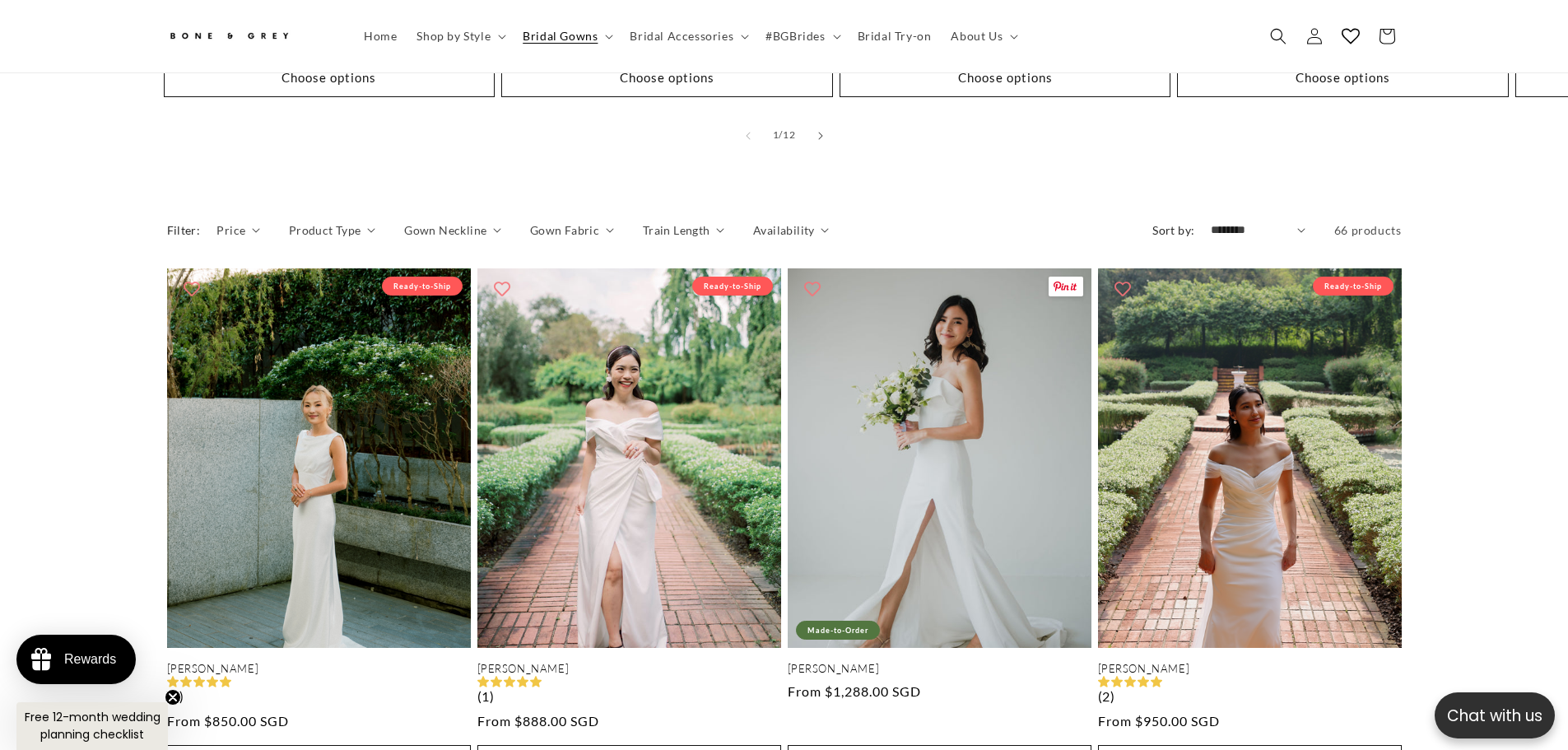
scroll to position [1390, 0]
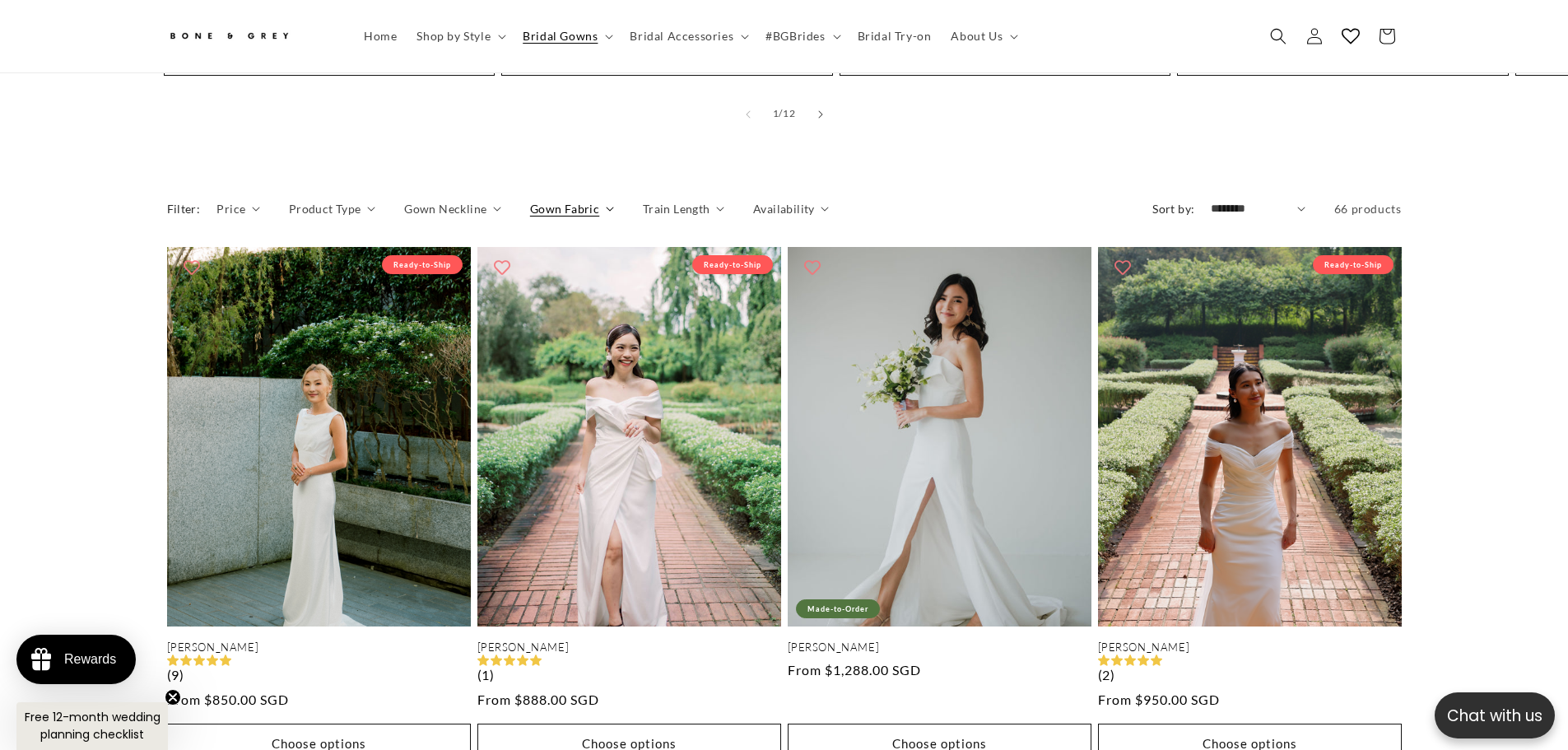
click at [588, 200] on span "Gown Fabric" at bounding box center [565, 208] width 69 height 17
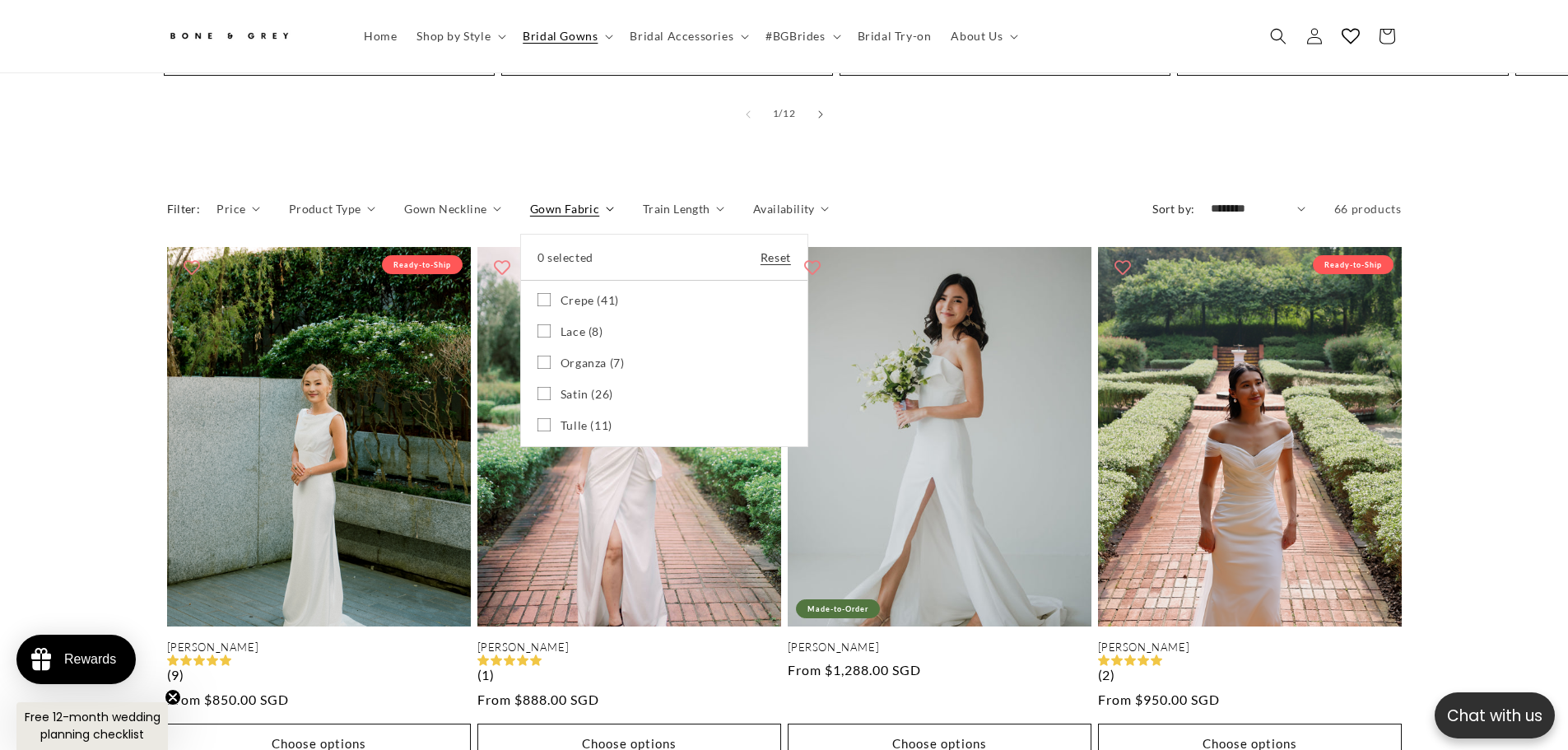
click at [586, 200] on summary "Gown Fabric" at bounding box center [572, 208] width 84 height 17
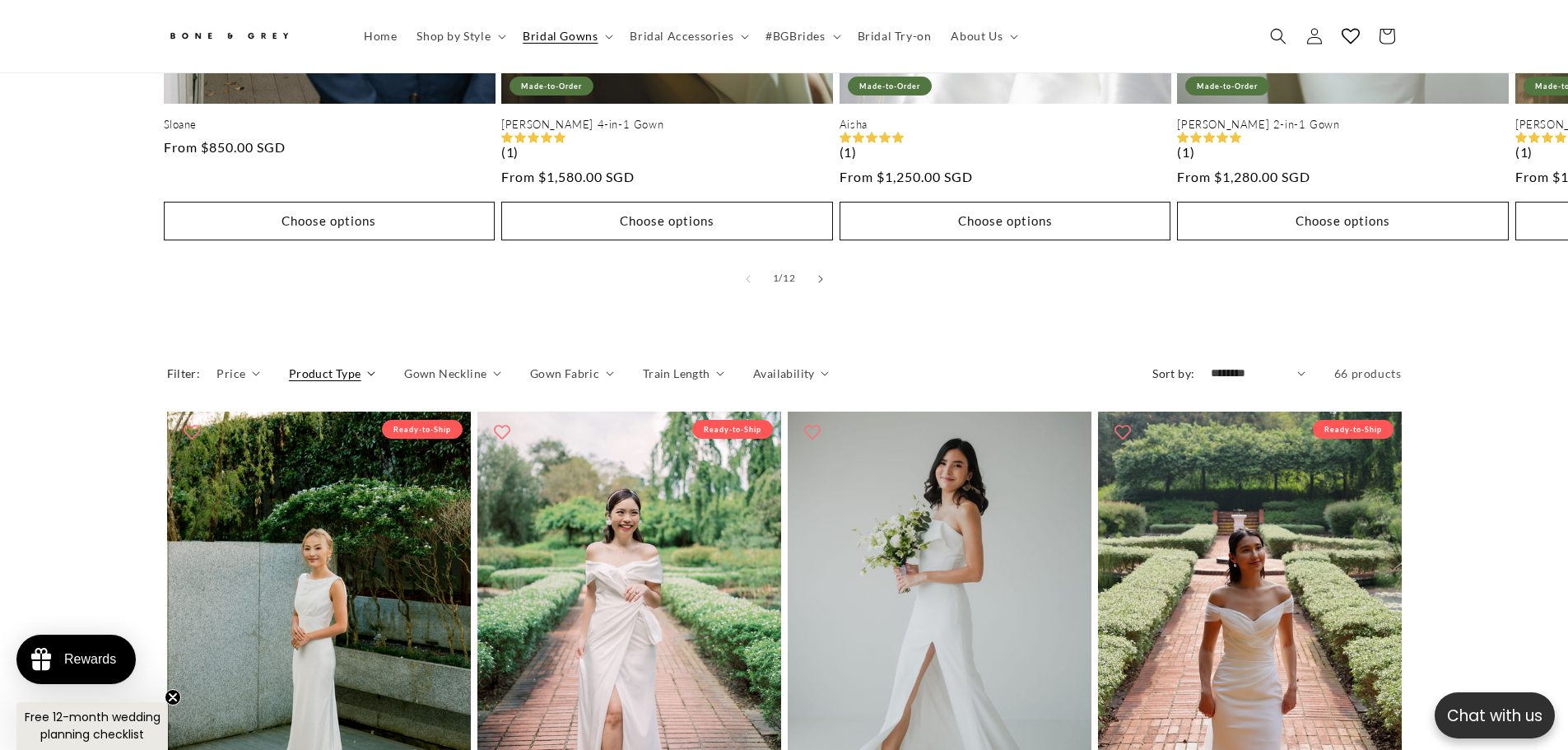
scroll to position [0, 0]
click at [453, 364] on span "Gown Neckline" at bounding box center [446, 373] width 82 height 17
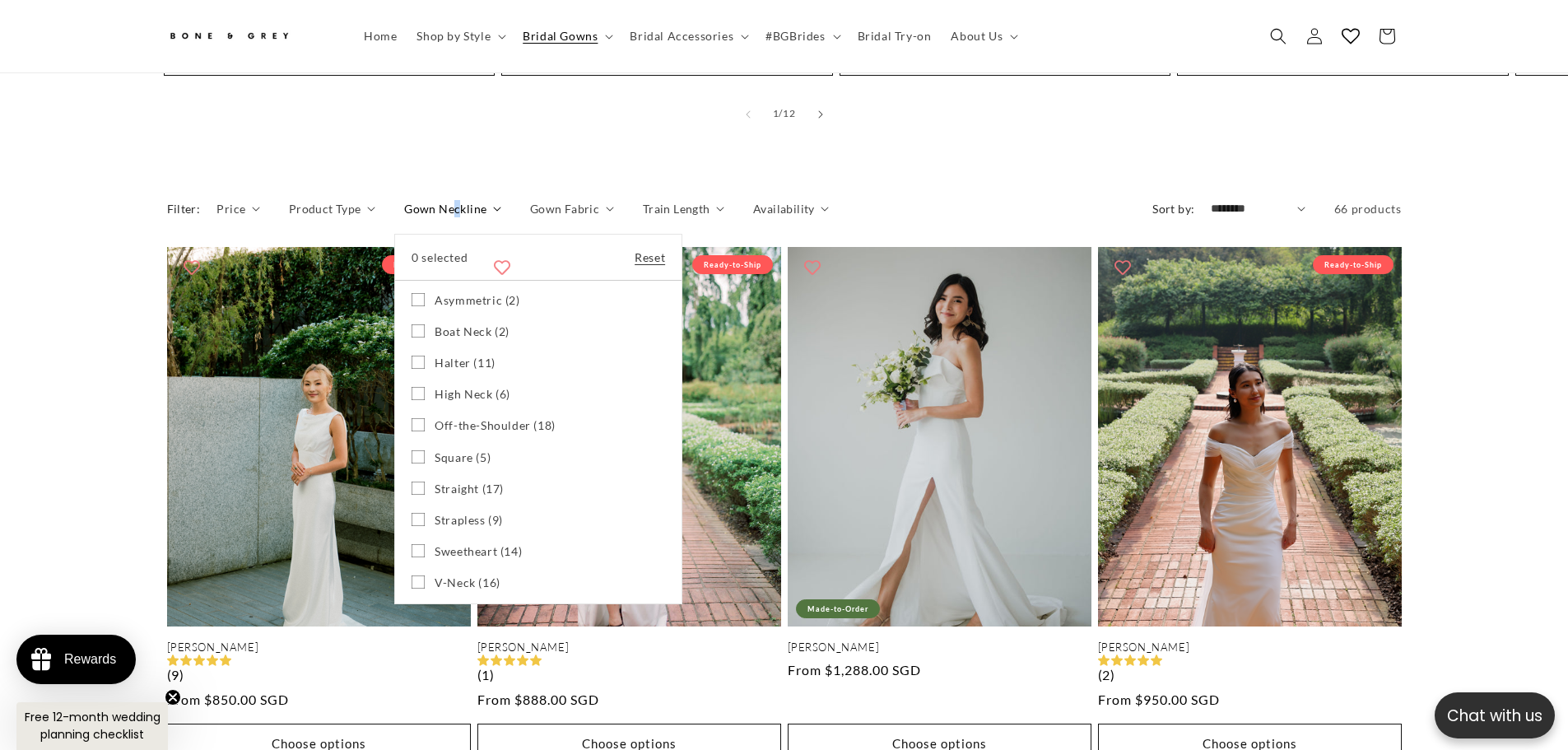
scroll to position [0, 905]
click at [455, 356] on span "Halter (11)" at bounding box center [464, 363] width 61 height 15
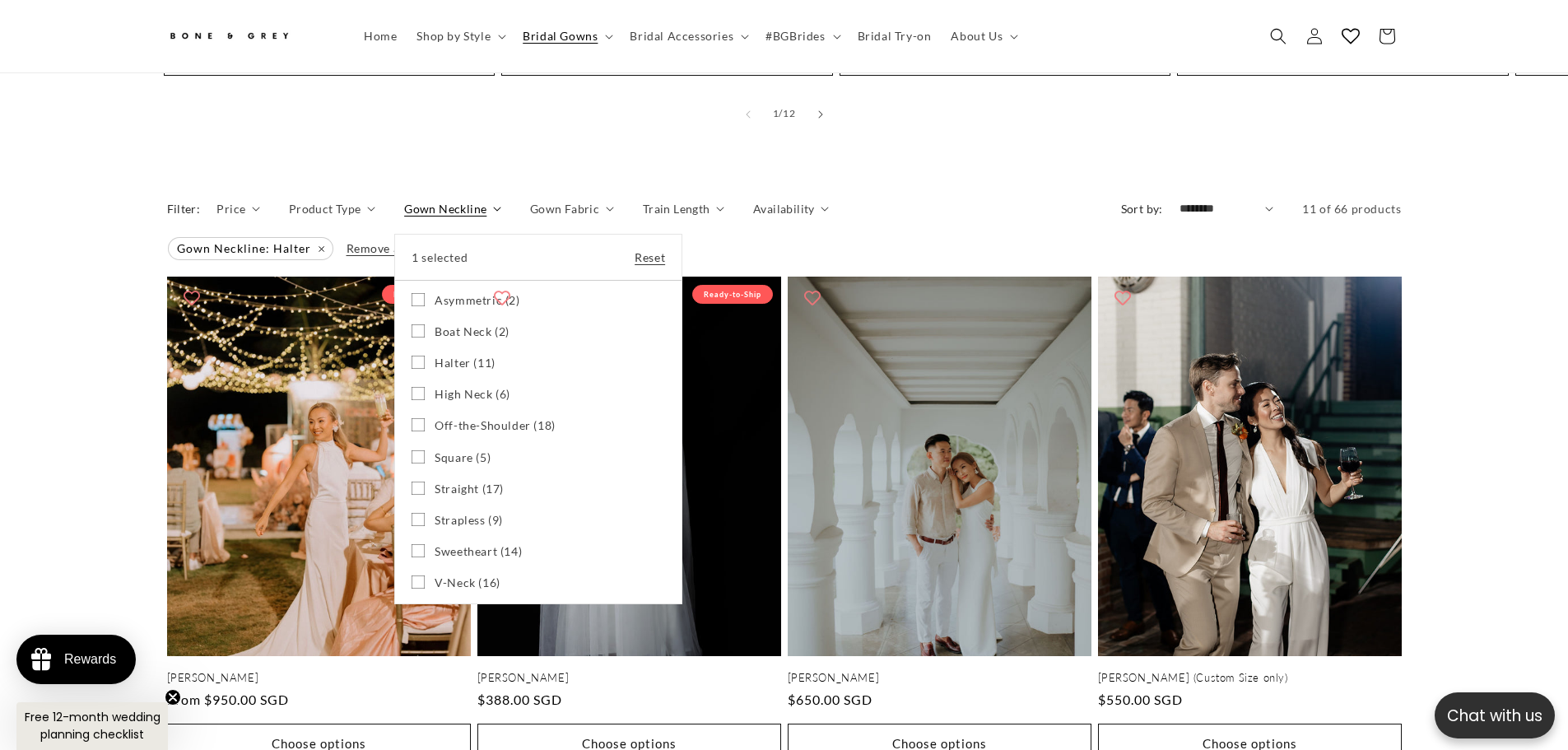
click at [474, 200] on summary "Gown Neckline" at bounding box center [452, 208] width 97 height 17
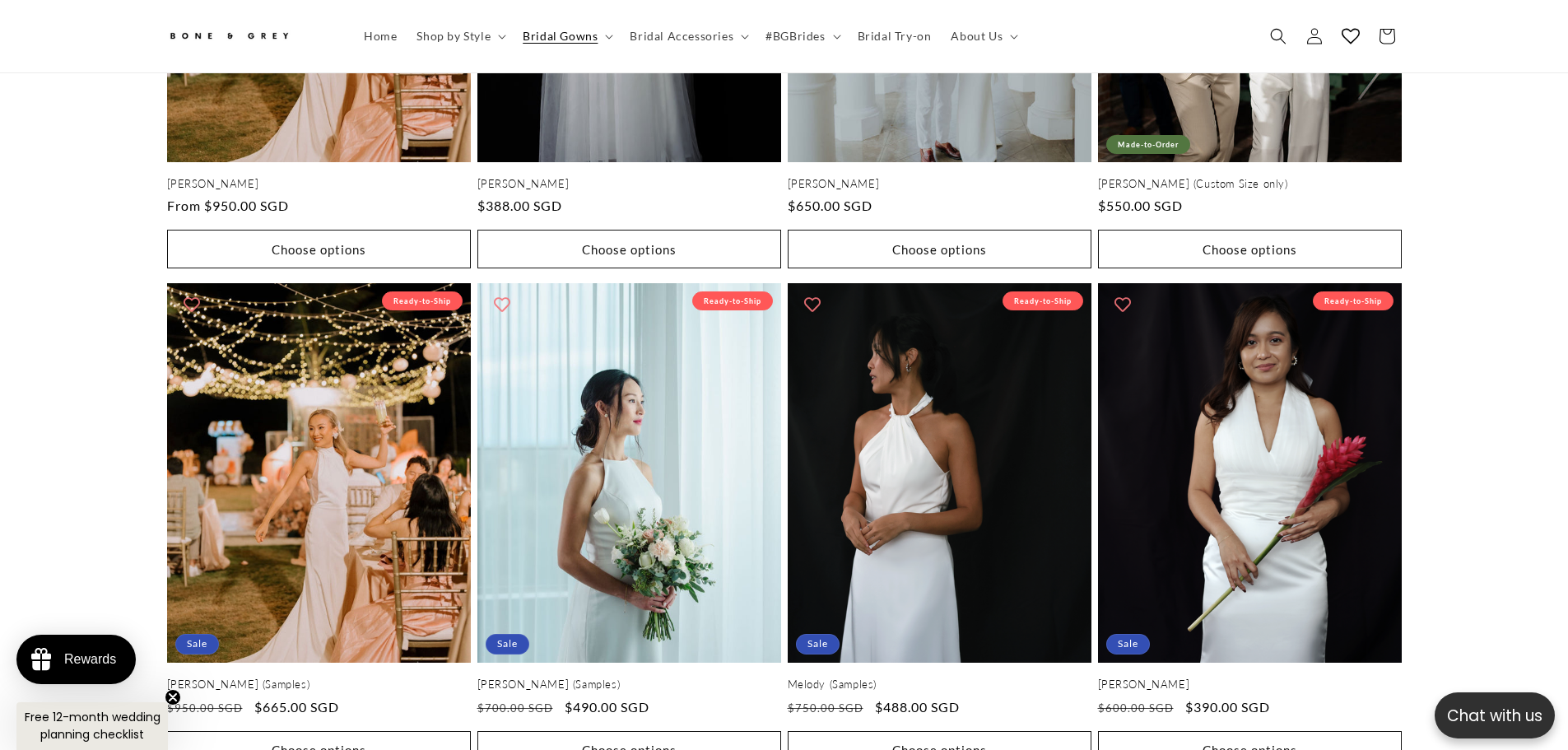
scroll to position [1390, 0]
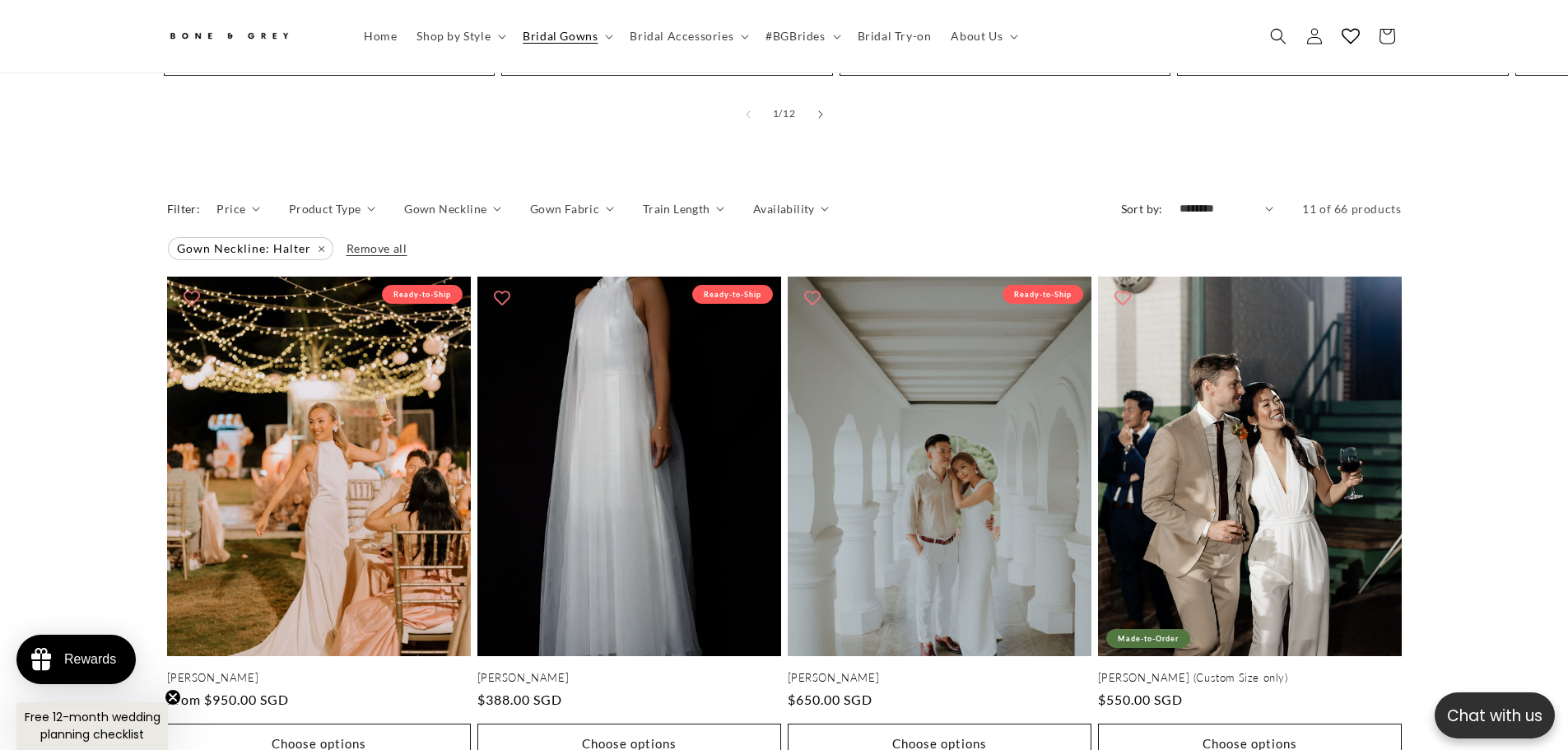
click at [374, 241] on span "Remove all" at bounding box center [376, 248] width 61 height 14
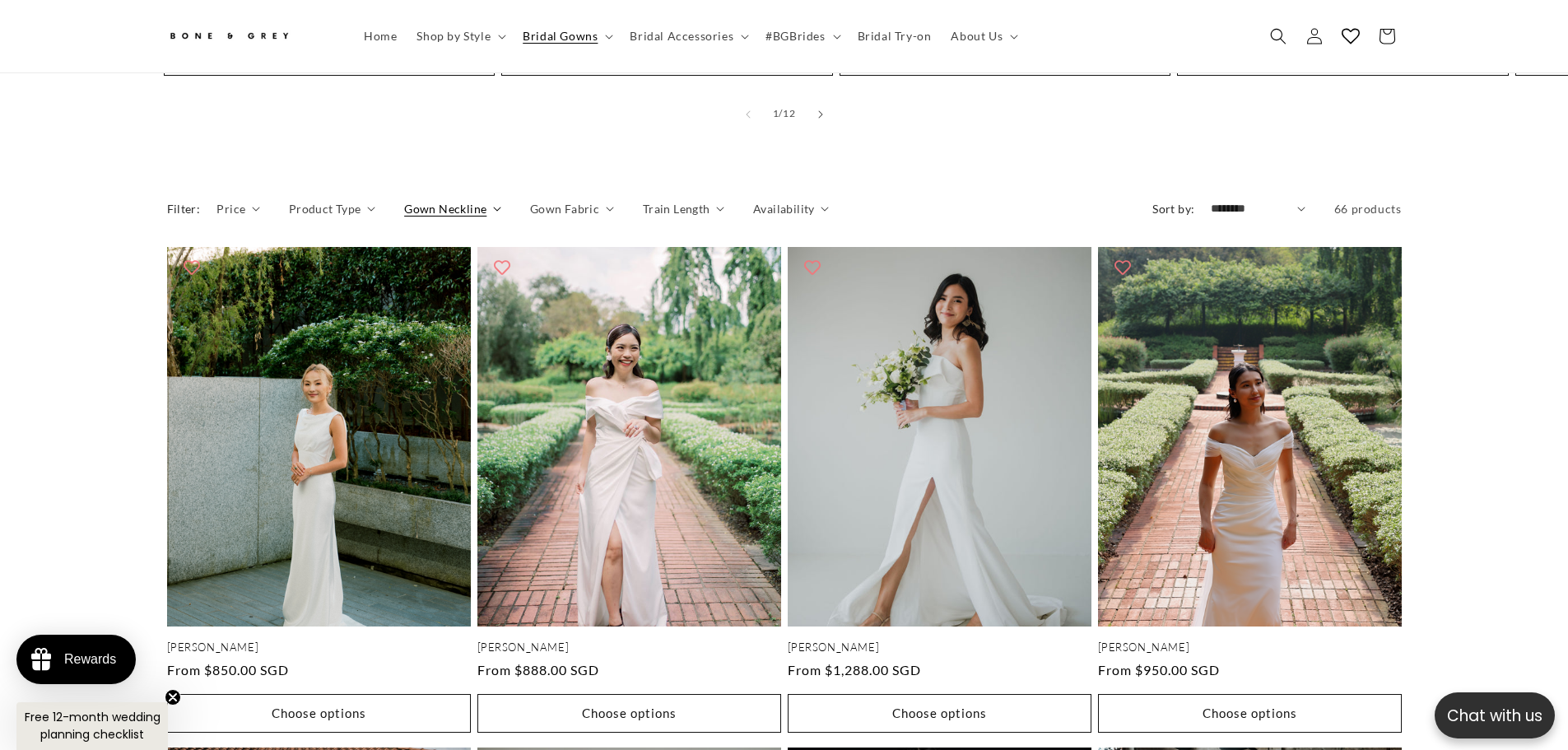
click at [469, 200] on span "Gown Neckline" at bounding box center [446, 208] width 82 height 17
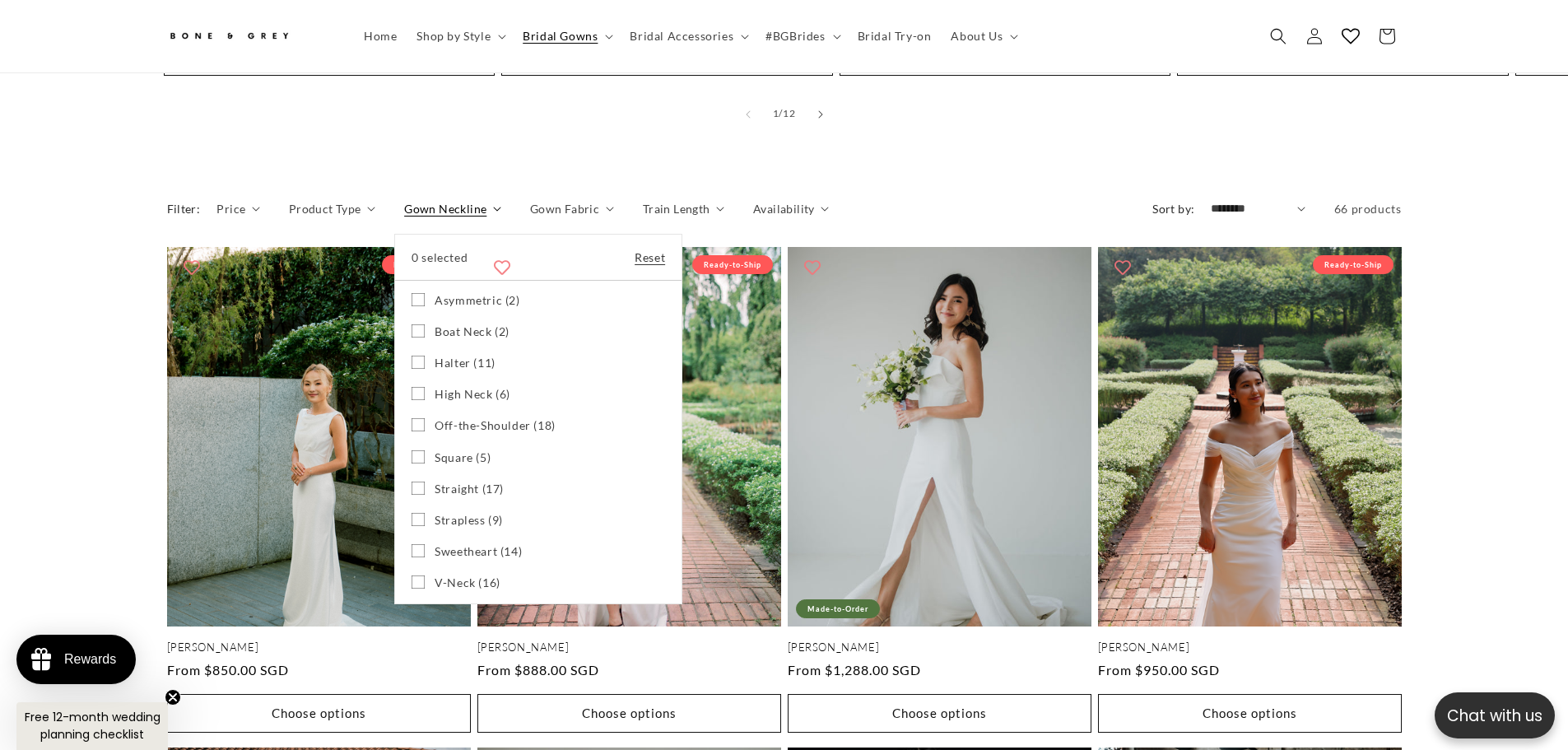
click at [404, 200] on summary "Gown Neckline" at bounding box center [452, 208] width 97 height 17
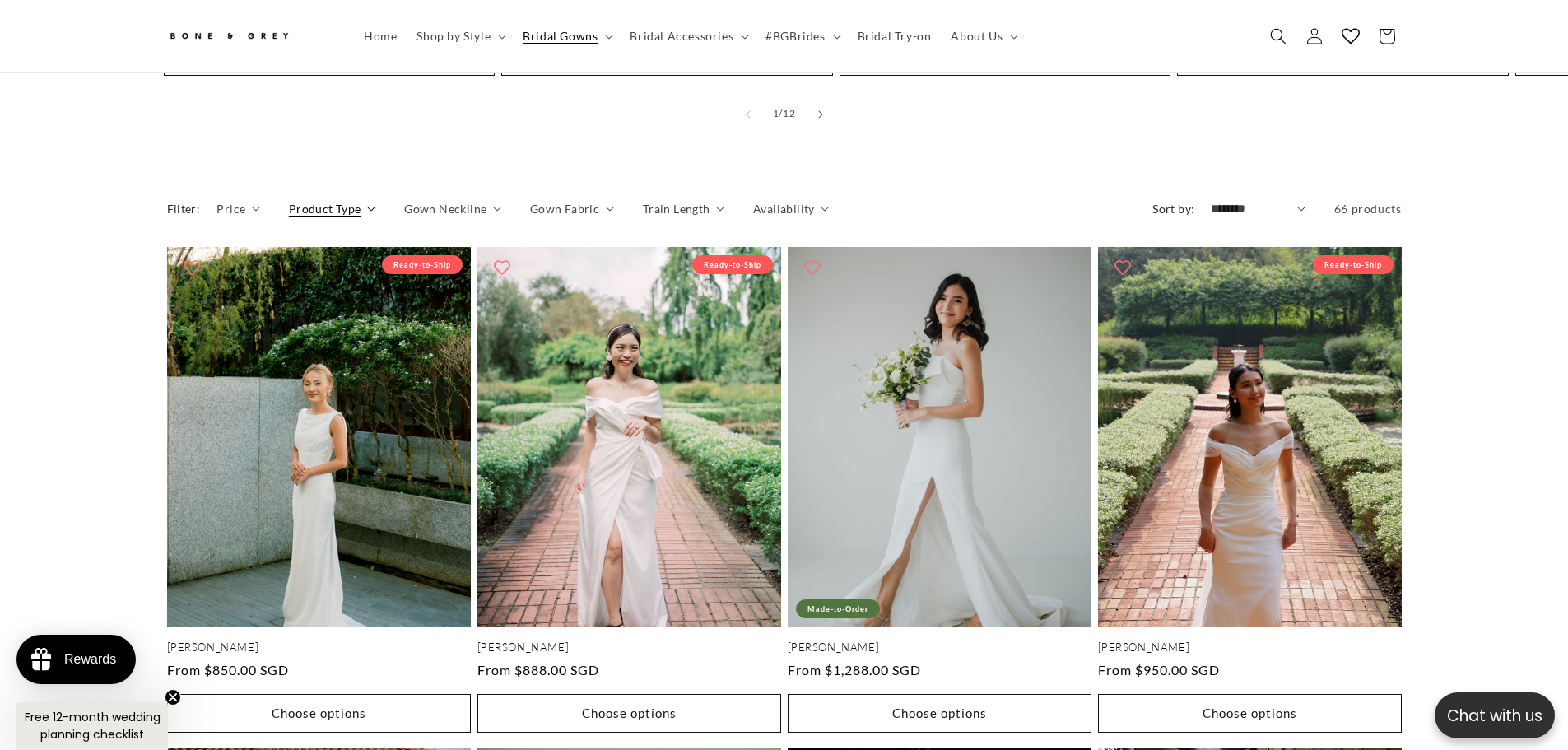
click at [367, 207] on icon "Product Type (0 selected)" at bounding box center [371, 209] width 9 height 5
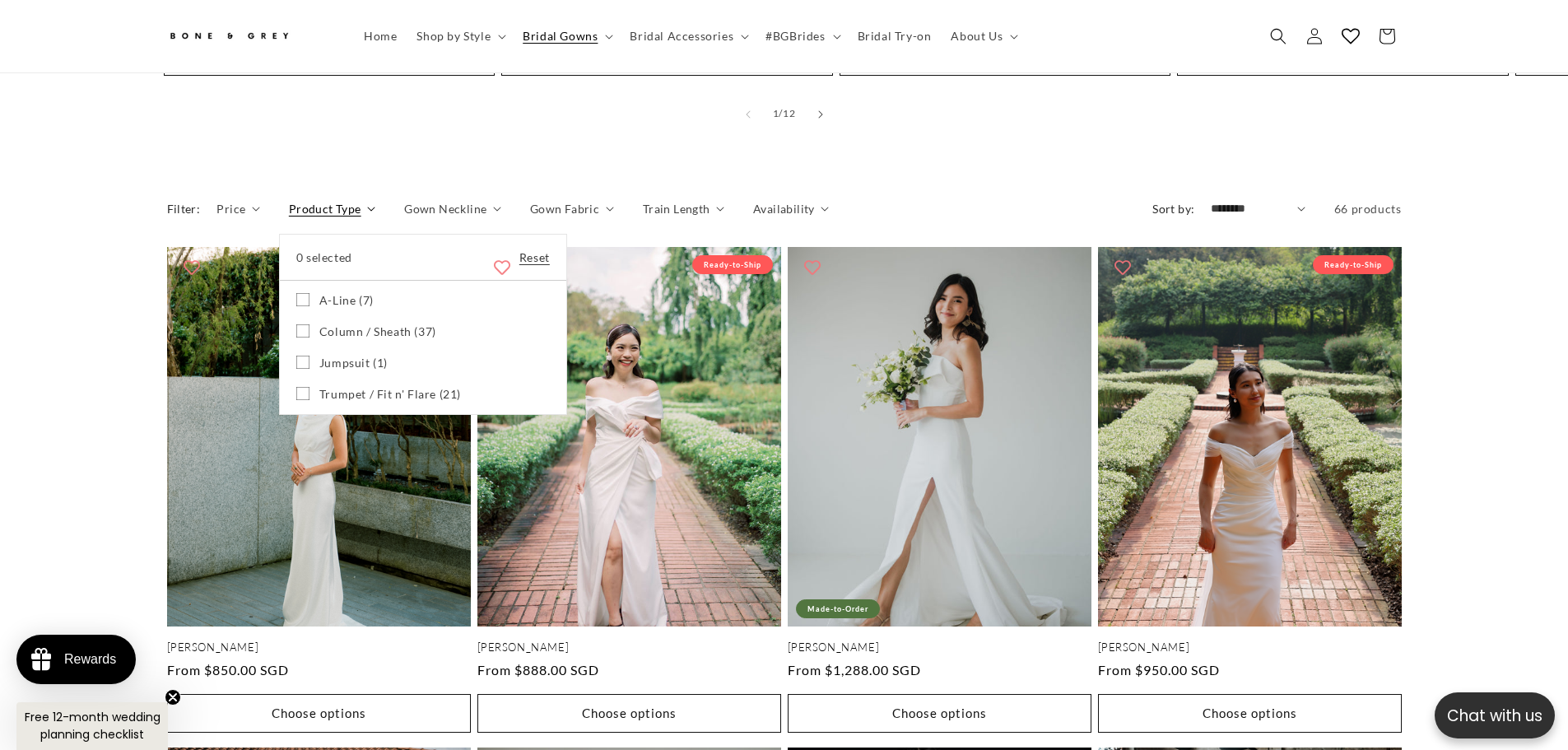
click at [375, 200] on summary "Product Type" at bounding box center [332, 208] width 87 height 17
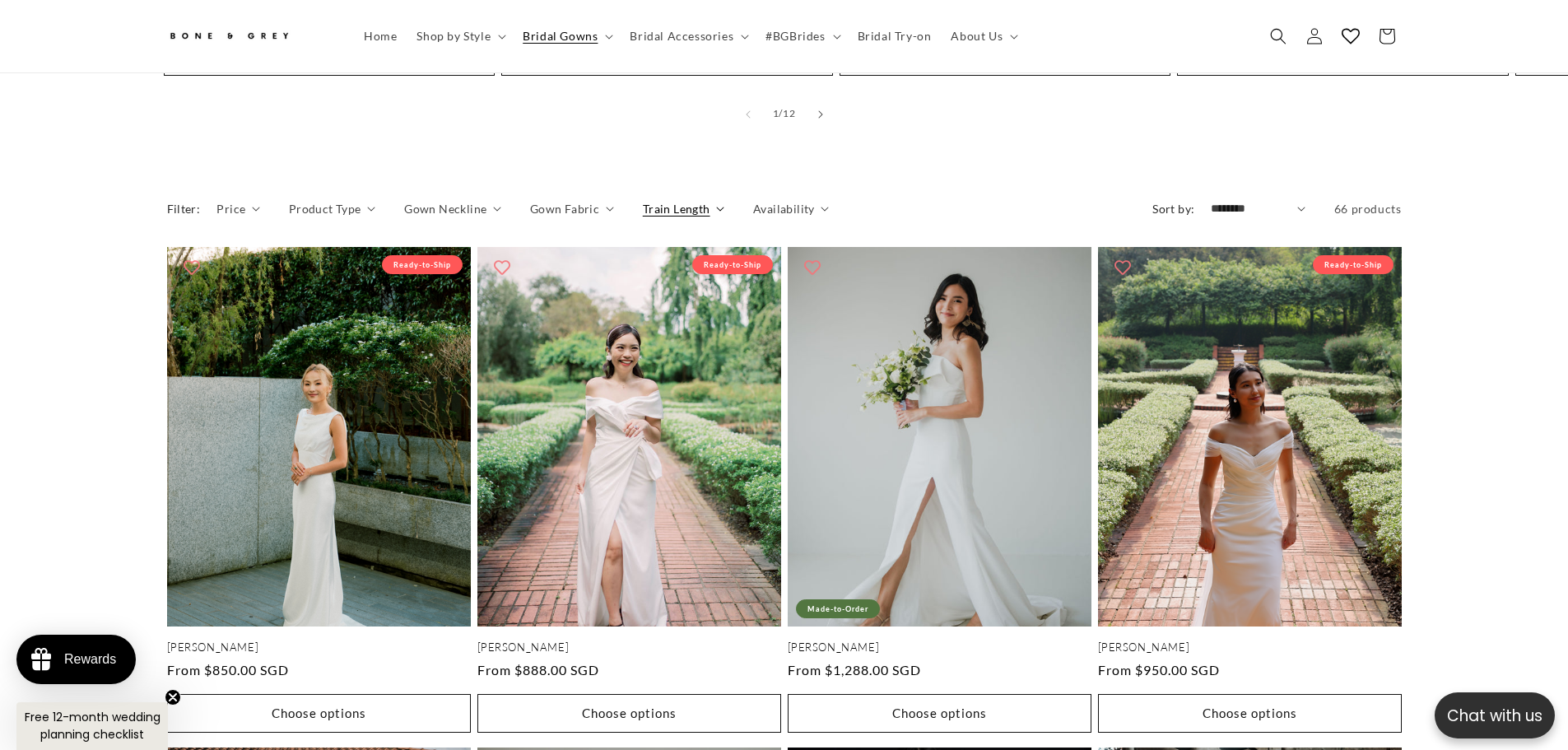
click at [691, 200] on span "Train Length" at bounding box center [676, 208] width 68 height 17
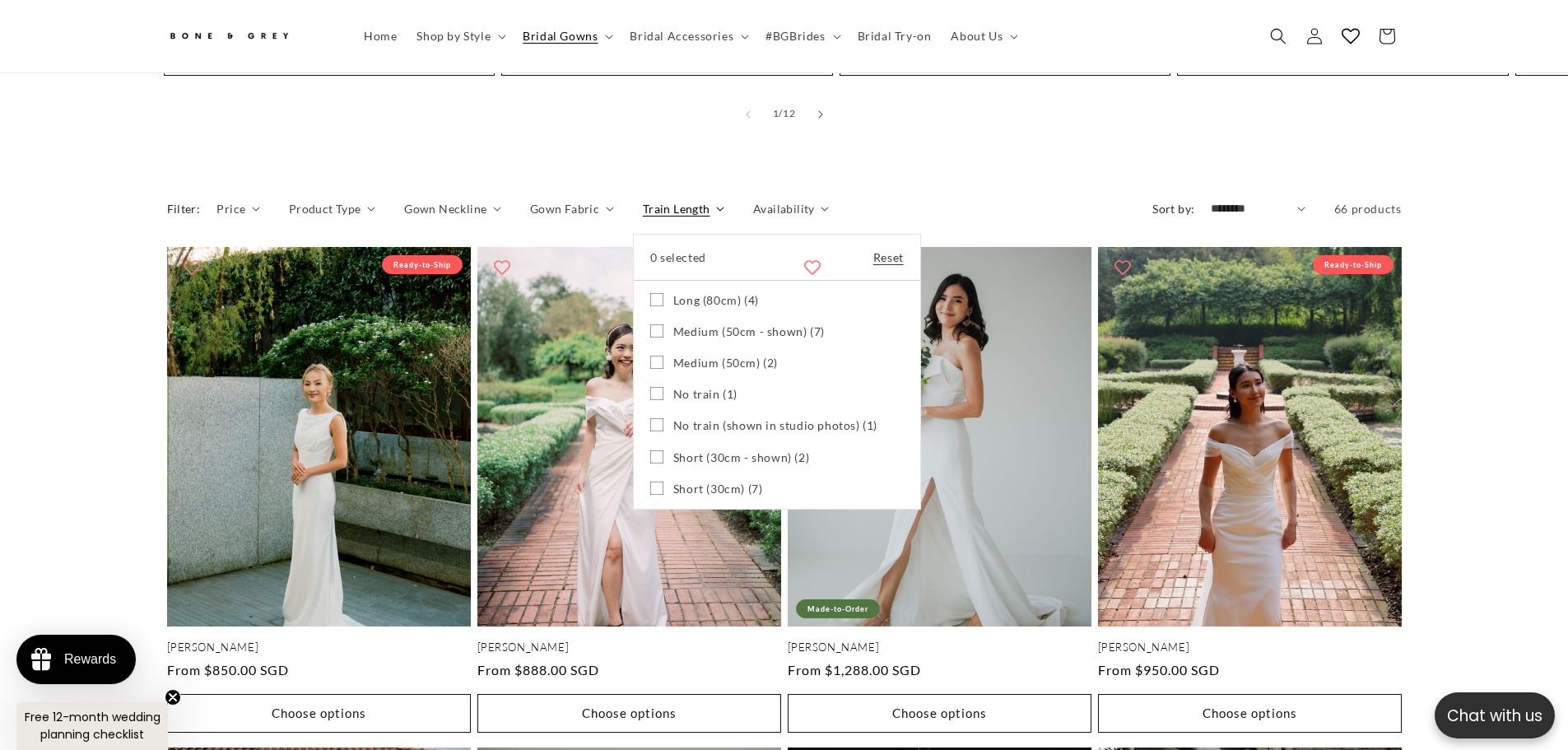
scroll to position [0, 452]
click at [643, 207] on summary "Train Length" at bounding box center [683, 208] width 81 height 17
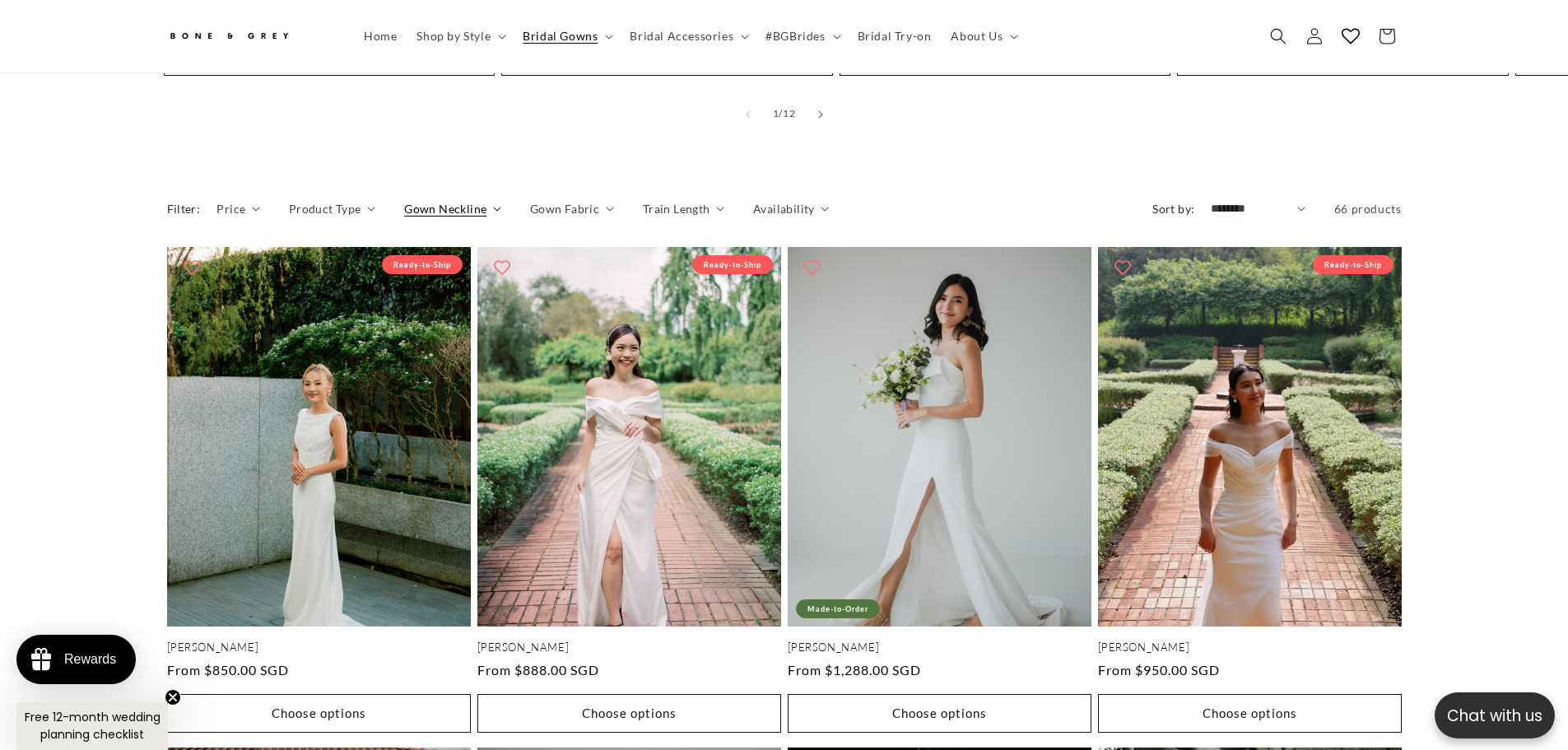
click at [458, 200] on span "Gown Neckline" at bounding box center [446, 208] width 82 height 17
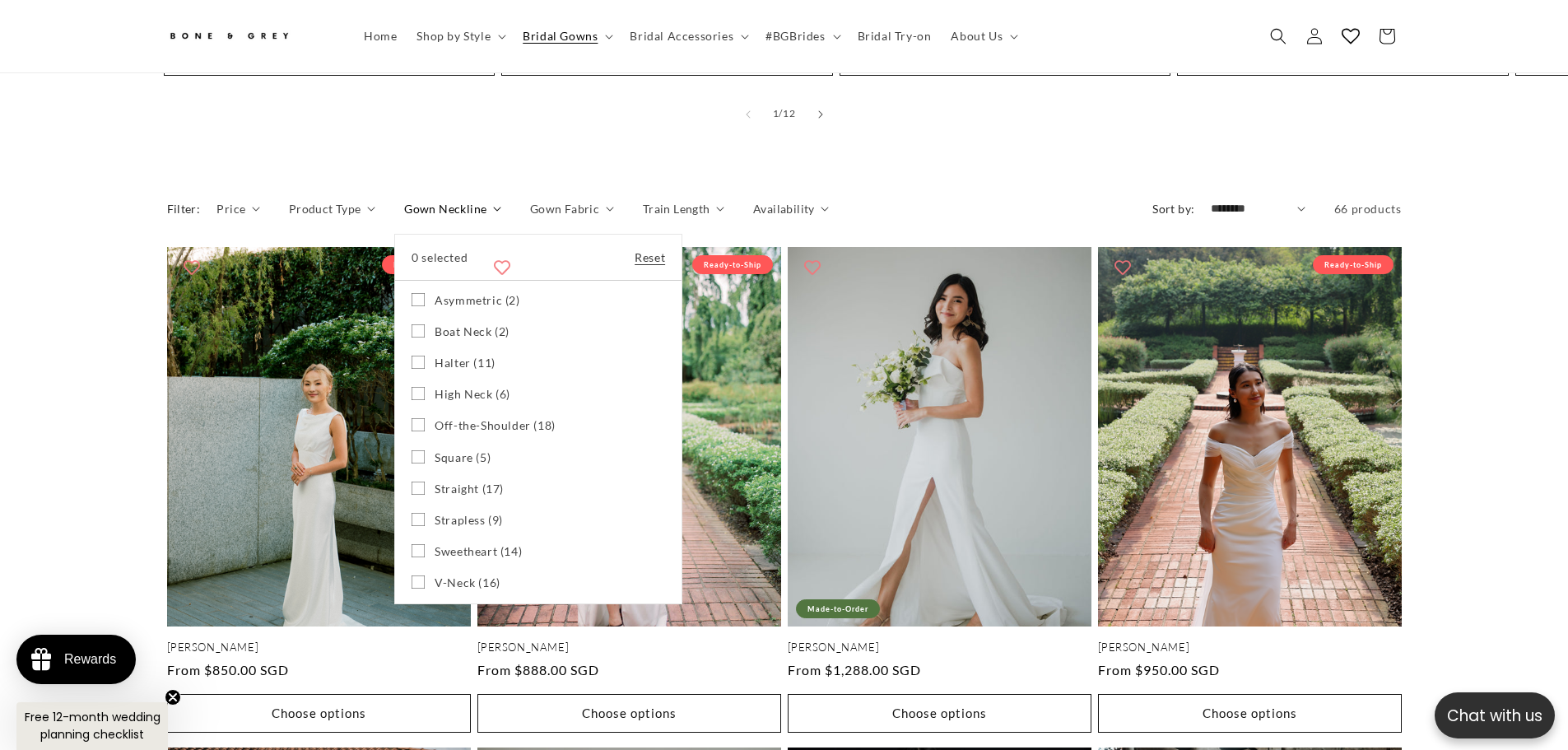
scroll to position [0, 905]
click at [490, 324] on span "Boat Neck (2)" at bounding box center [471, 331] width 75 height 15
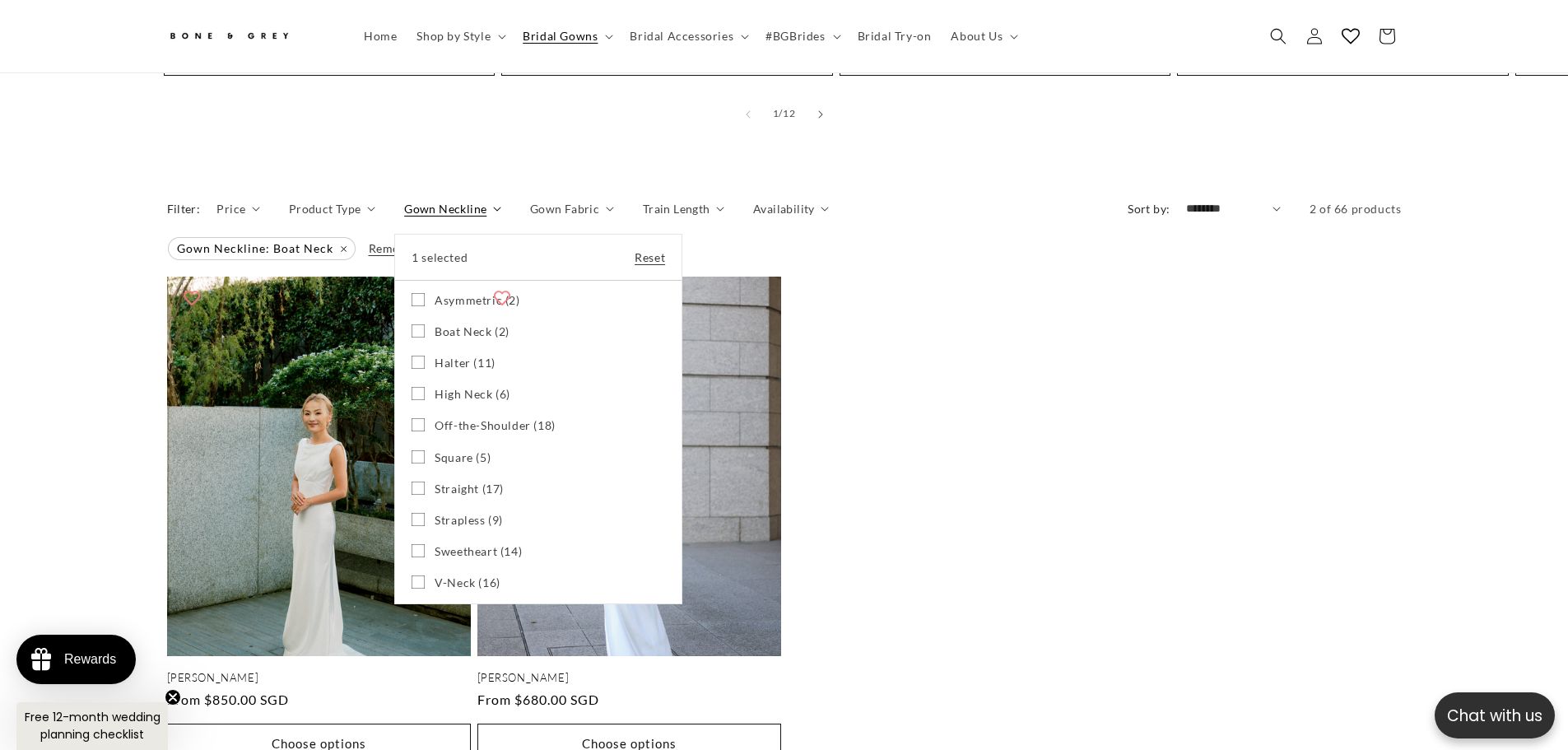
click at [404, 218] on summary "Gown Neckline" at bounding box center [452, 208] width 97 height 17
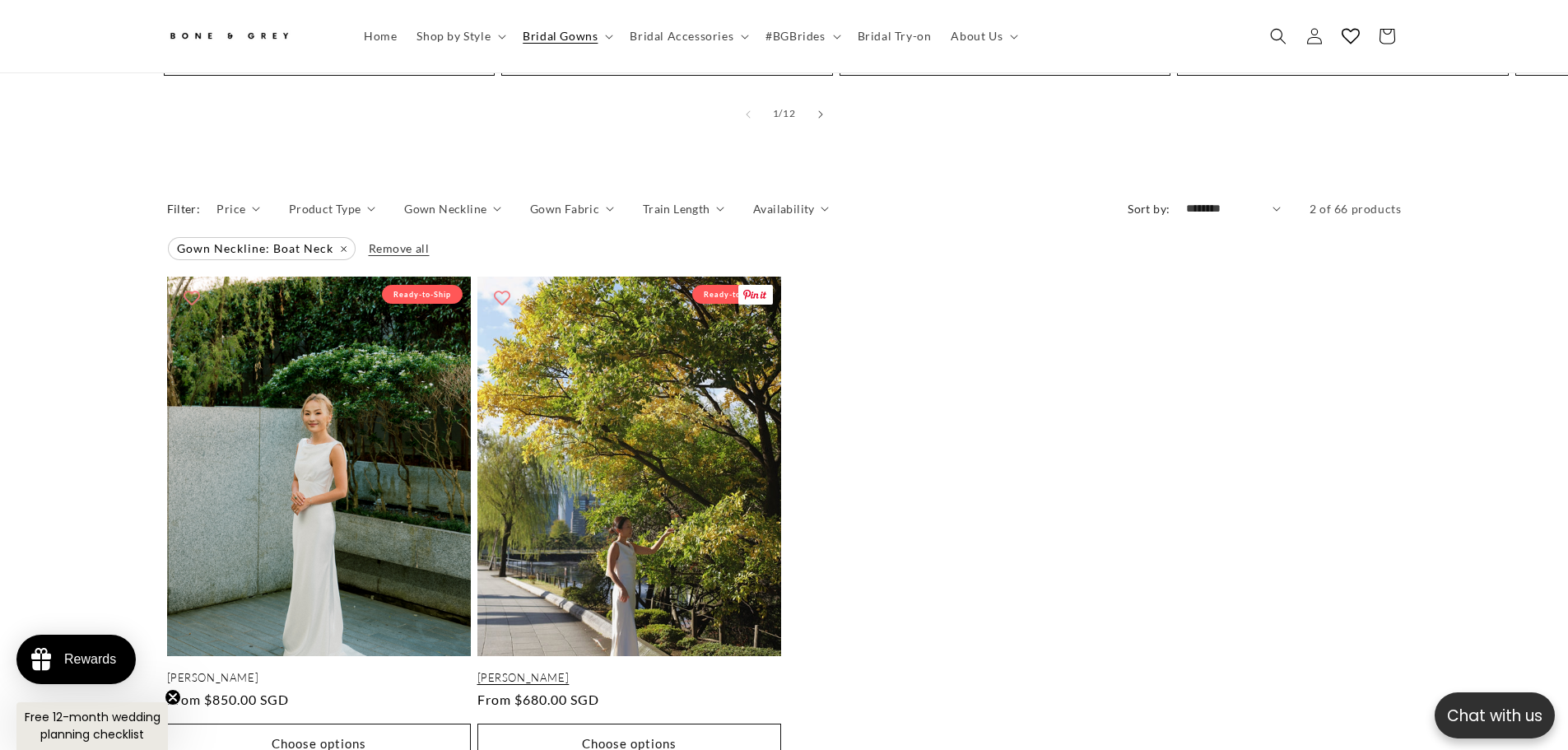
scroll to position [0, 452]
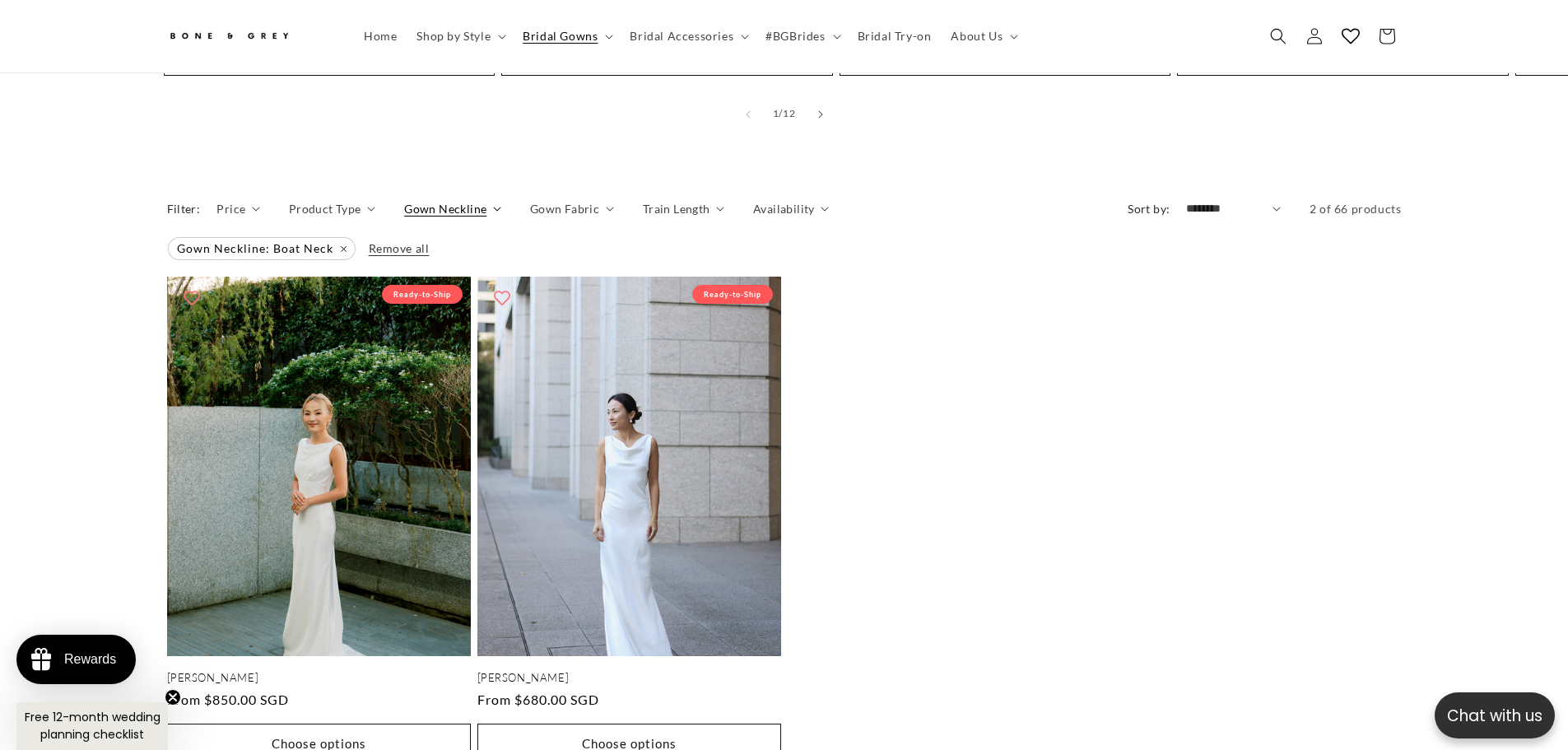
click at [452, 200] on span "Gown Neckline" at bounding box center [446, 208] width 82 height 17
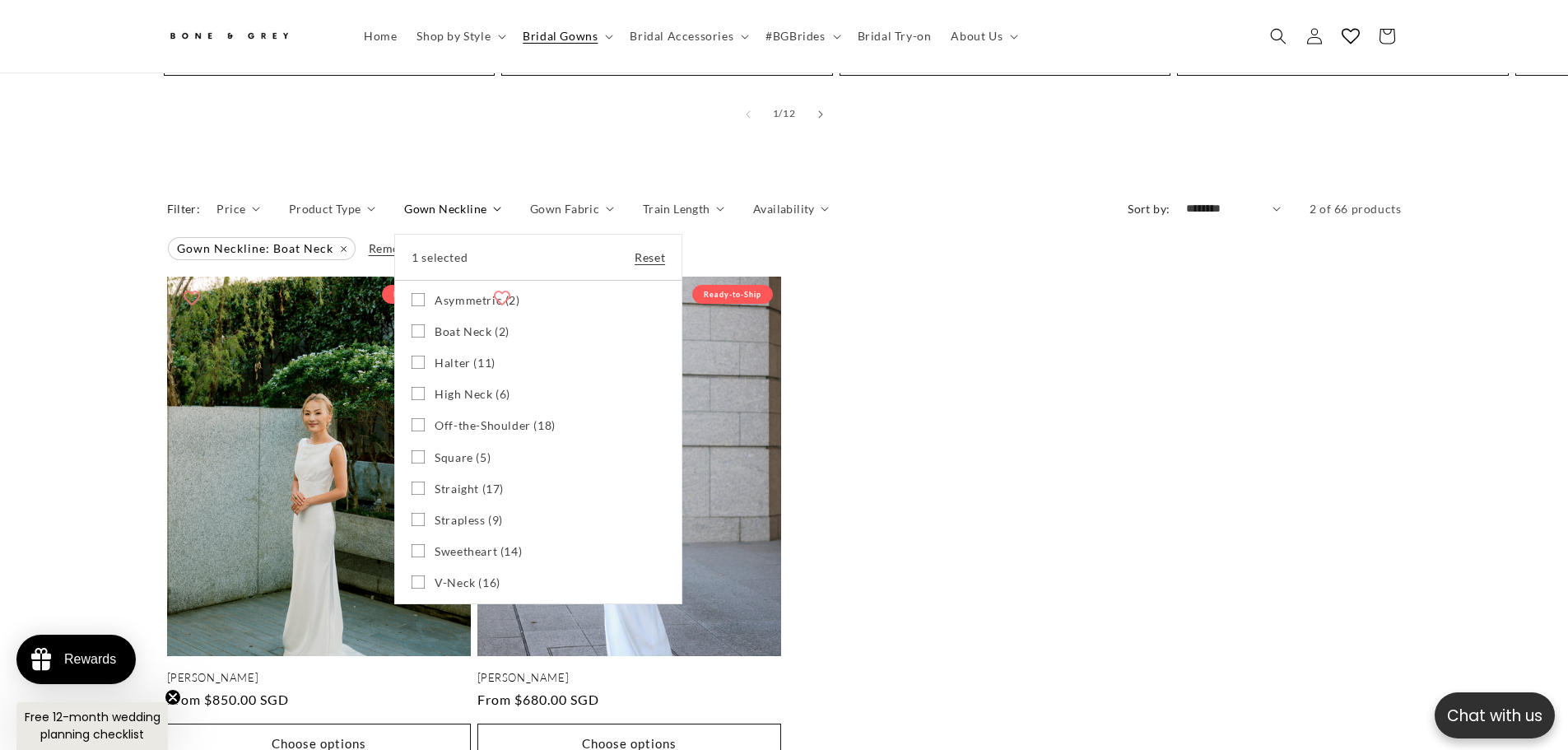
click at [480, 316] on label "Boat Neck (2) Boat Neck (2 products)" at bounding box center [538, 332] width 254 height 31
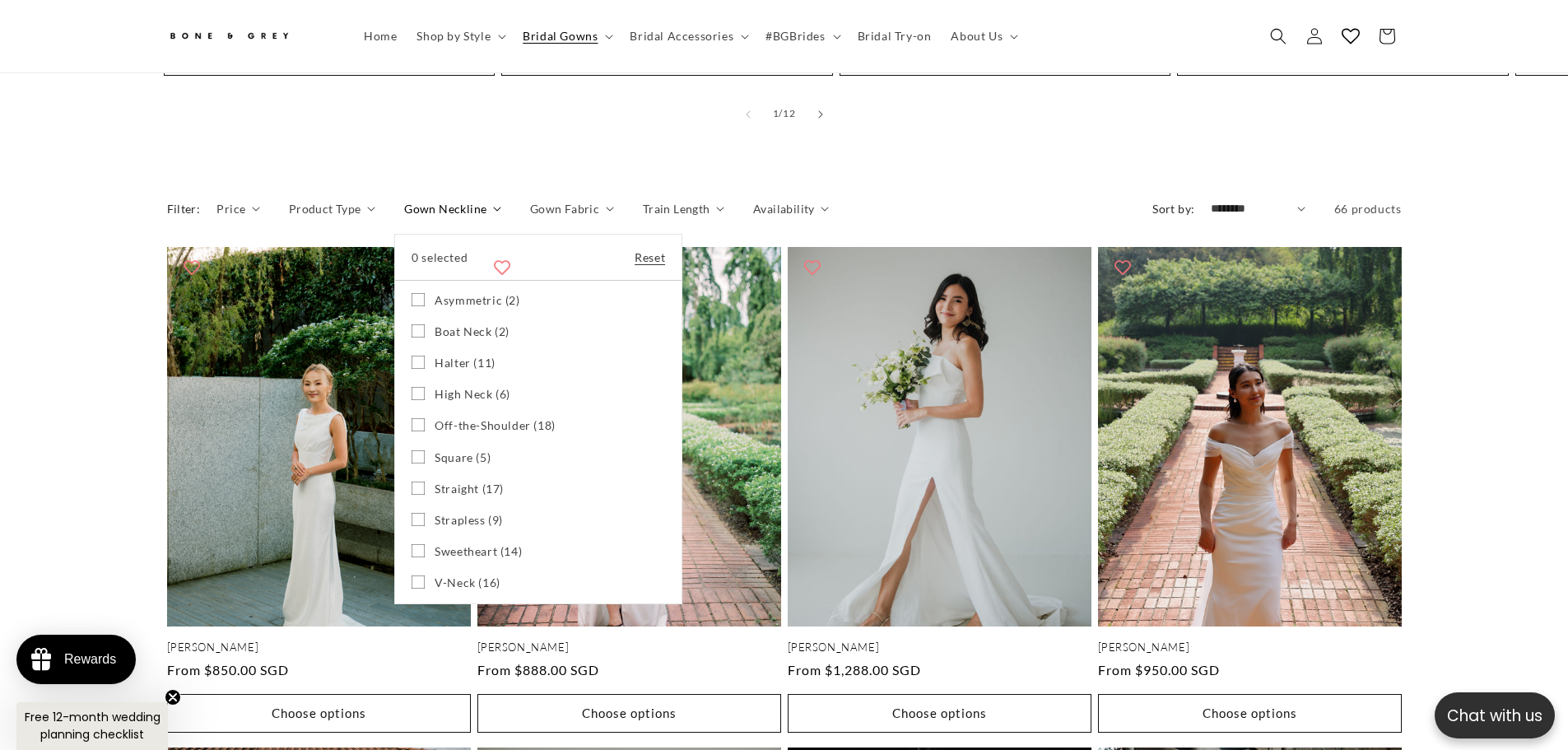
click at [480, 387] on span "High Neck (6)" at bounding box center [472, 393] width 75 height 15
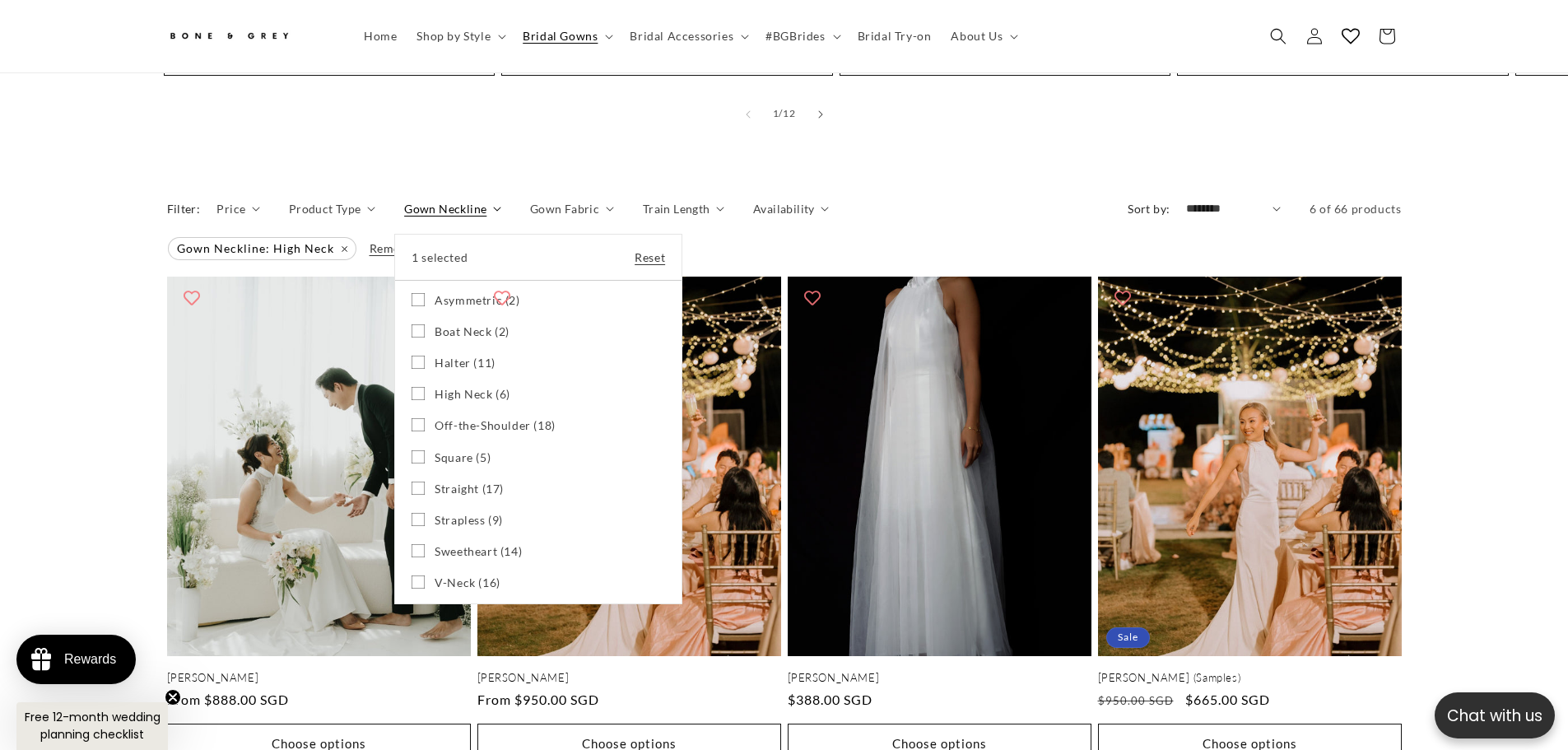
click at [404, 218] on summary "Gown Neckline" at bounding box center [452, 208] width 97 height 17
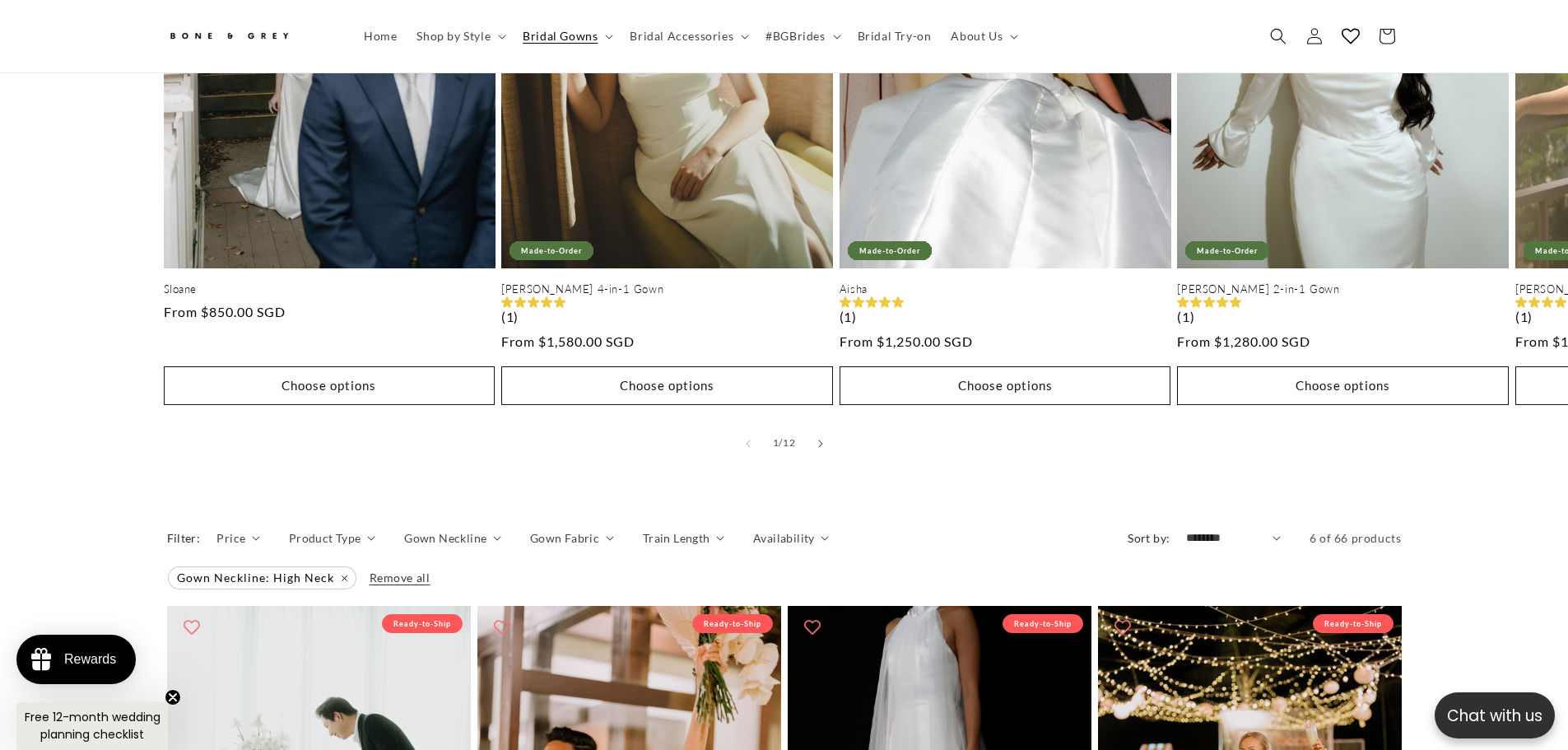
scroll to position [1308, 0]
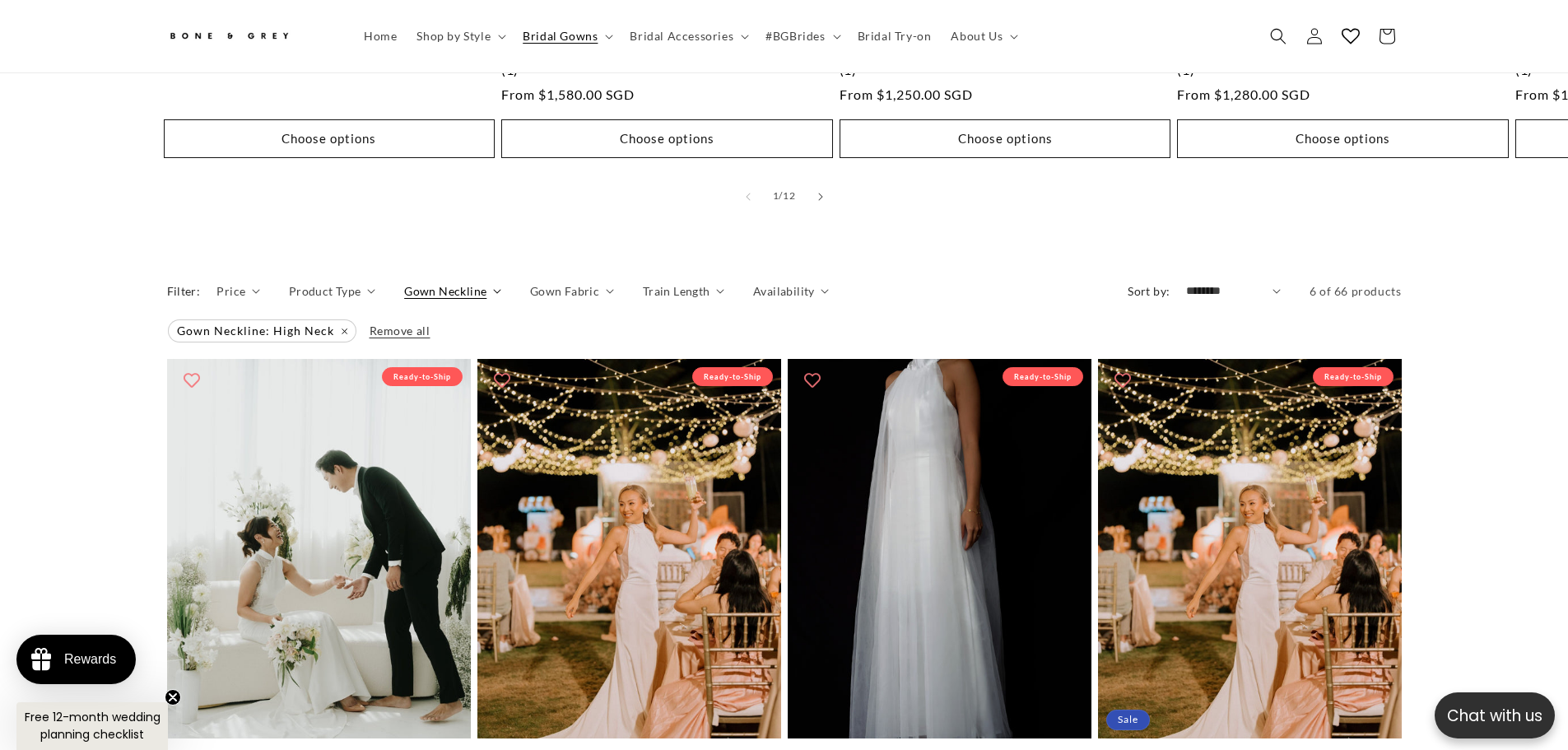
click at [478, 282] on span "Gown Neckline" at bounding box center [446, 291] width 82 height 17
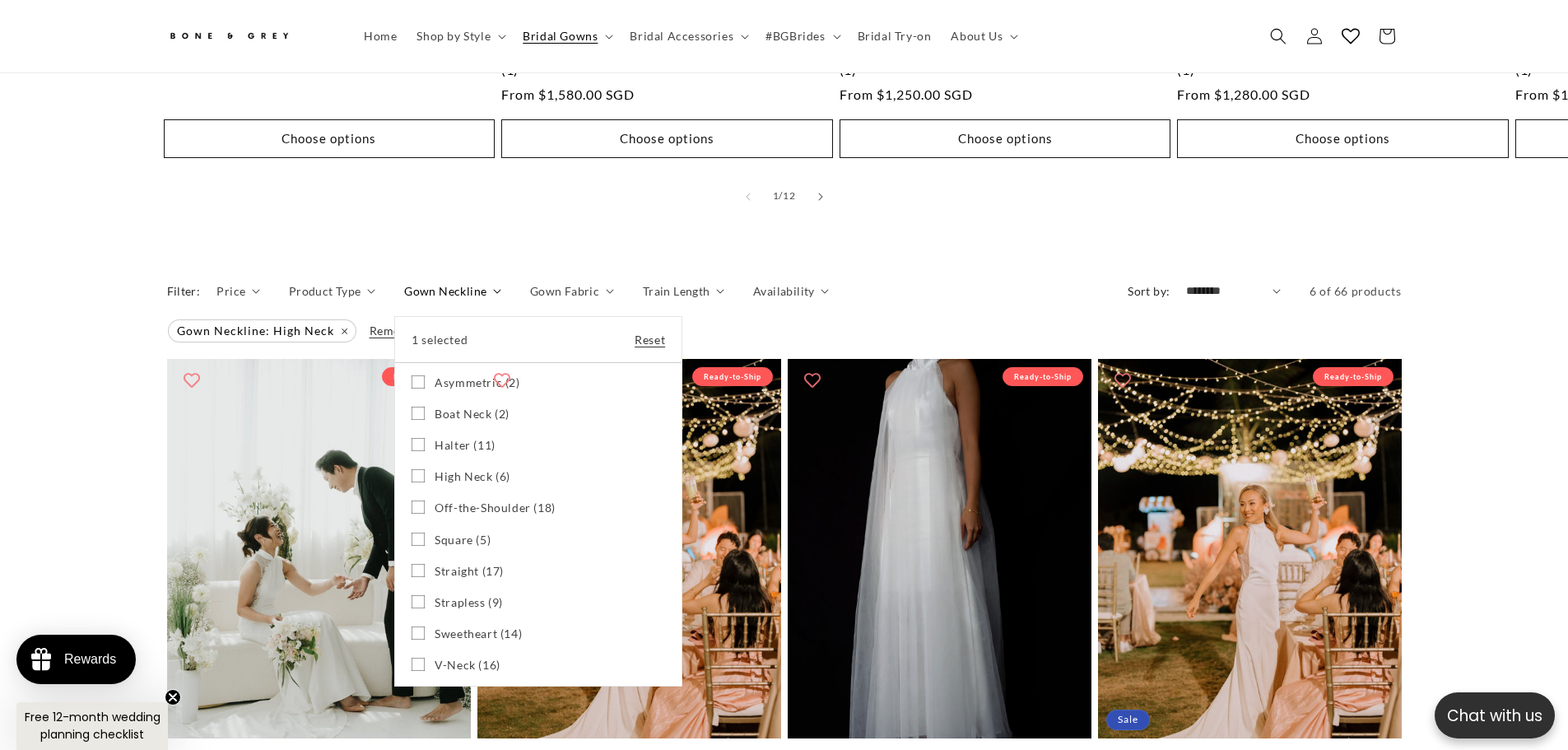
click at [464, 469] on span "High Neck (6)" at bounding box center [472, 476] width 75 height 15
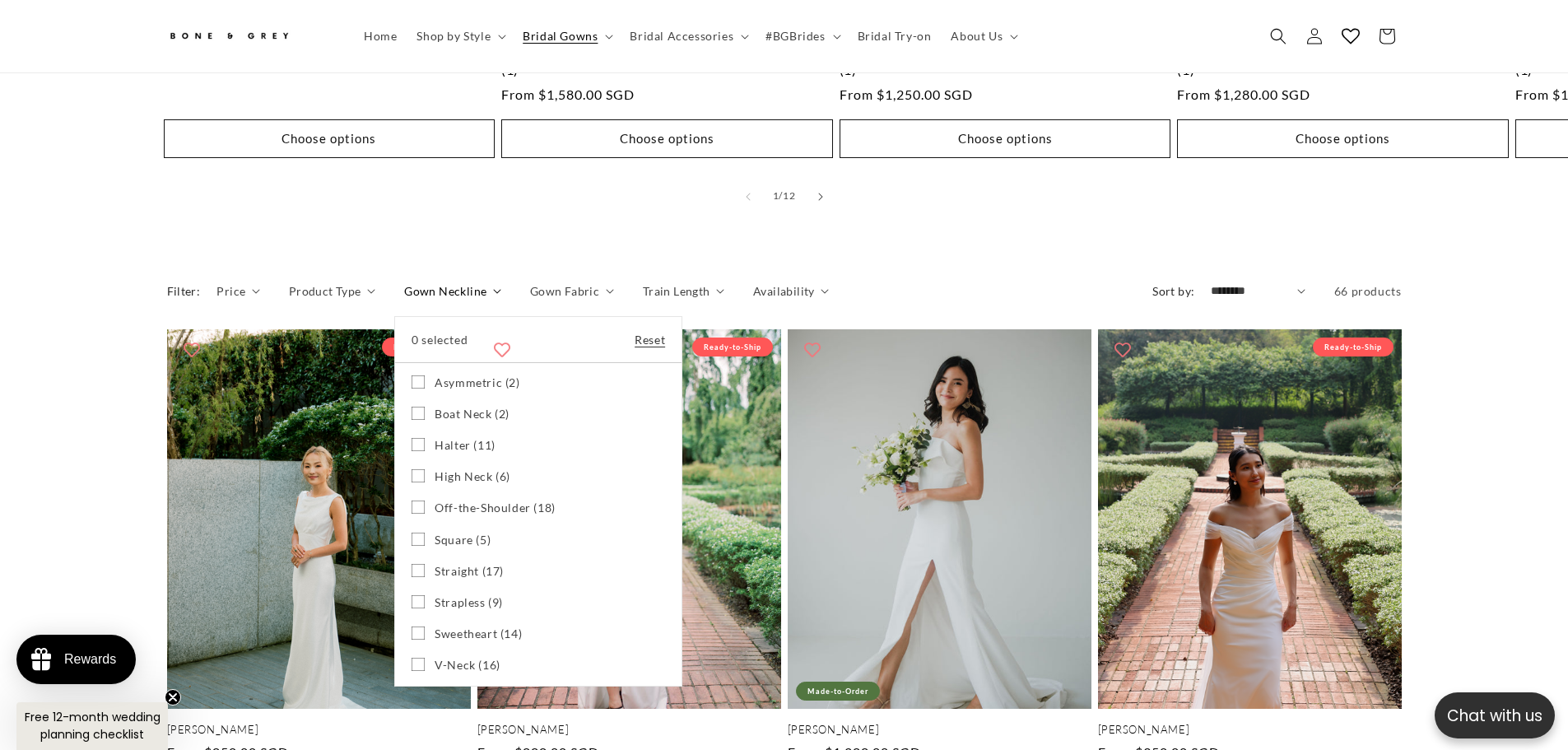
click at [440, 532] on span "Square (5)" at bounding box center [462, 539] width 56 height 15
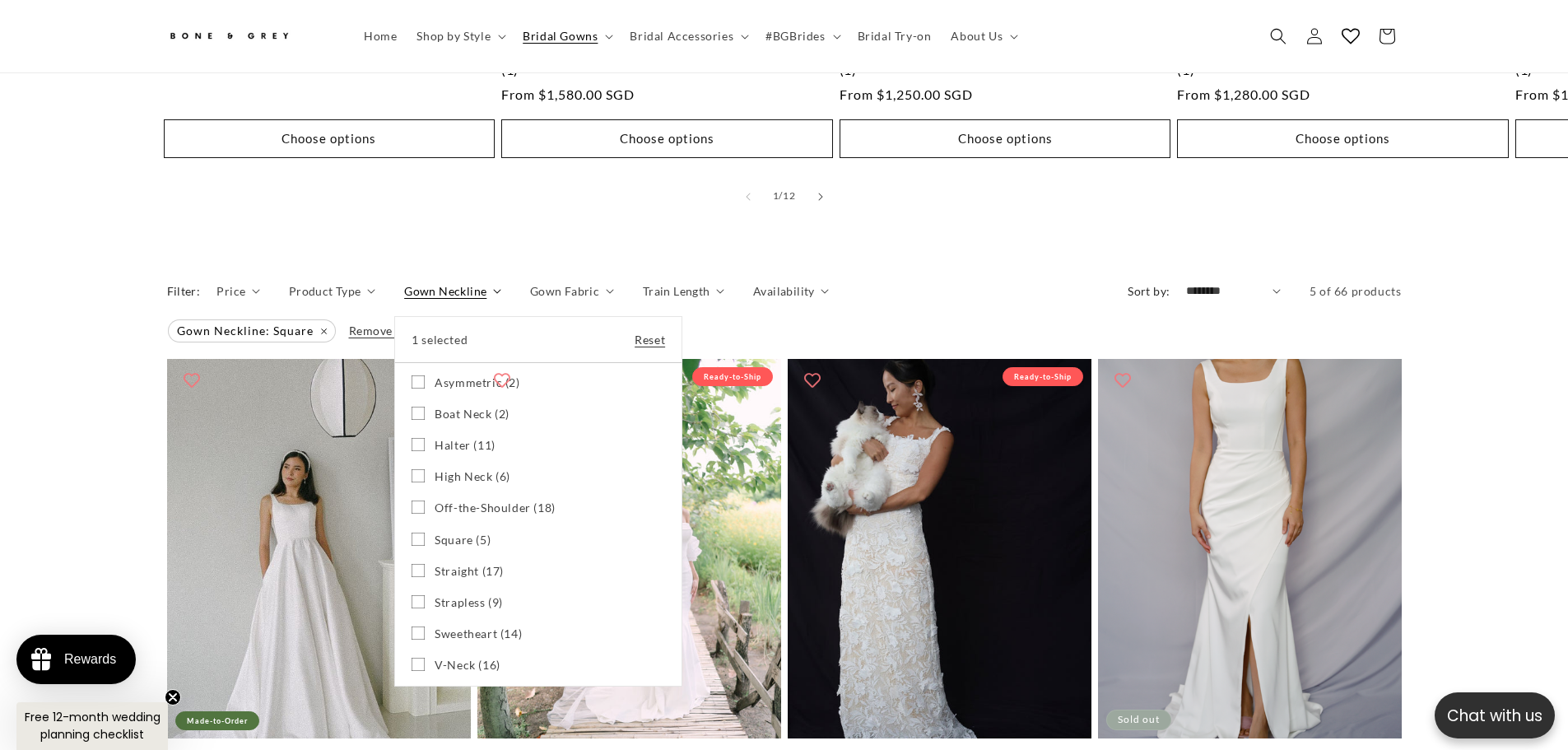
click at [404, 300] on summary "Gown Neckline" at bounding box center [452, 291] width 97 height 17
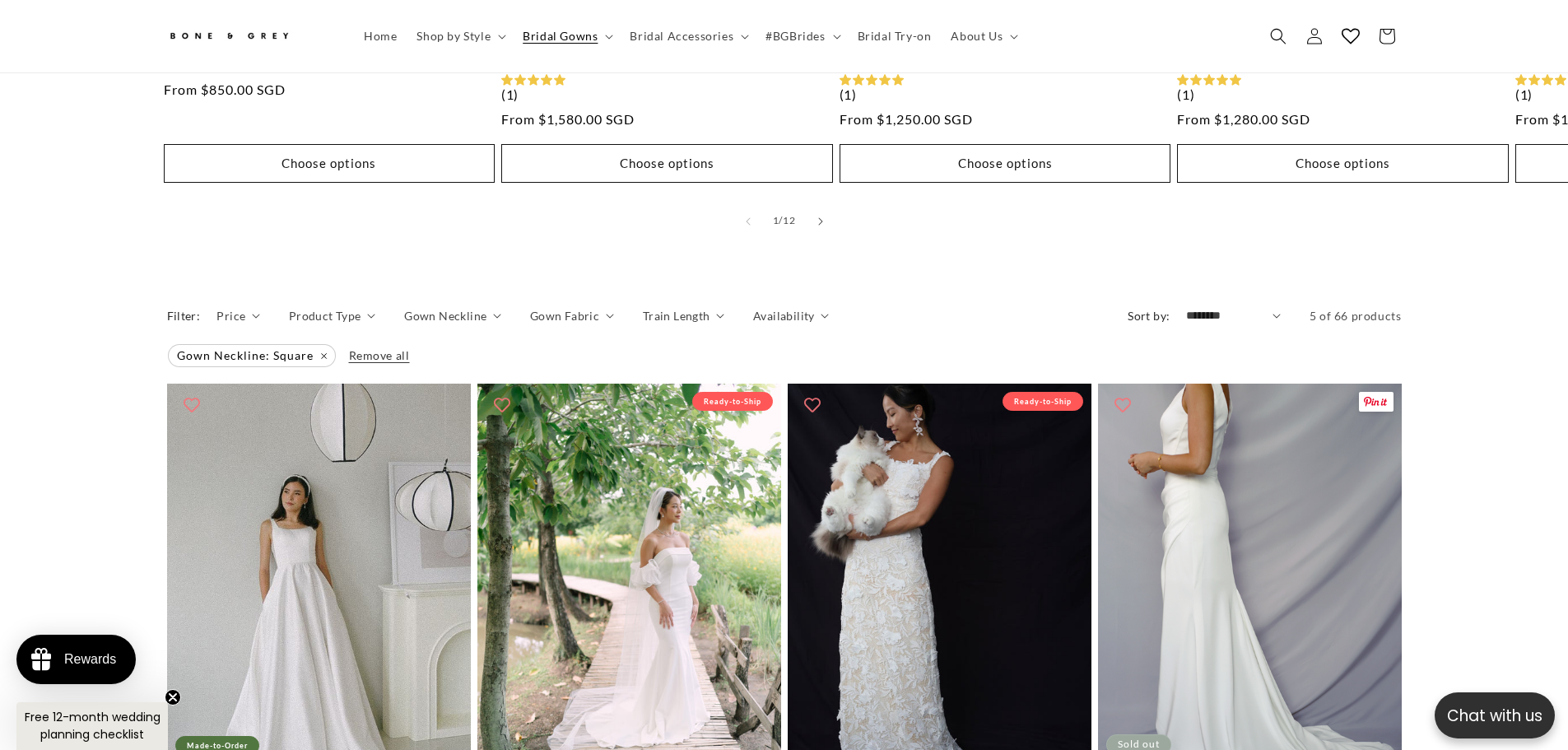
scroll to position [1308, 0]
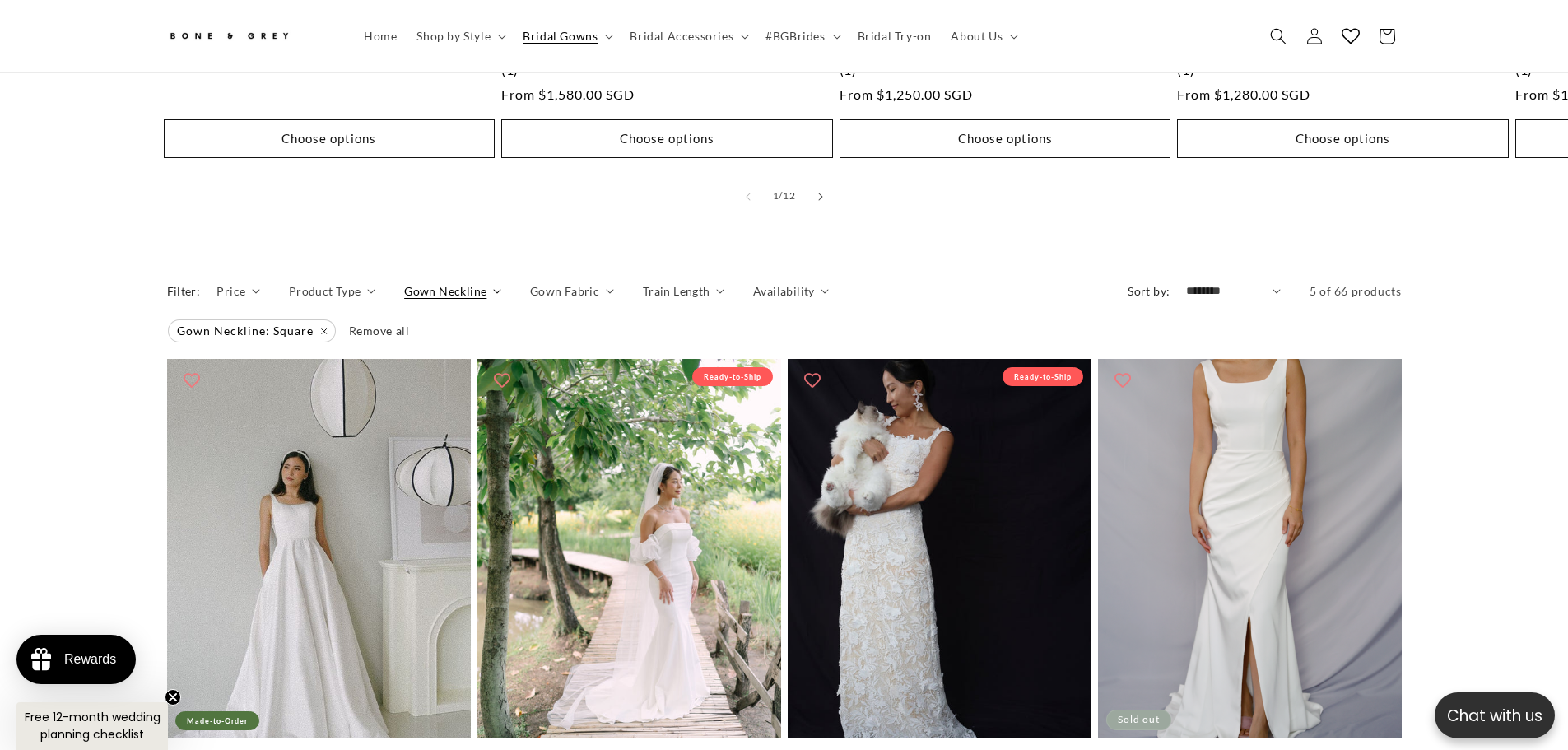
click at [477, 283] on span "Gown Neckline" at bounding box center [446, 291] width 82 height 17
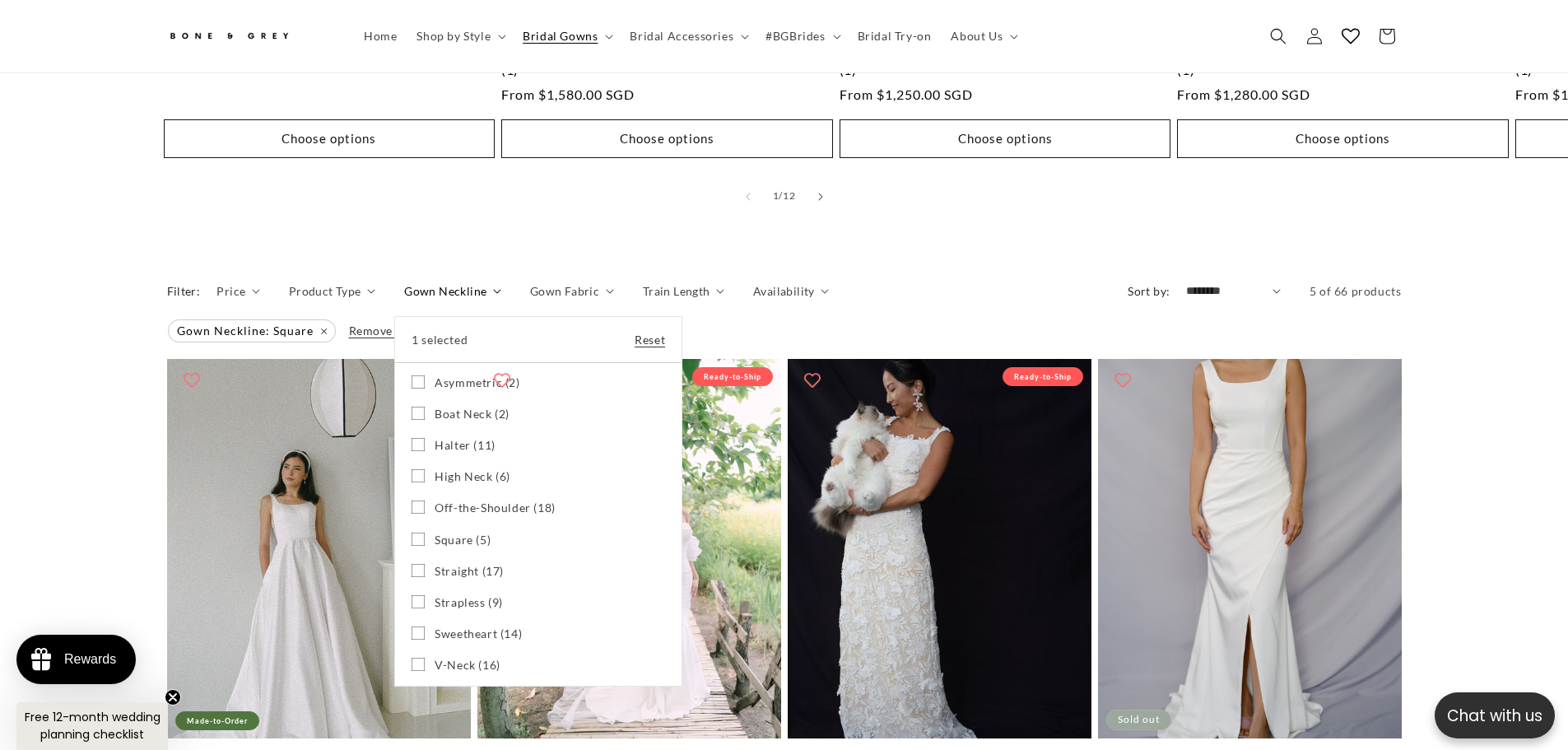
click at [434, 532] on span "Square (5)" at bounding box center [462, 539] width 56 height 15
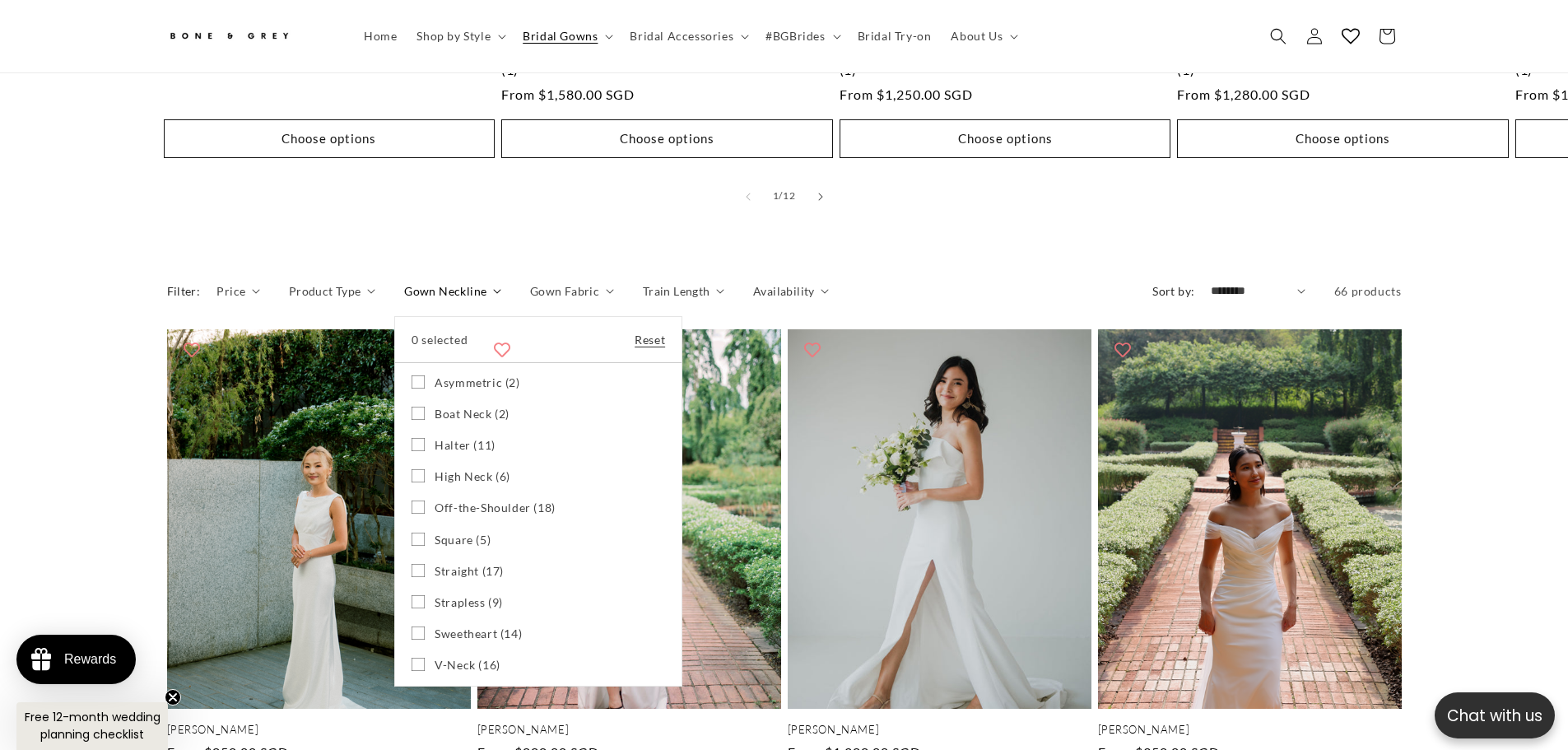
click at [441, 564] on span "Straight (17)" at bounding box center [469, 571] width 69 height 15
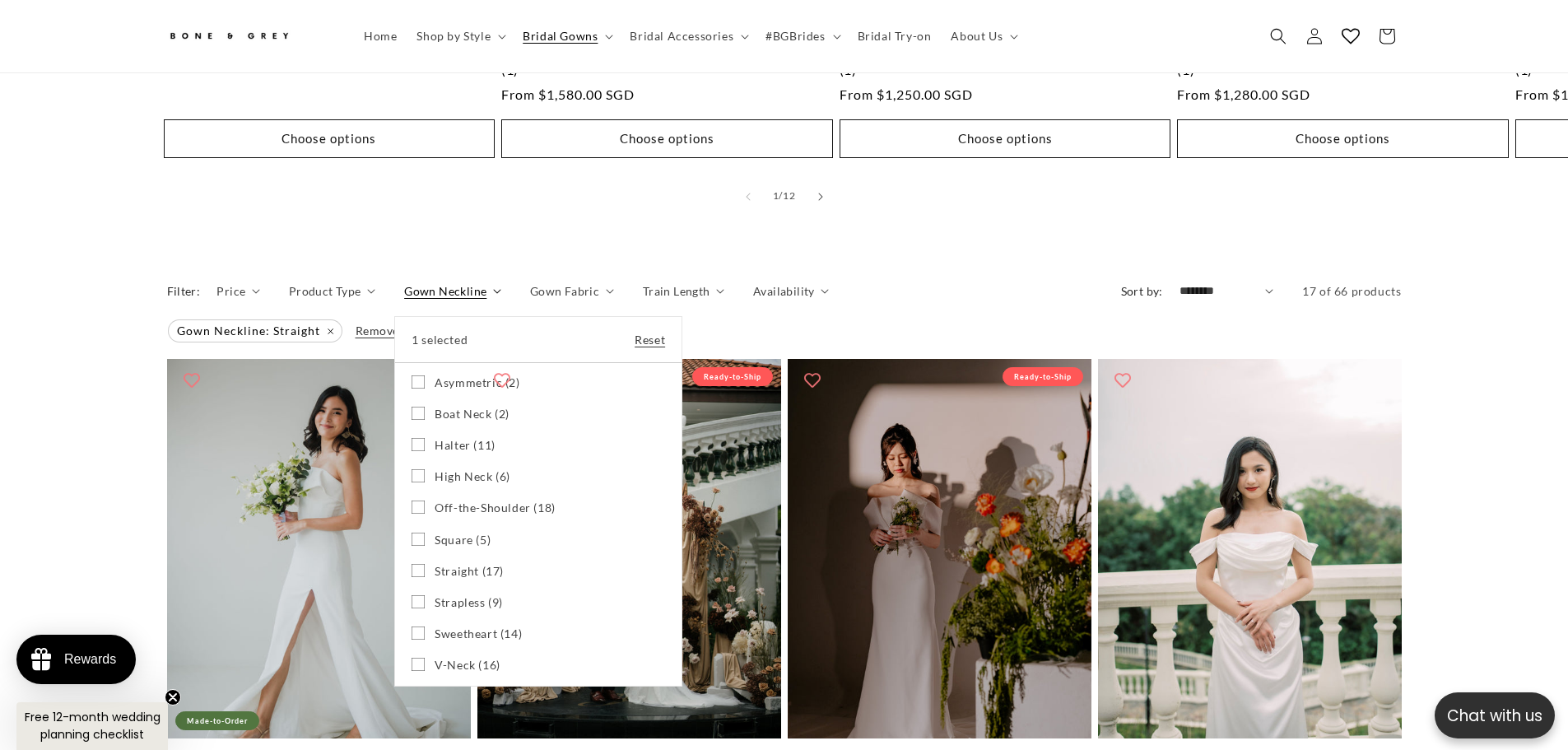
click at [404, 300] on summary "Gown Neckline" at bounding box center [452, 291] width 97 height 17
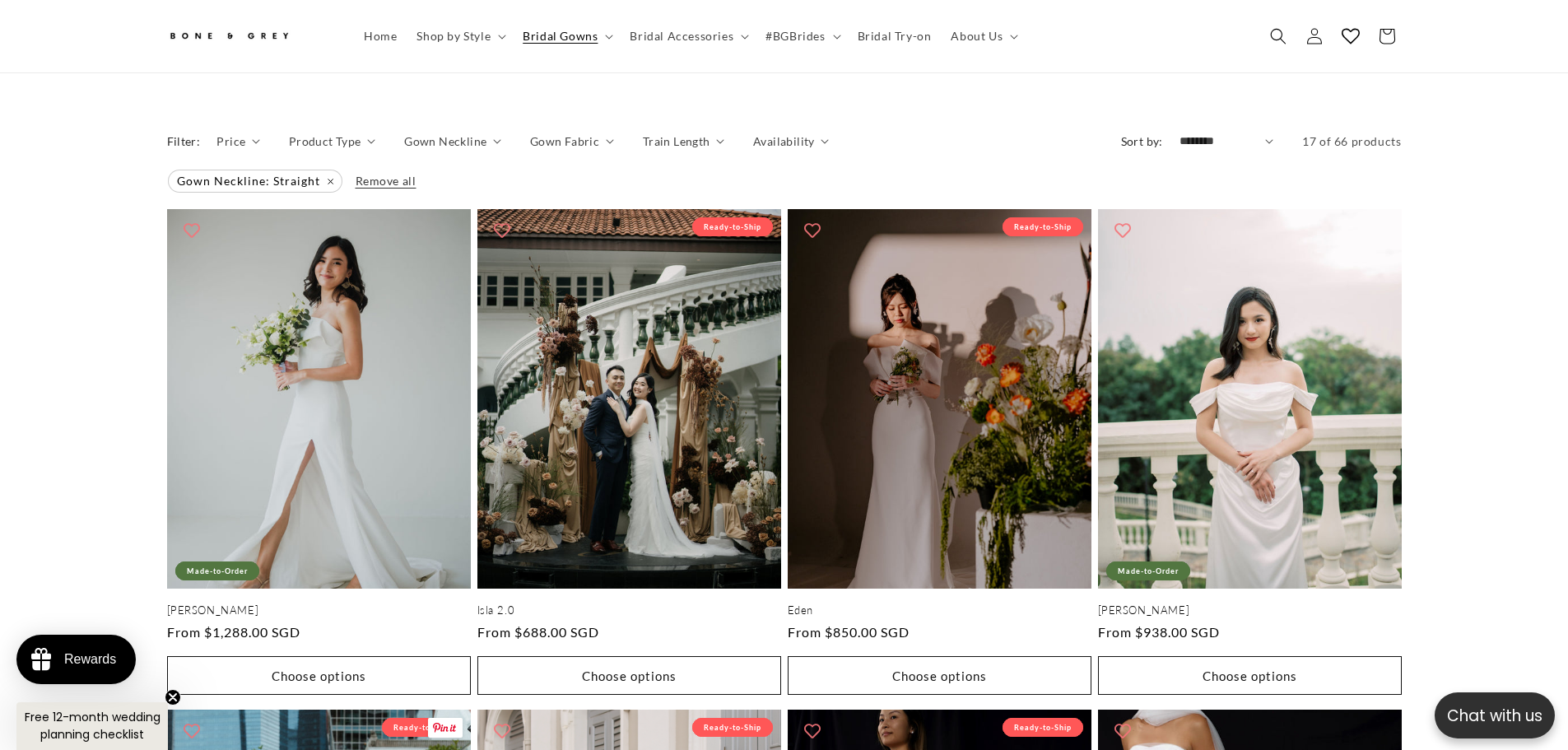
scroll to position [1226, 0]
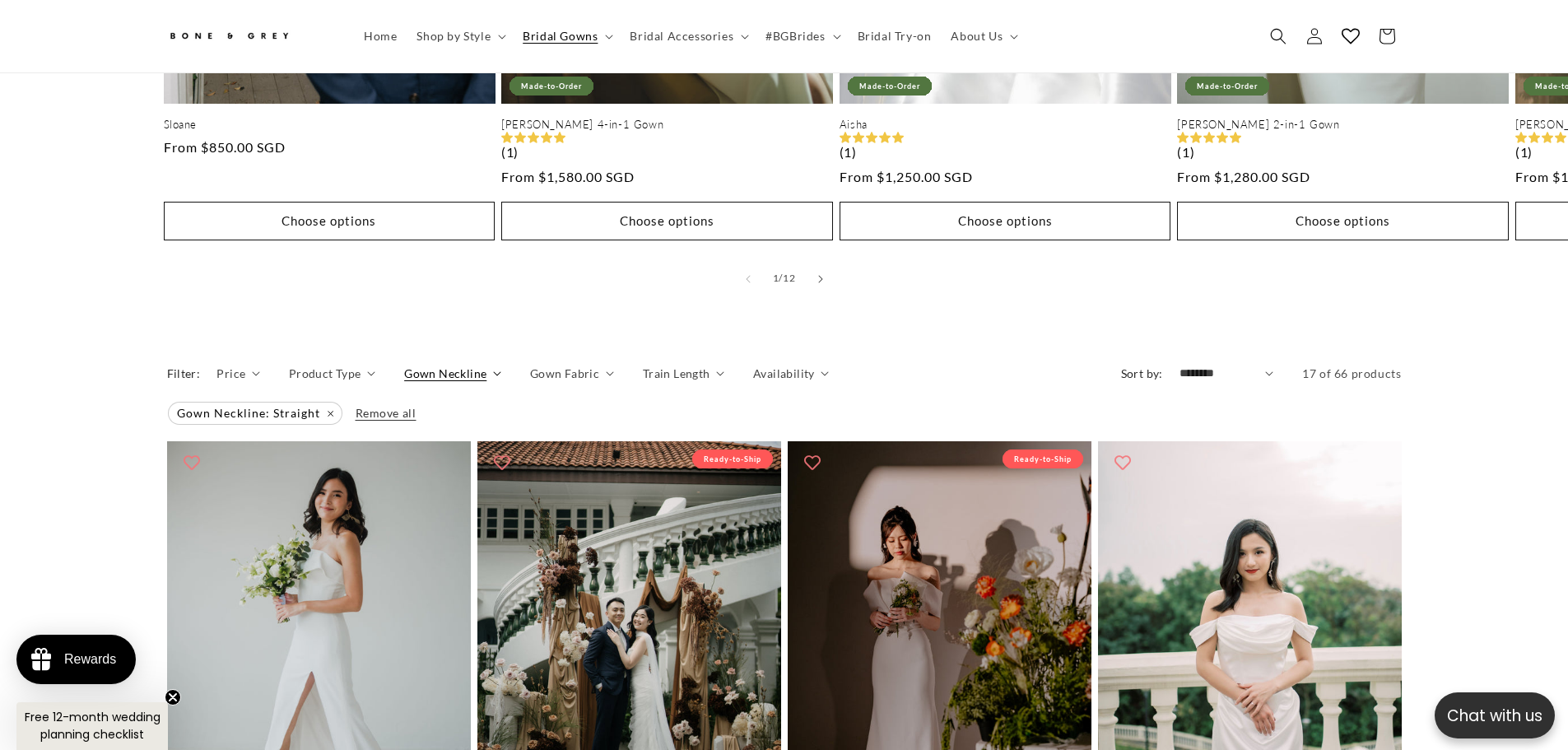
click at [493, 371] on icon "Gown Neckline (1 selected)" at bounding box center [497, 374] width 9 height 5
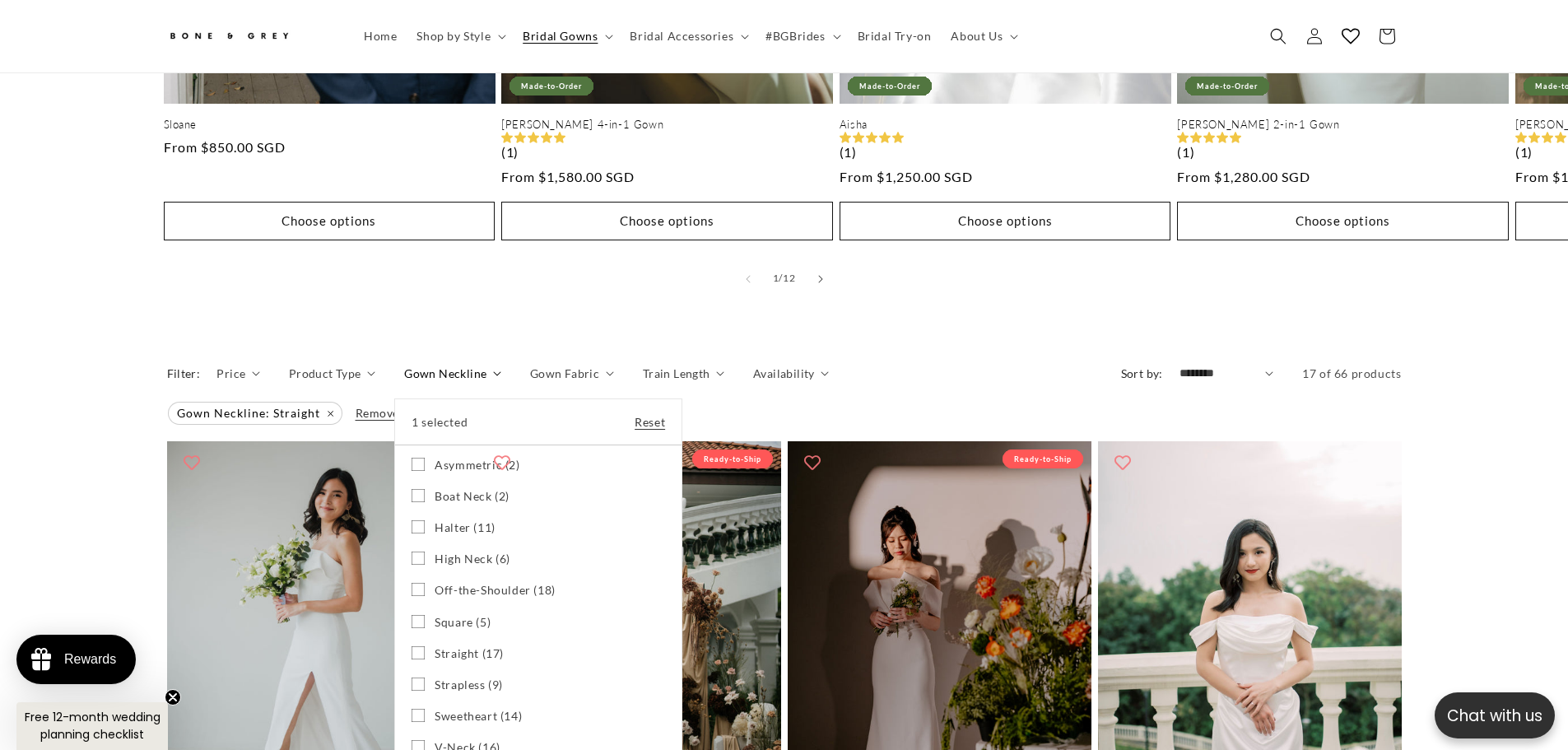
scroll to position [0, 905]
click at [454, 646] on span "Straight (17)" at bounding box center [469, 653] width 69 height 15
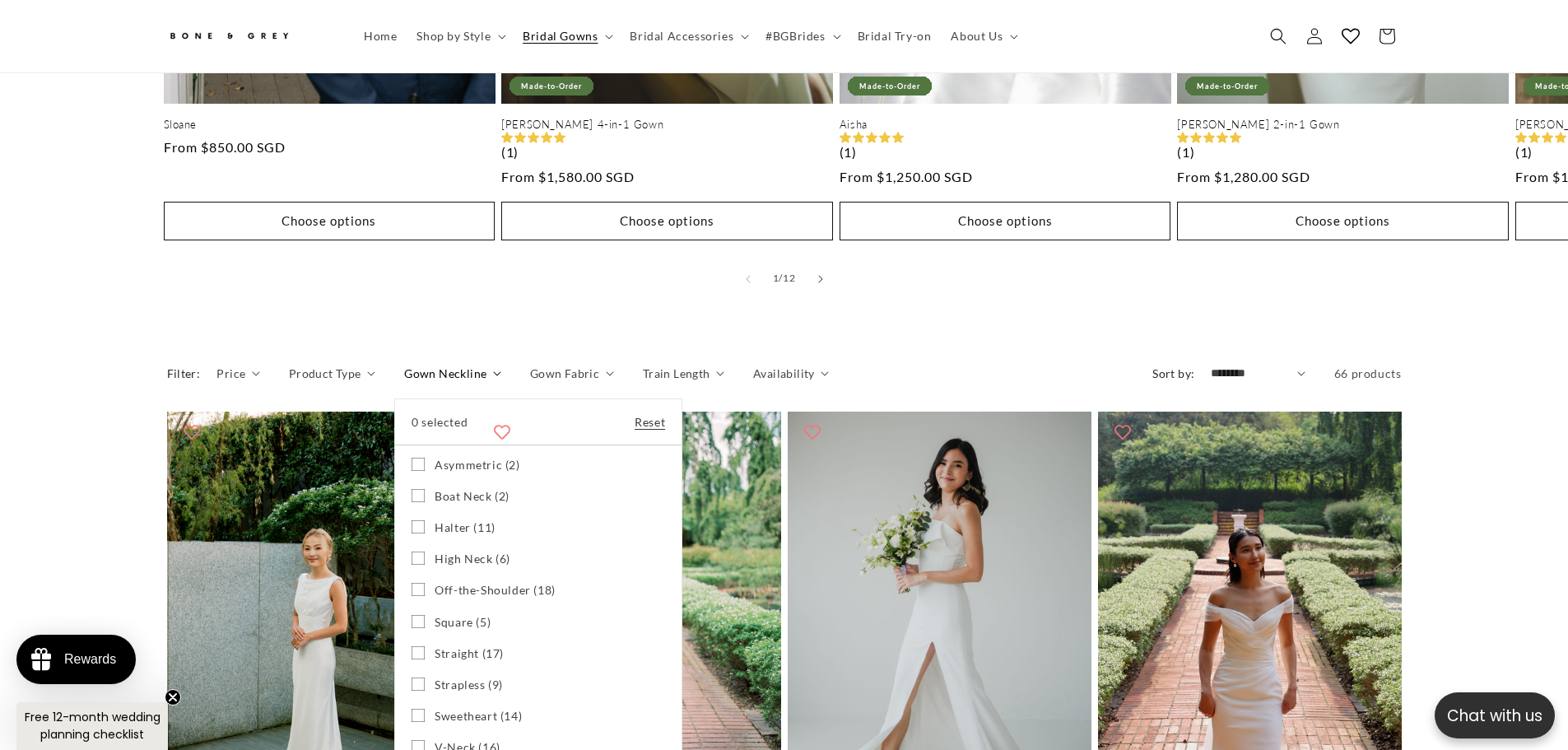
click at [446, 709] on span "Sweetheart (14)" at bounding box center [478, 716] width 87 height 15
click at [404, 382] on summary "Gown Neckline" at bounding box center [452, 373] width 97 height 17
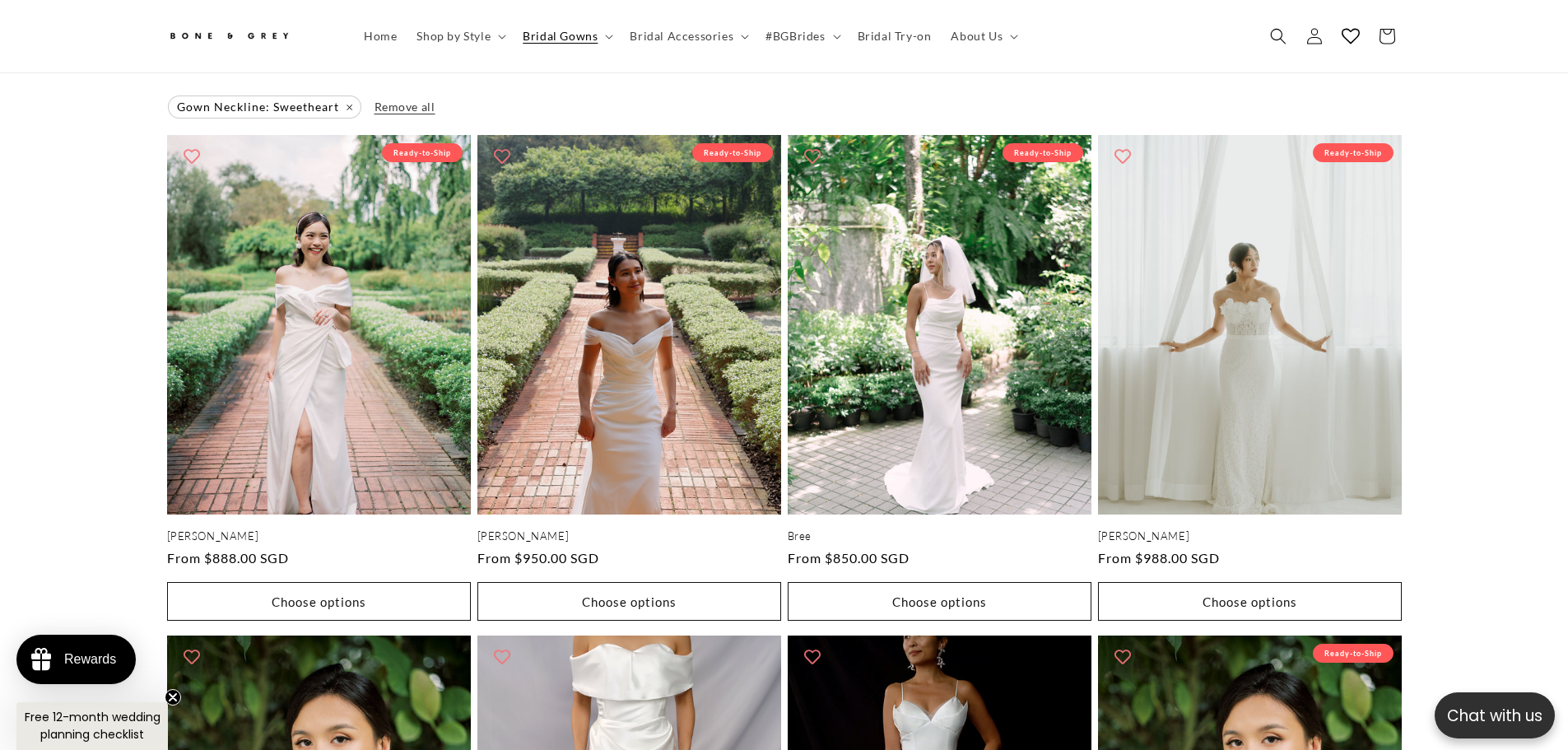
scroll to position [1390, 0]
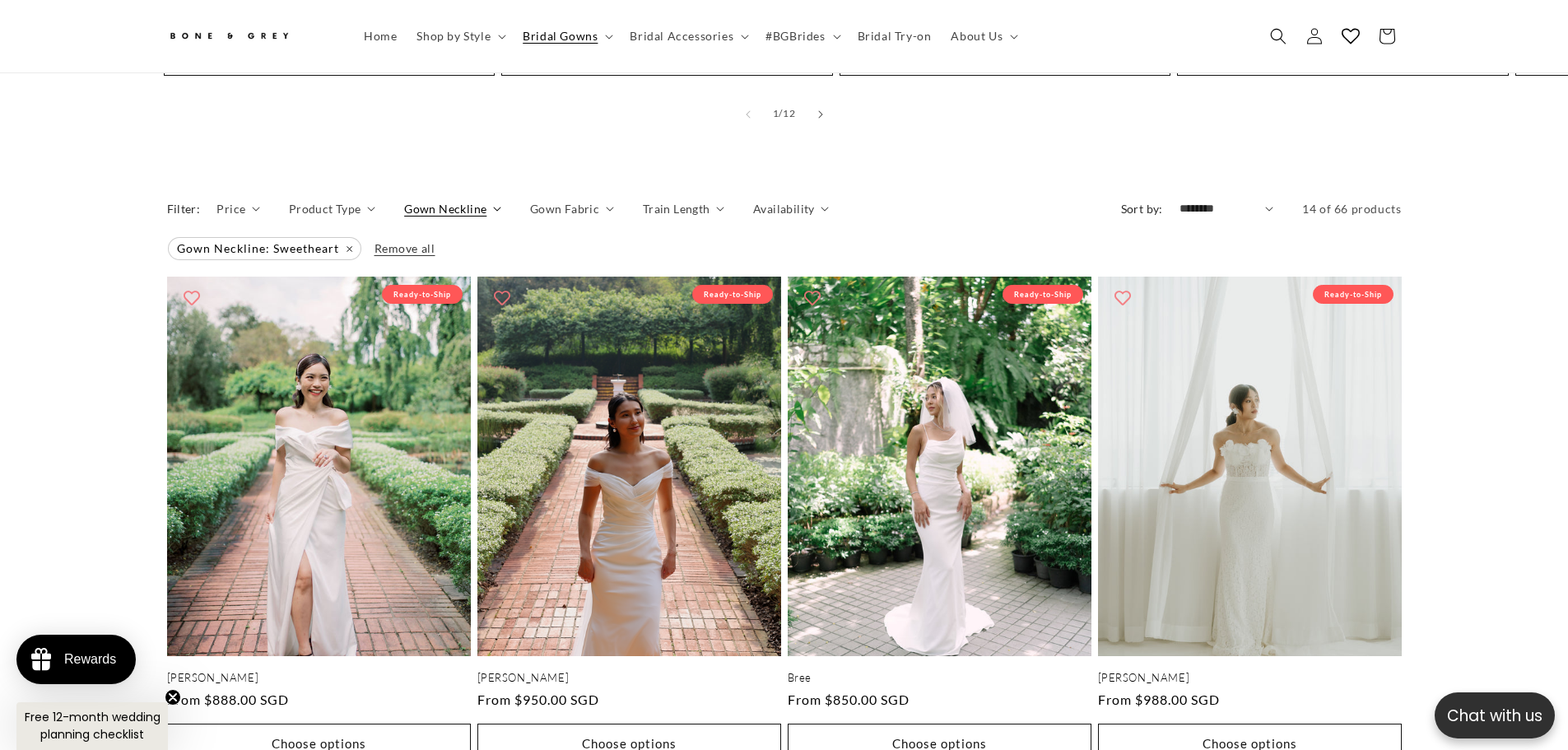
click at [493, 207] on icon "Gown Neckline (1 selected)" at bounding box center [497, 209] width 9 height 5
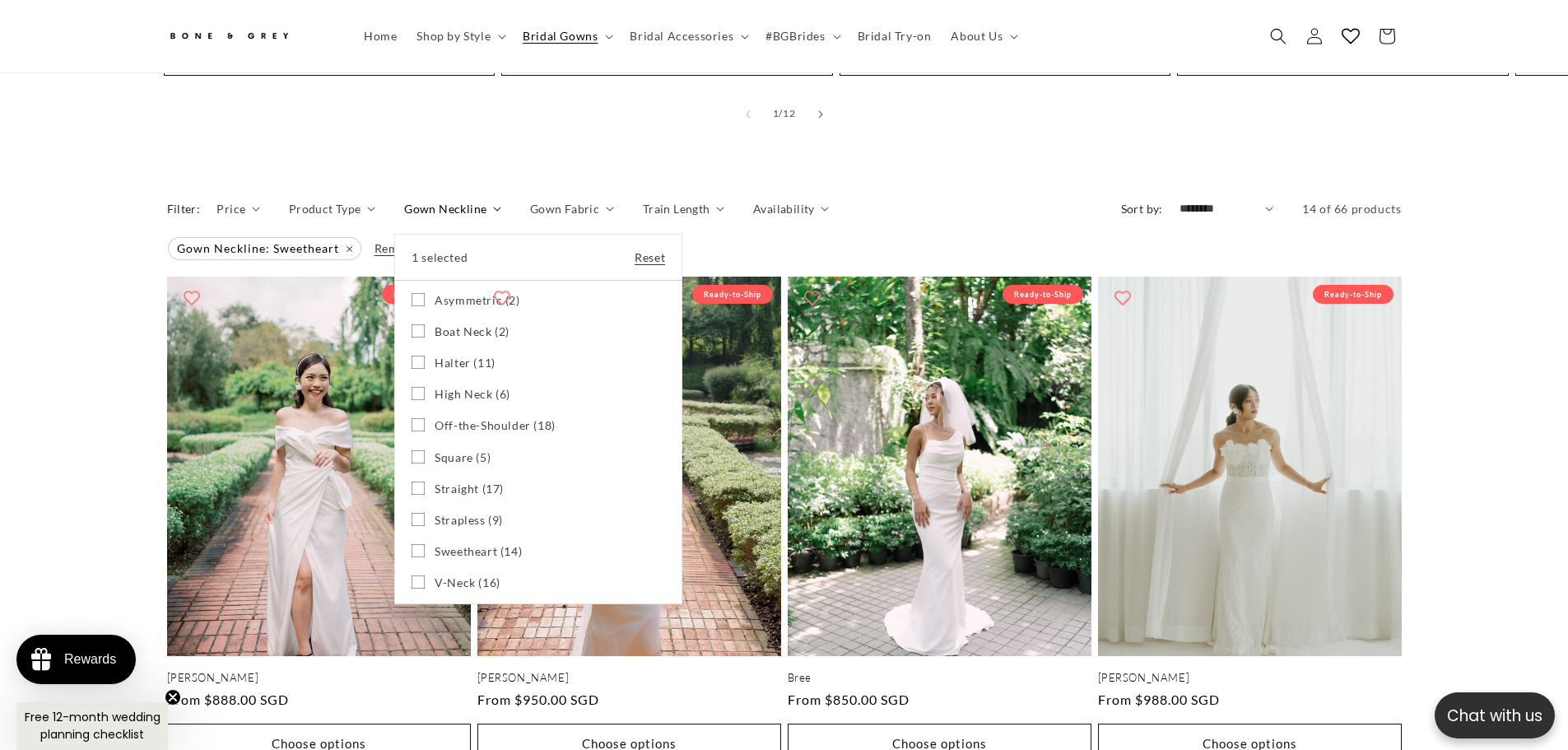
scroll to position [0, 452]
click at [463, 544] on span "Sweetheart (14)" at bounding box center [478, 551] width 87 height 15
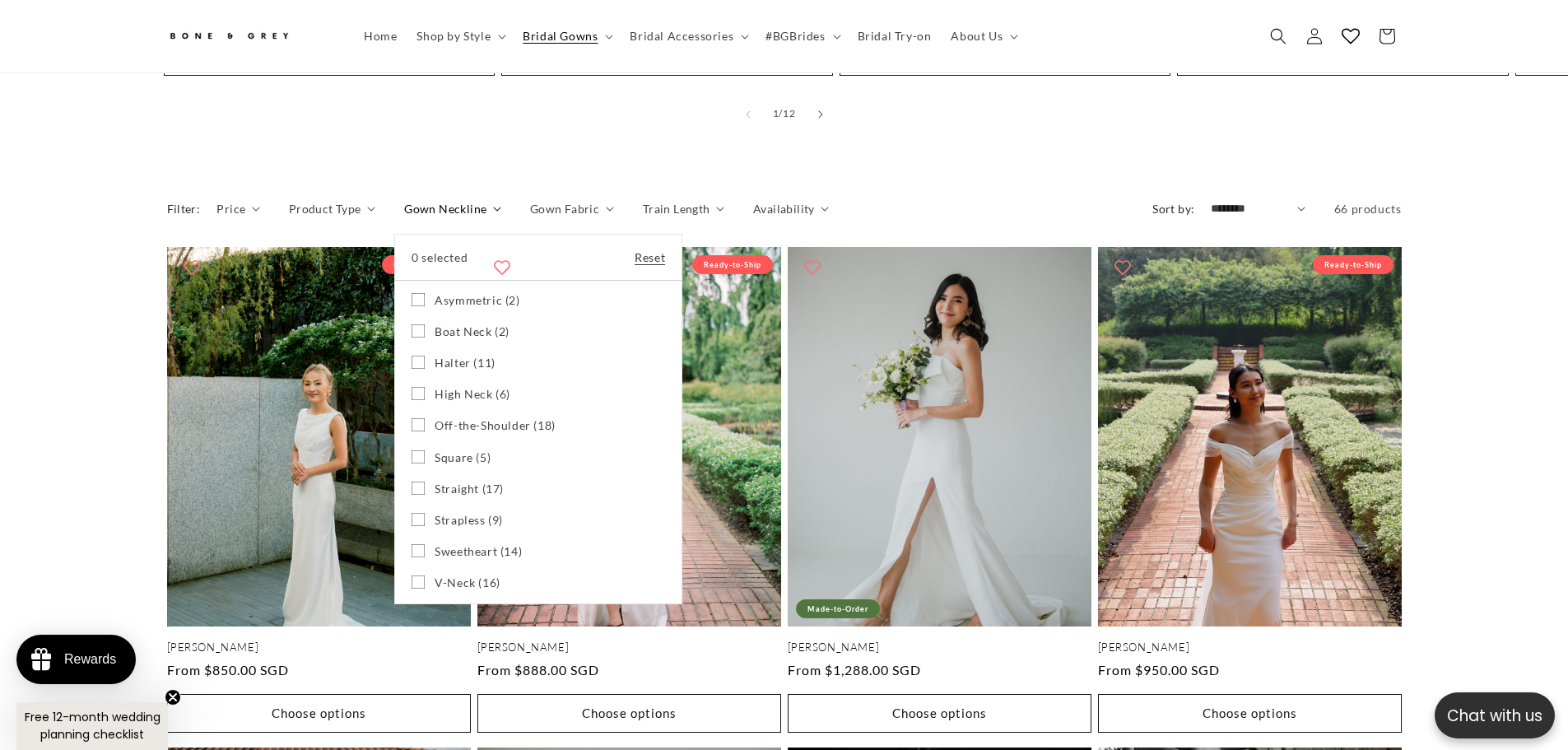
scroll to position [0, 905]
click at [478, 324] on span "Boat Neck (2)" at bounding box center [471, 331] width 75 height 15
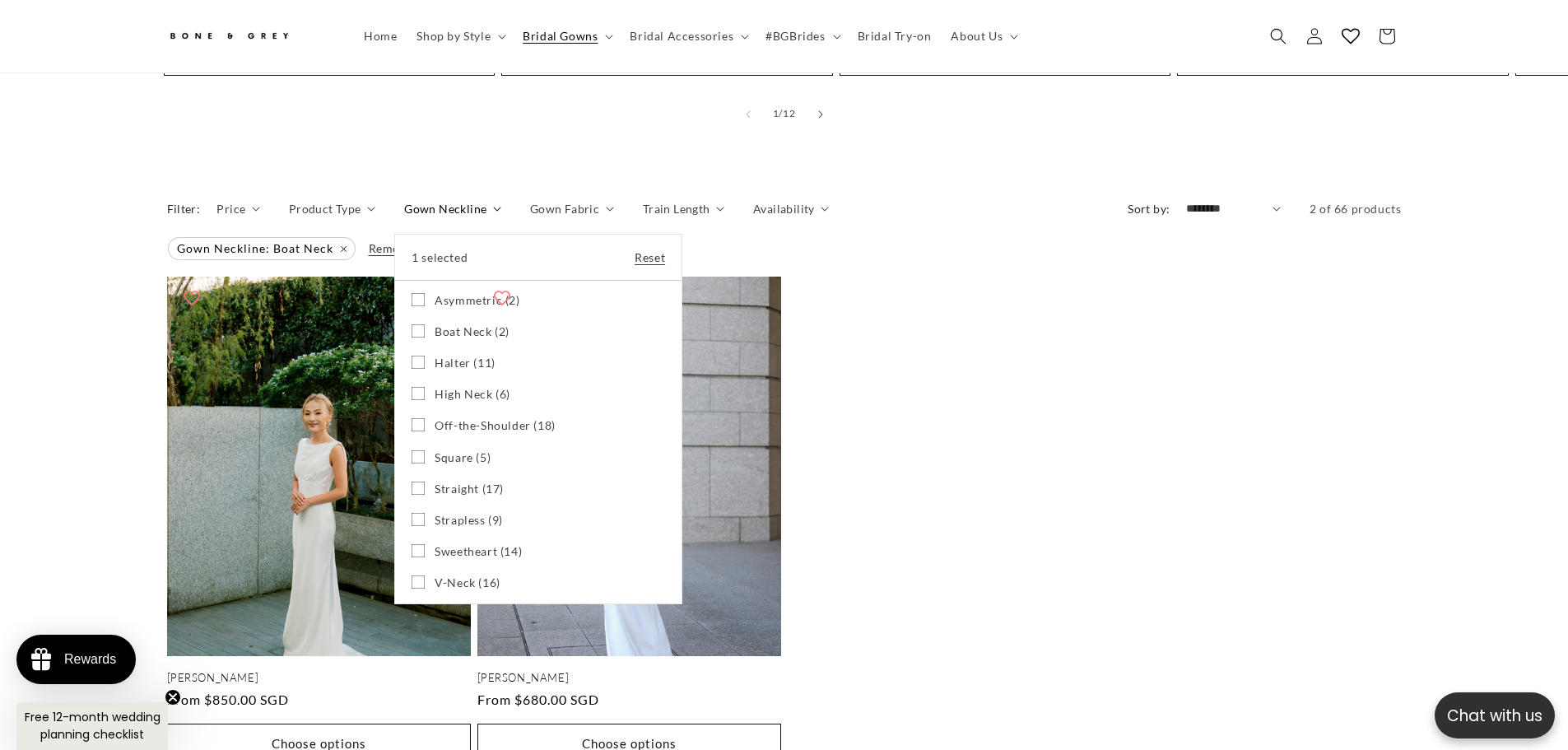
click at [404, 218] on summary "Gown Neckline" at bounding box center [452, 208] width 97 height 17
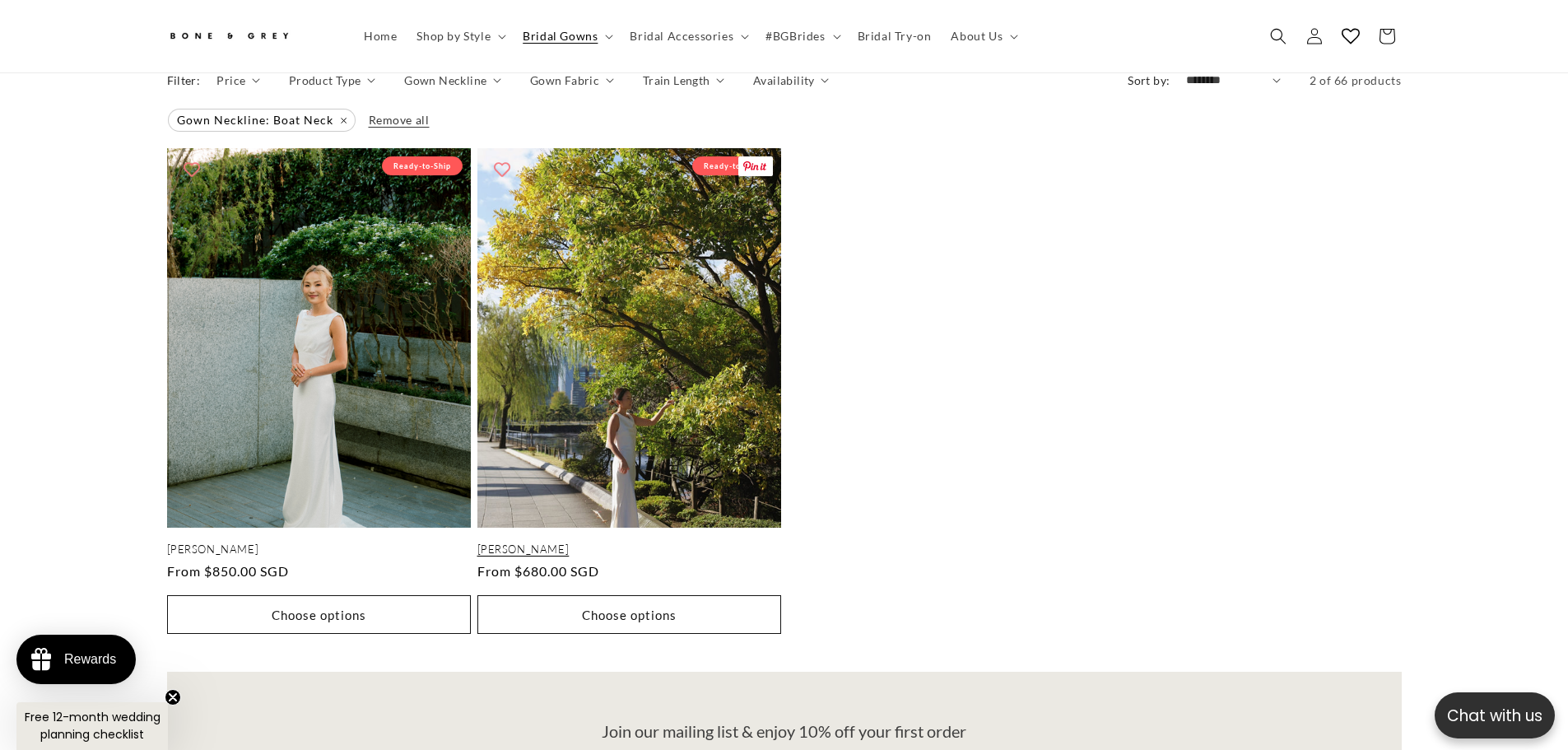
scroll to position [1555, 0]
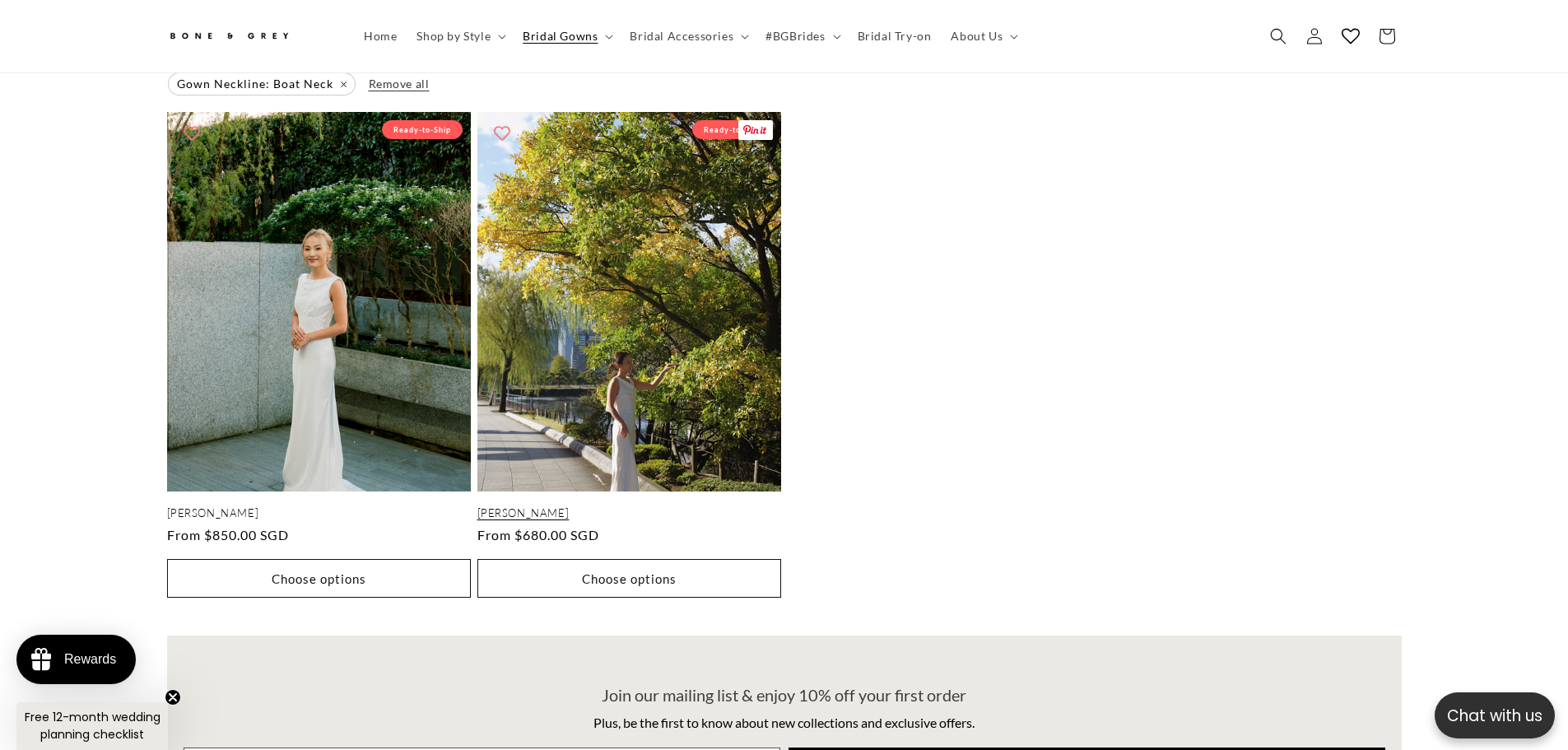
click at [677, 507] on link "[PERSON_NAME]" at bounding box center [629, 513] width 303 height 14
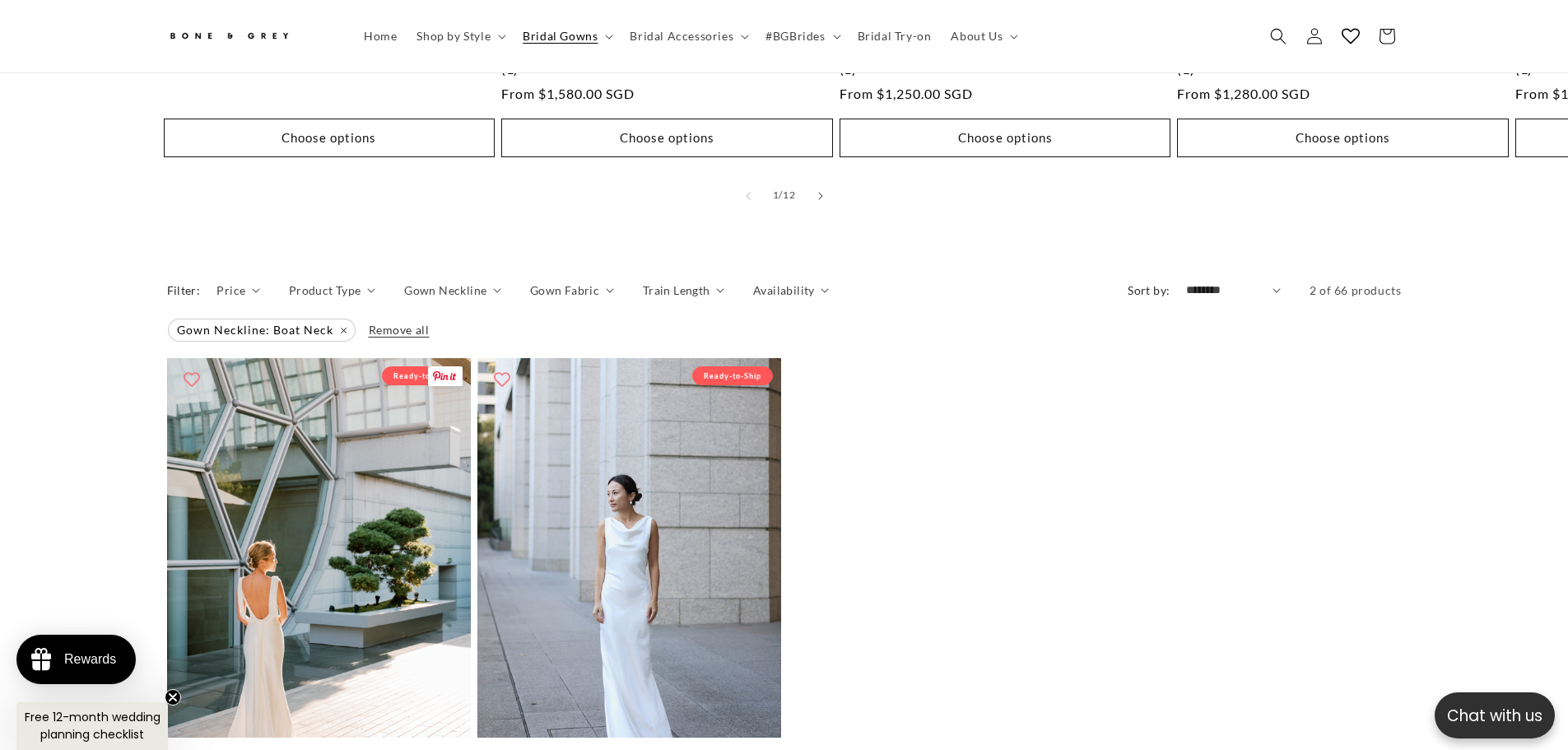
scroll to position [0, 452]
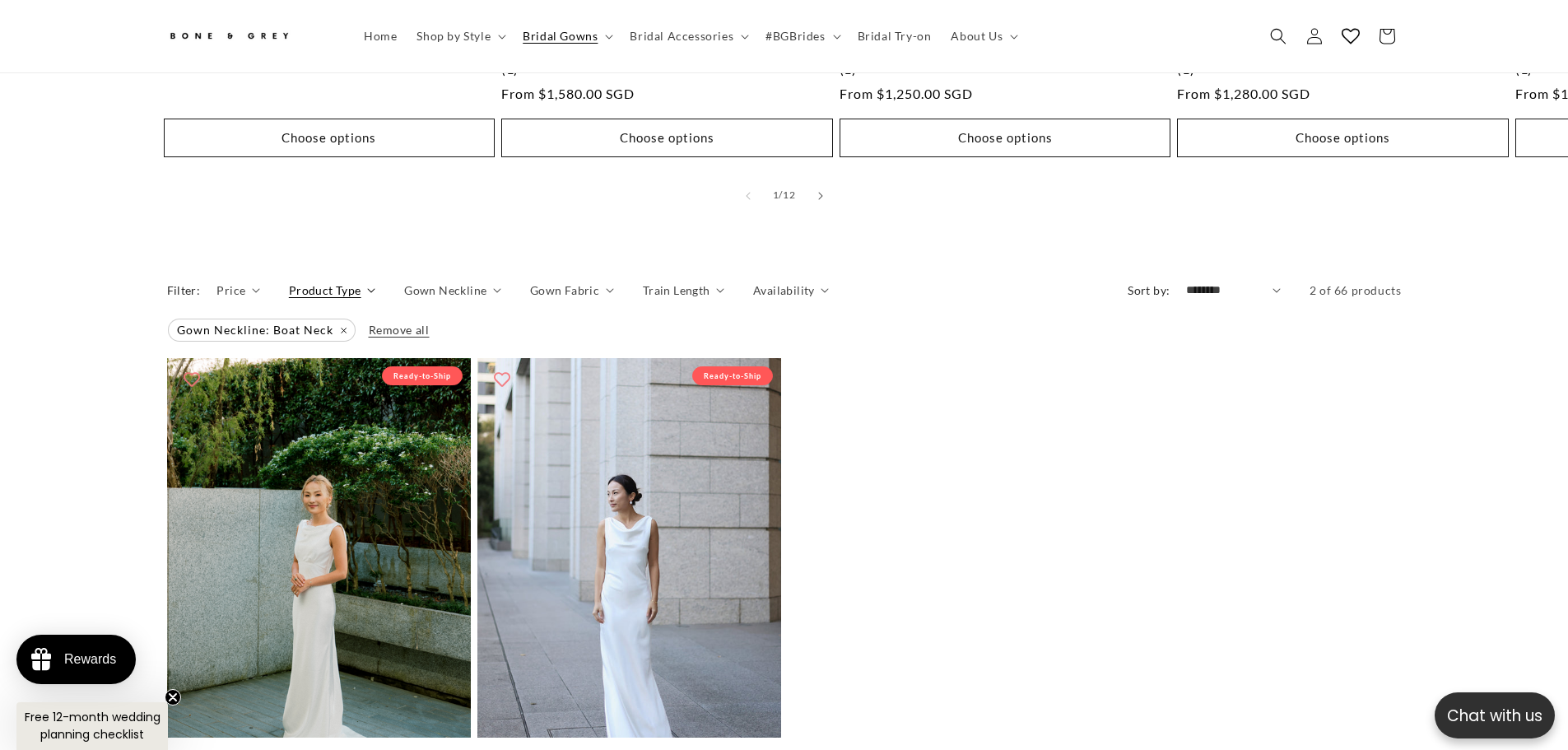
click at [334, 281] on span "Product Type" at bounding box center [325, 290] width 73 height 17
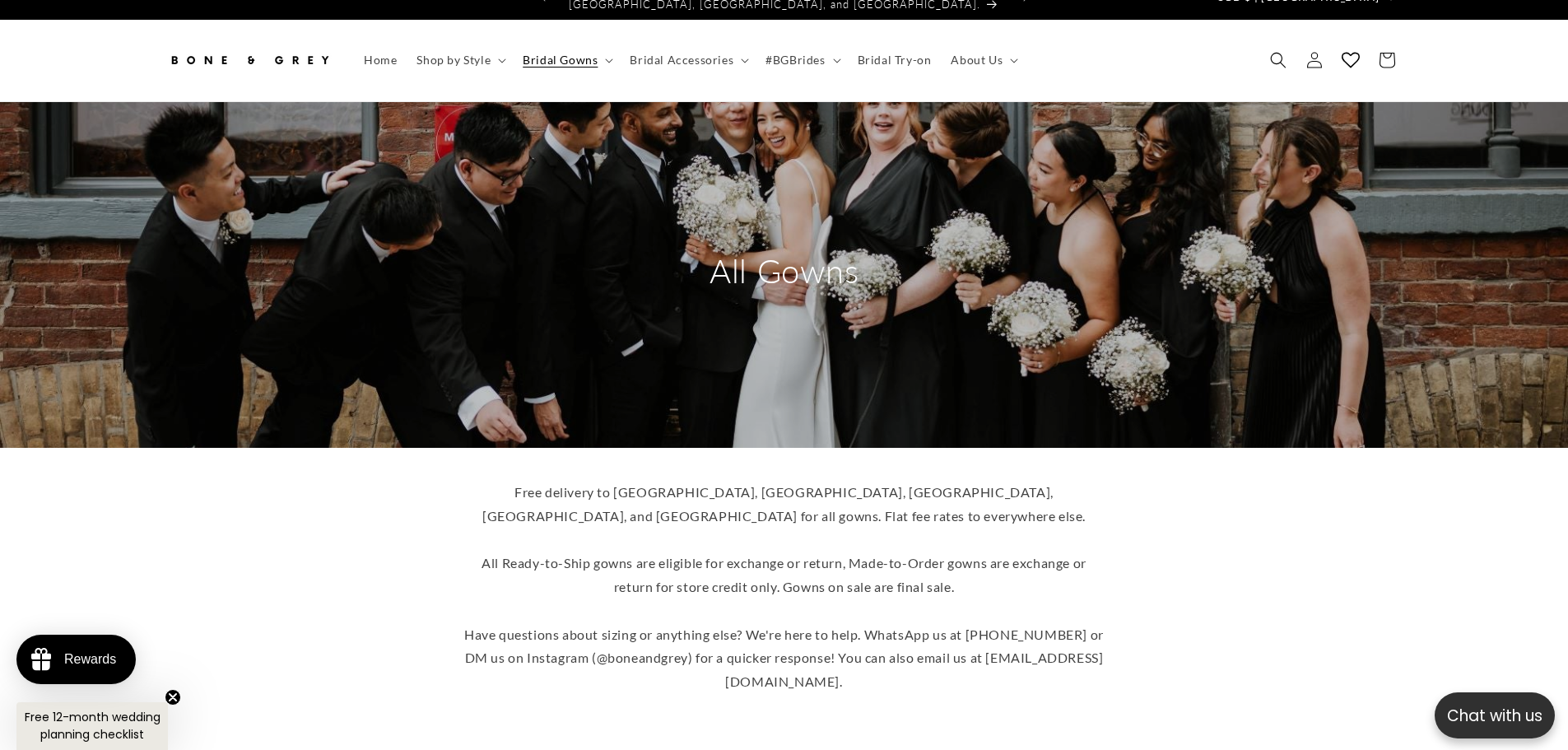
scroll to position [31, 0]
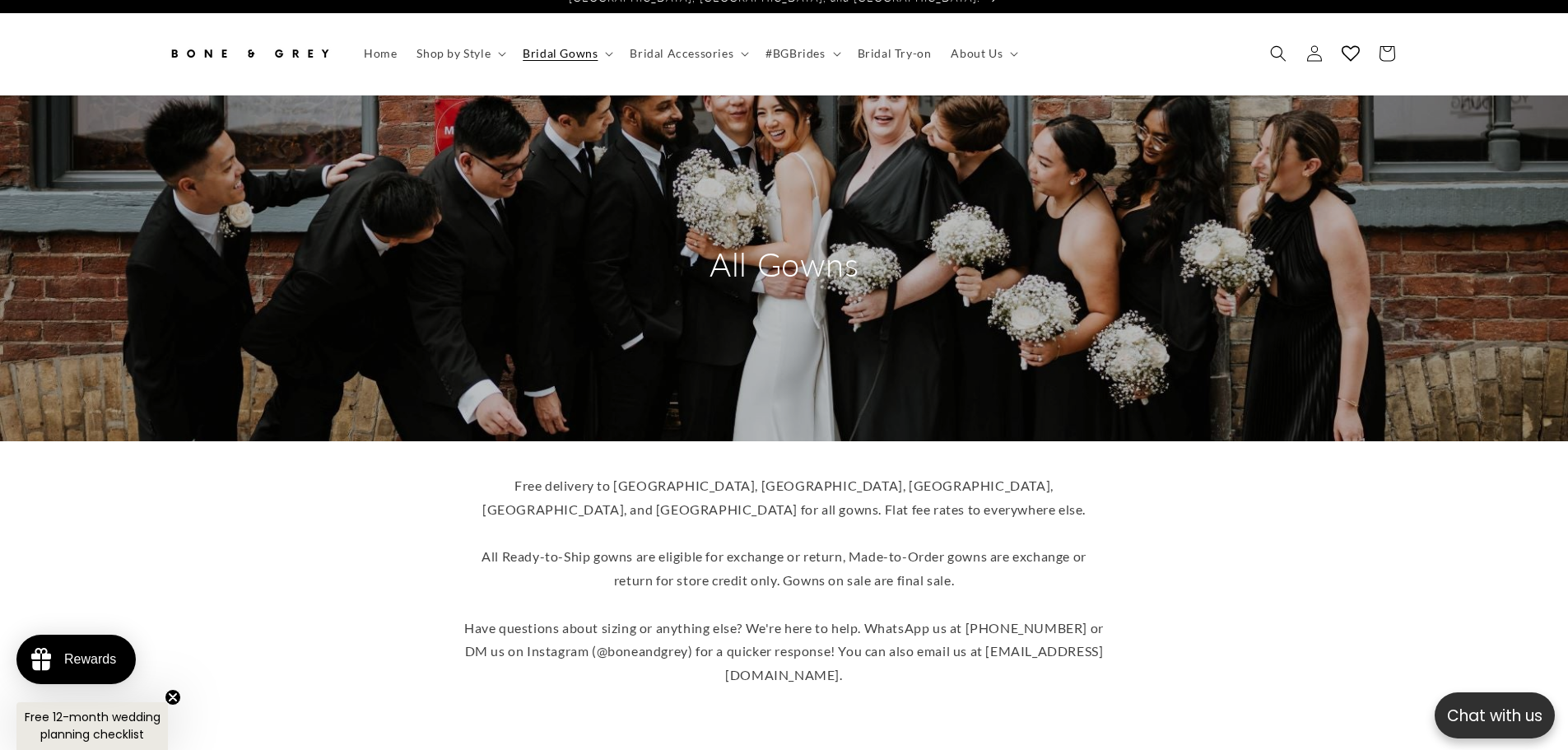
drag, startPoint x: 476, startPoint y: 470, endPoint x: 814, endPoint y: 473, distance: 338.0
click at [814, 477] on span "Free delivery to Australia, Canada, US, UK, and Singapore for all gowns. Flat f…" at bounding box center [784, 579] width 639 height 205
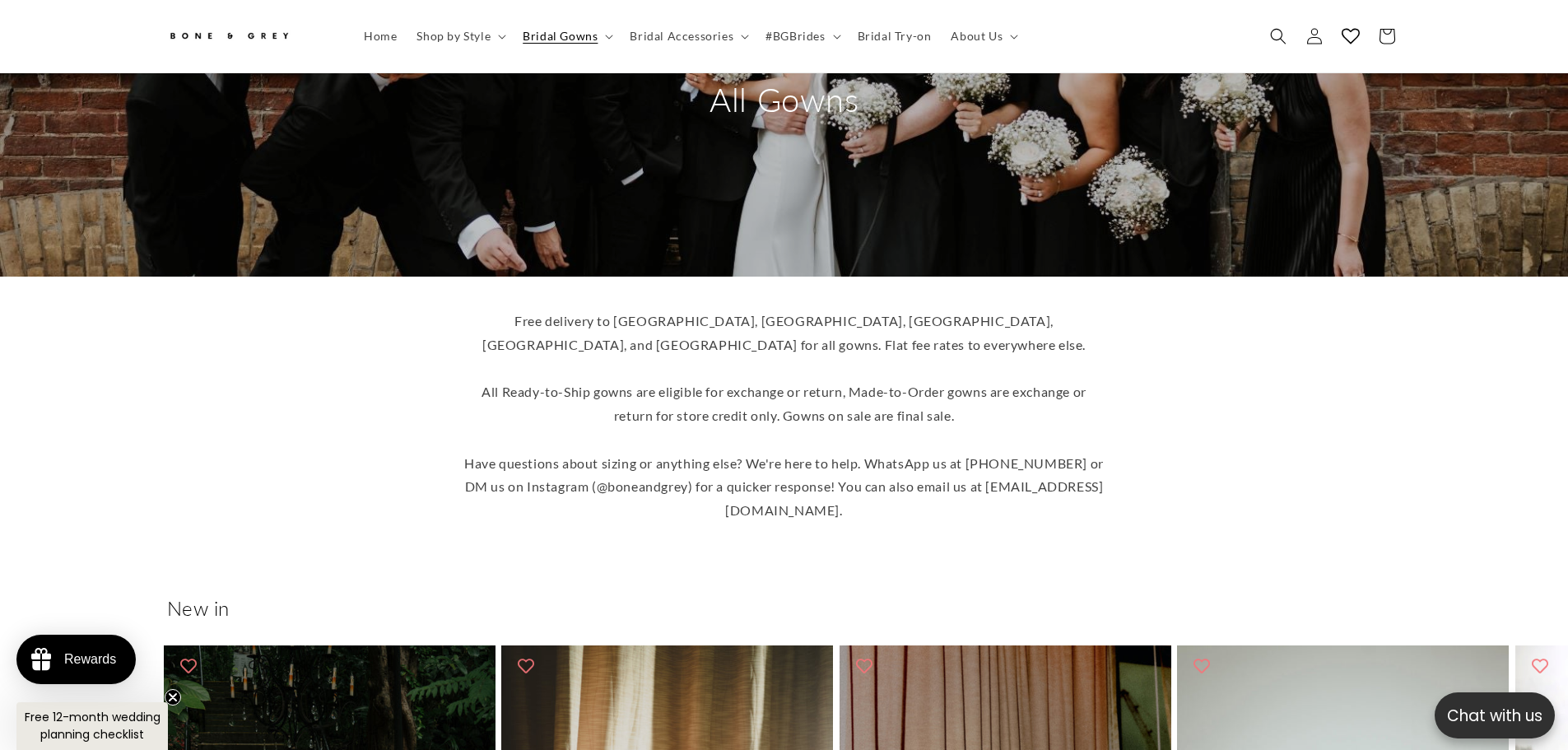
scroll to position [0, 905]
click at [839, 447] on span "Free delivery to Australia, Canada, US, UK, and Singapore for all gowns. Flat f…" at bounding box center [784, 415] width 639 height 205
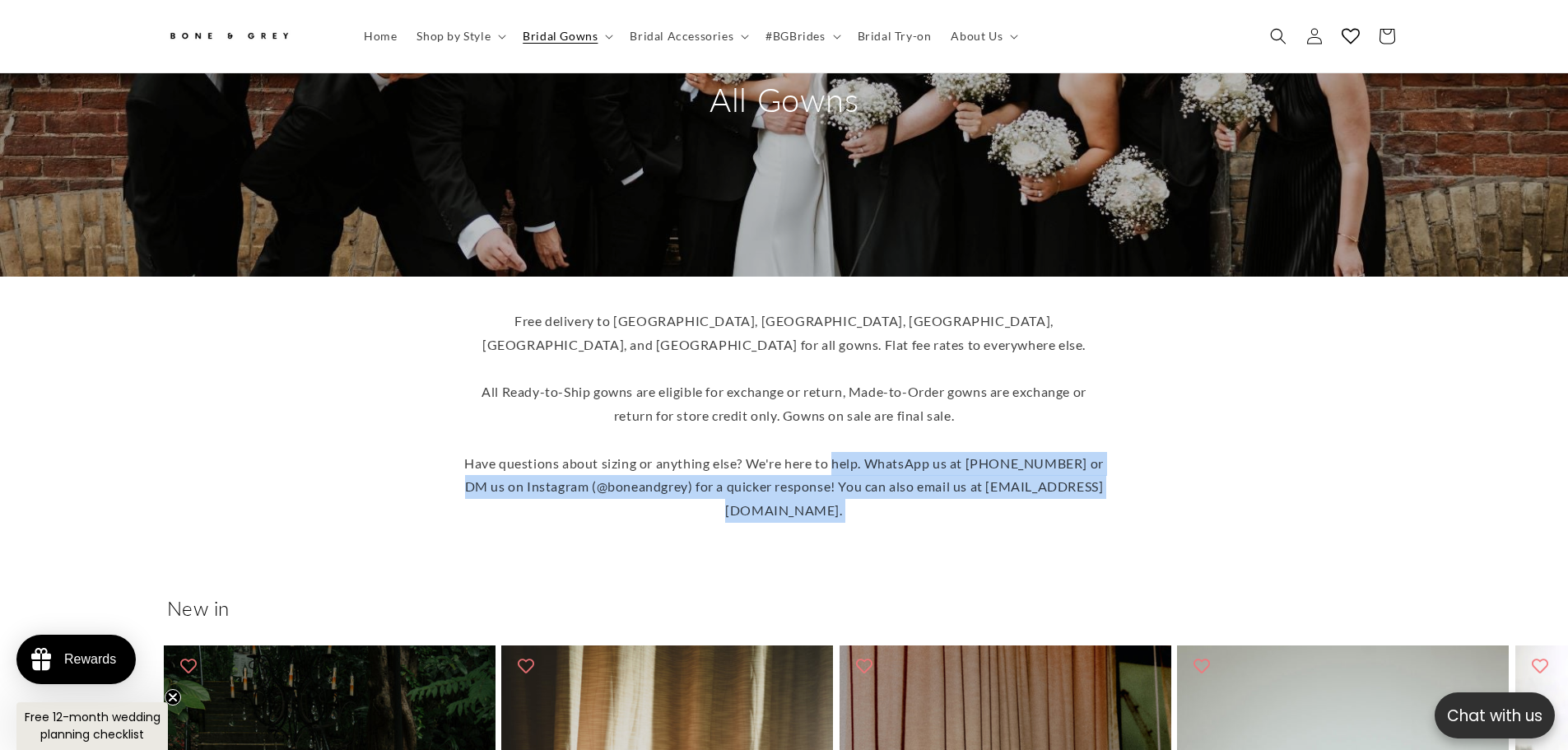
drag, startPoint x: 839, startPoint y: 447, endPoint x: 897, endPoint y: 489, distance: 71.6
click at [897, 489] on p "Free delivery to Australia, Canada, US, UK, and Singapore for all gowns. Flat f…" at bounding box center [784, 416] width 642 height 213
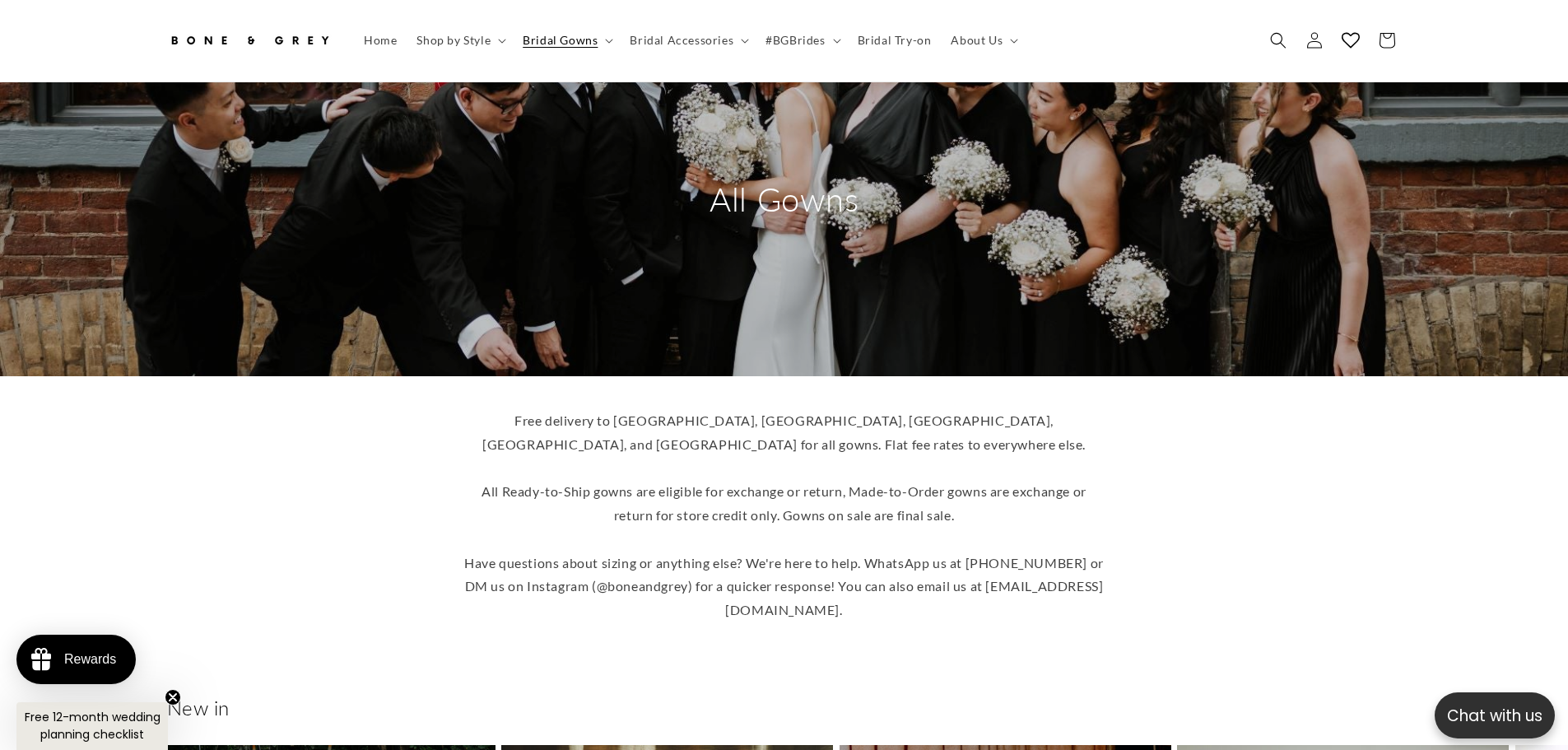
scroll to position [0, 0]
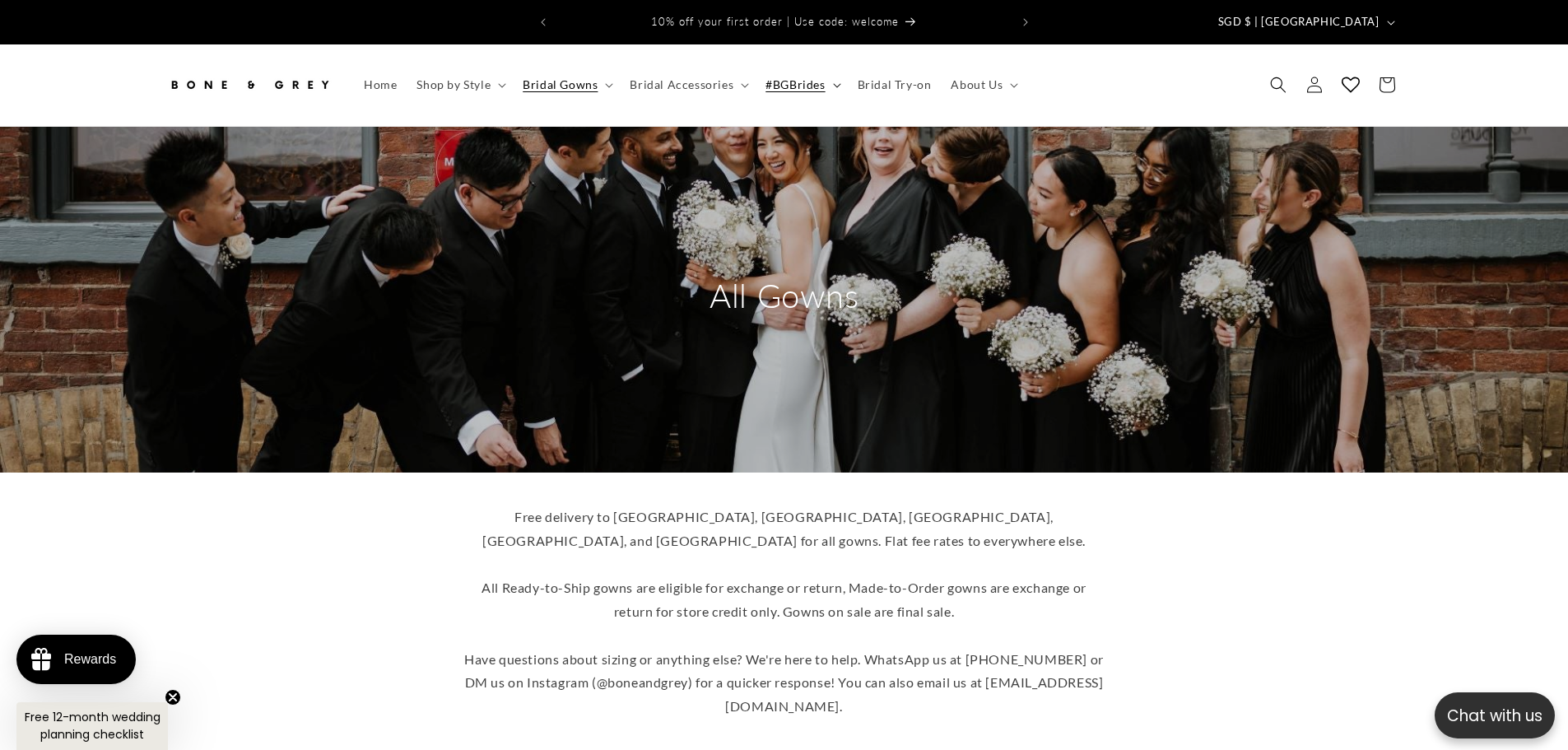
click at [833, 83] on icon at bounding box center [837, 86] width 9 height 5
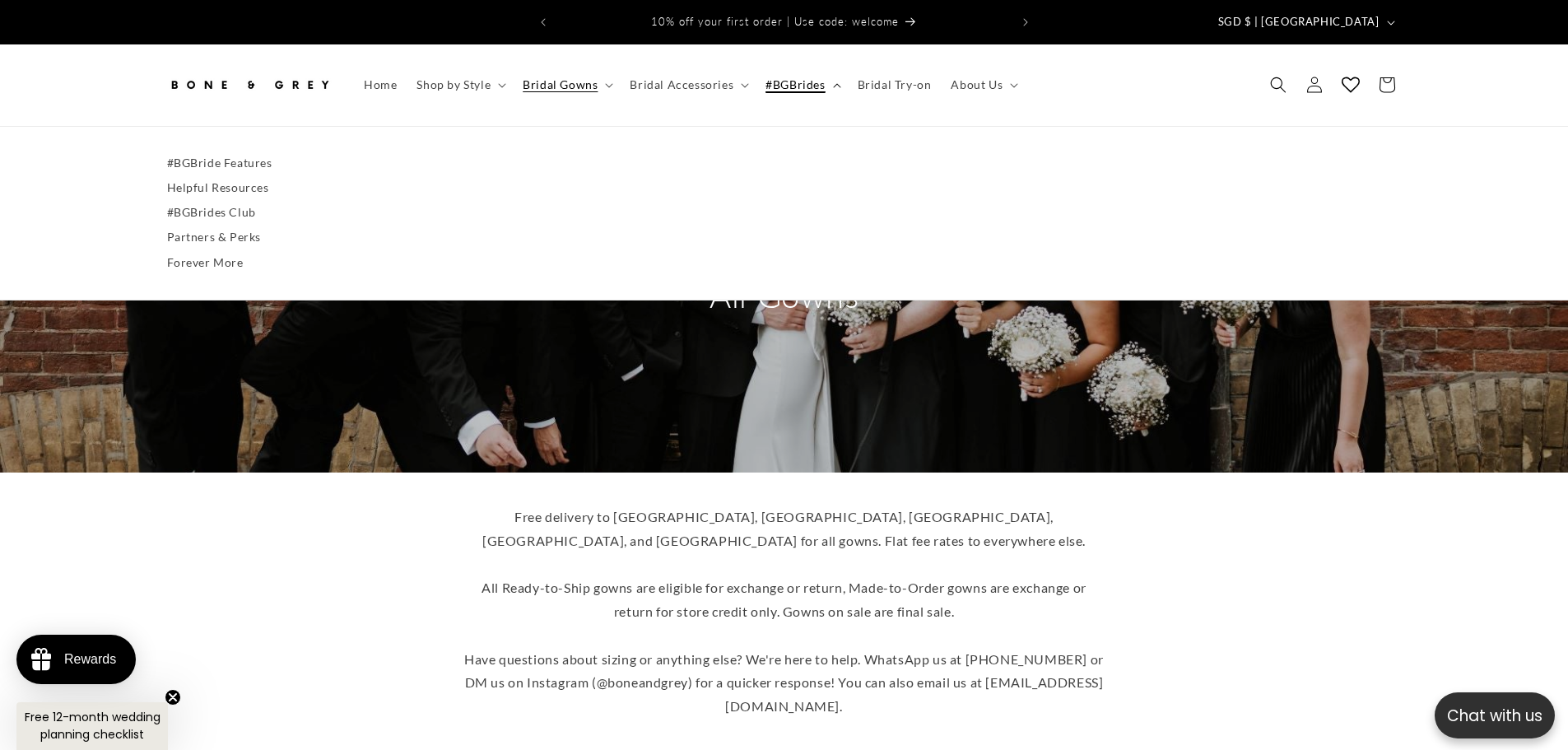
click at [833, 83] on icon at bounding box center [837, 86] width 9 height 5
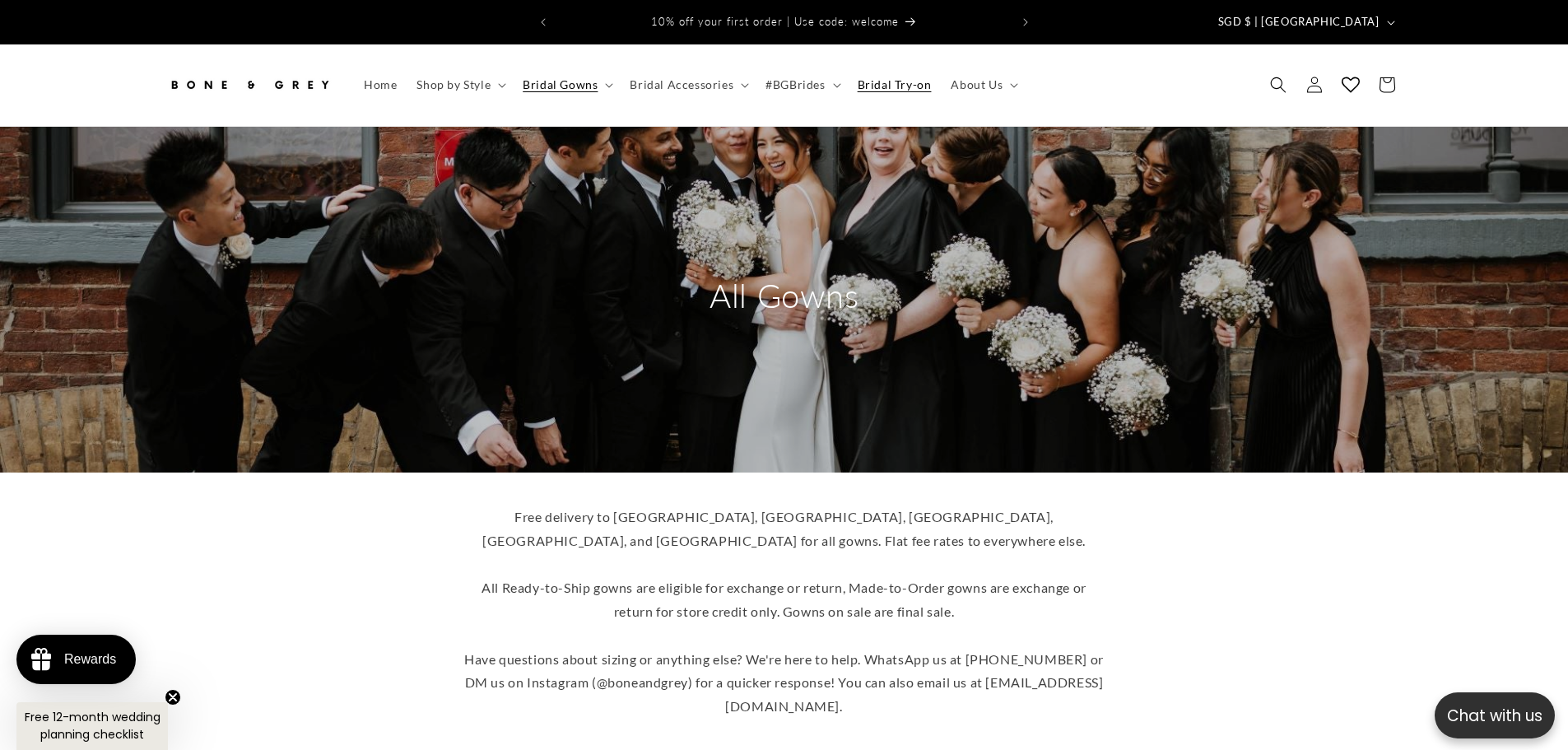
click at [908, 79] on span "Bridal Try-on" at bounding box center [895, 84] width 74 height 15
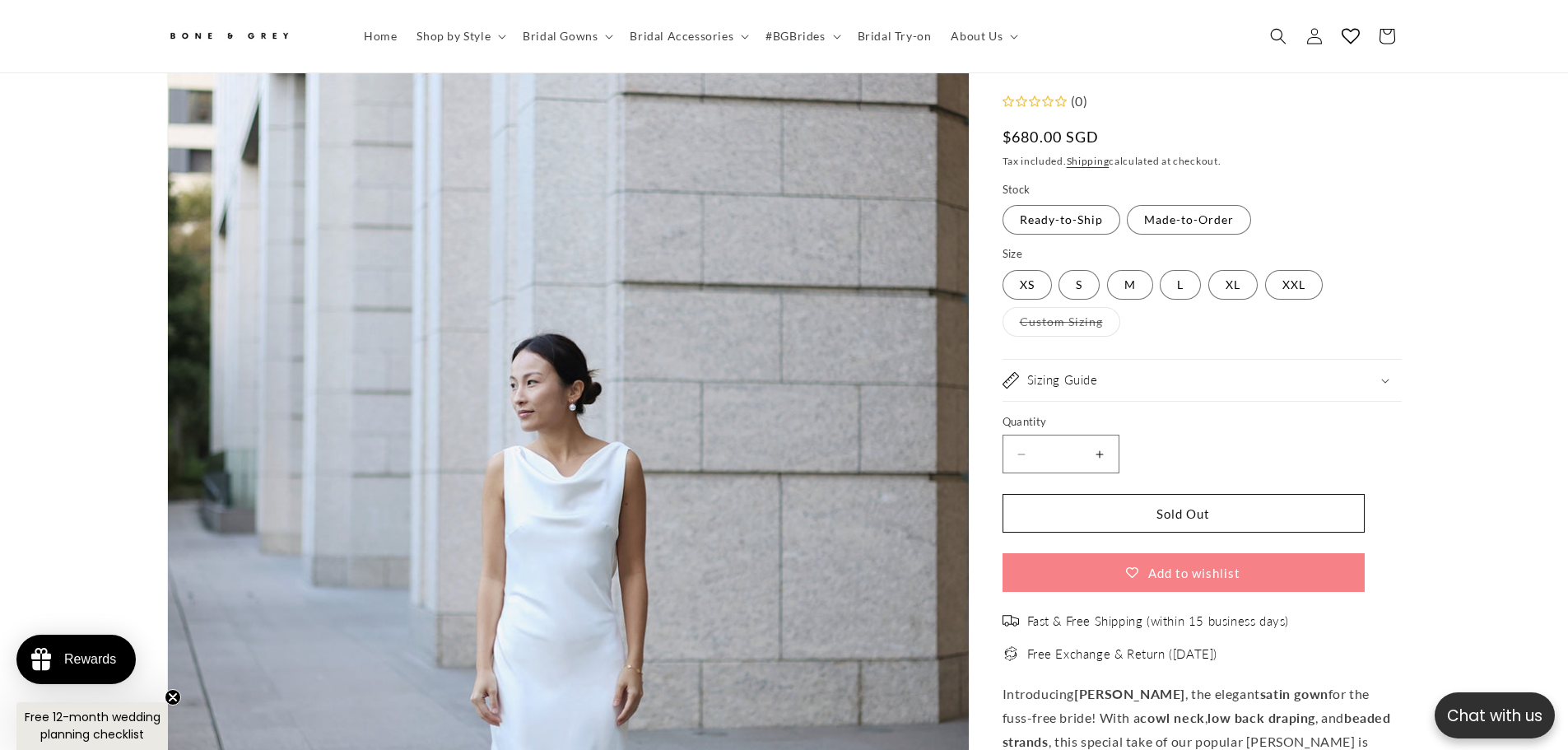
scroll to position [0, 905]
click at [1143, 279] on label "M Variant sold out or unavailable" at bounding box center [1130, 285] width 46 height 30
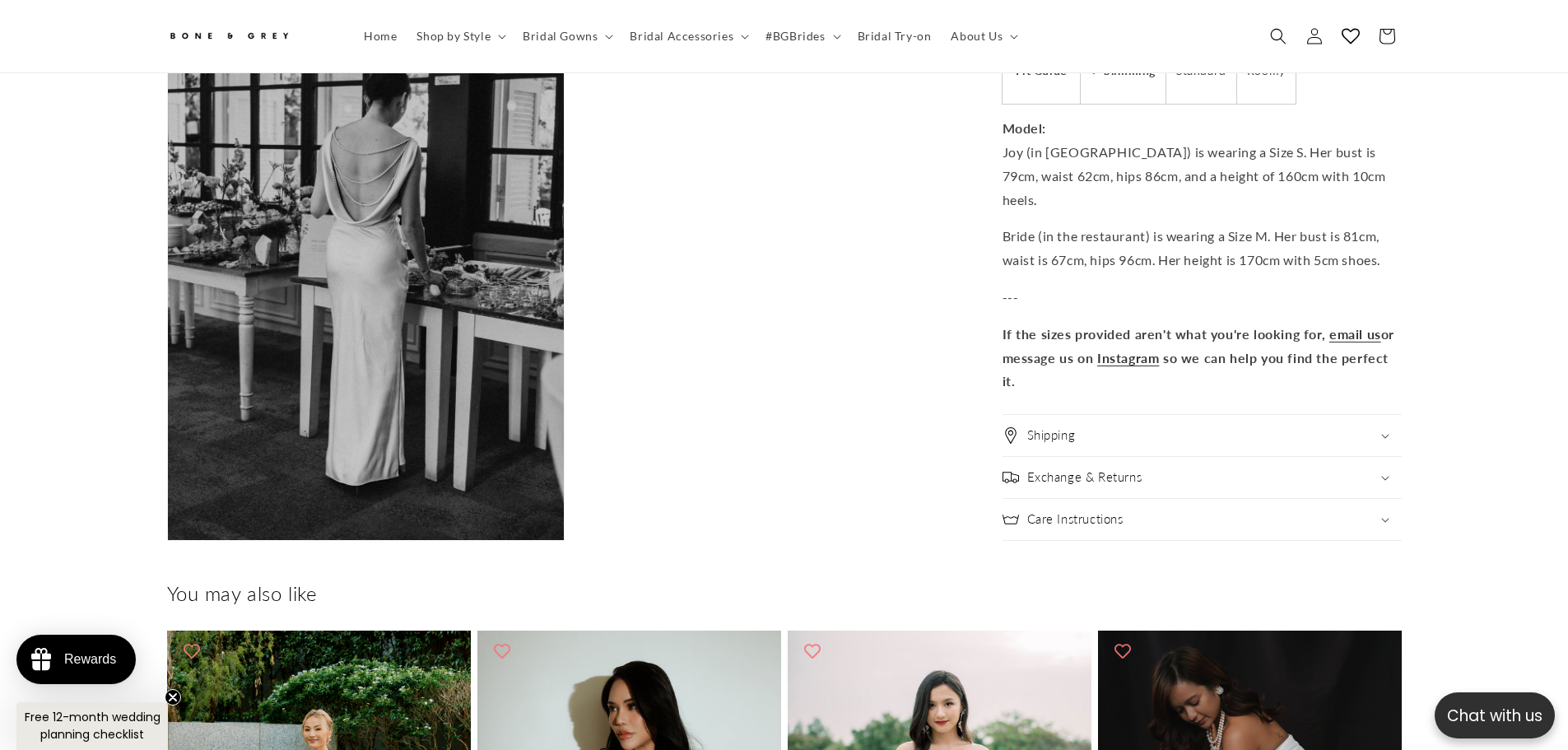
scroll to position [4370, 0]
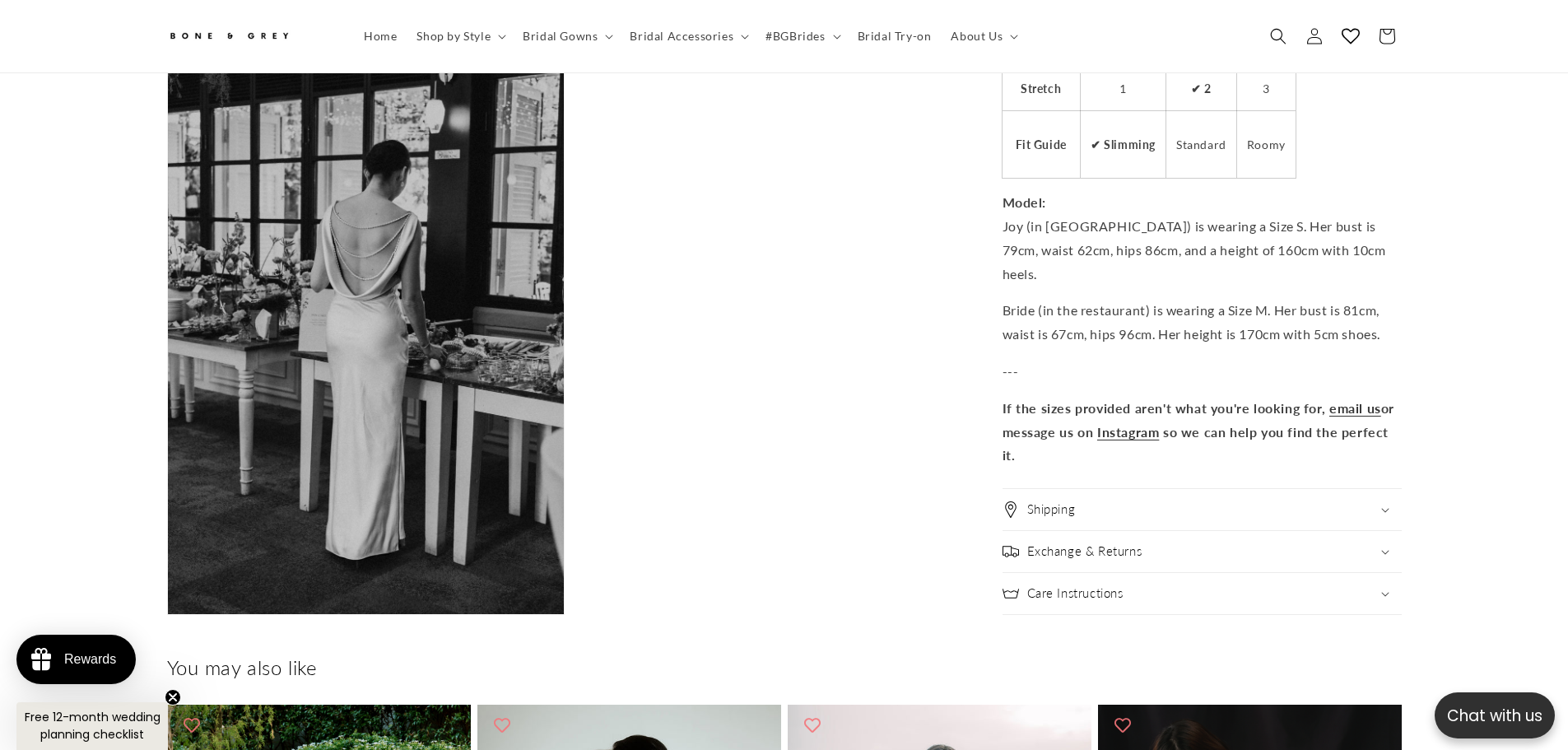
click at [1014, 241] on p "Model: Joy (in [GEOGRAPHIC_DATA]) is wearing a Size S. Her bust is 79cm, waist …" at bounding box center [1202, 238] width 399 height 94
drag, startPoint x: 1014, startPoint y: 241, endPoint x: 1193, endPoint y: 231, distance: 179.3
click at [1193, 231] on p "Model: Joy (in [GEOGRAPHIC_DATA]) is wearing a Size S. Her bust is 79cm, waist …" at bounding box center [1202, 238] width 399 height 94
click at [1191, 231] on p "Model: Joy (in [GEOGRAPHIC_DATA]) is wearing a Size S. Her bust is 79cm, waist …" at bounding box center [1202, 238] width 399 height 94
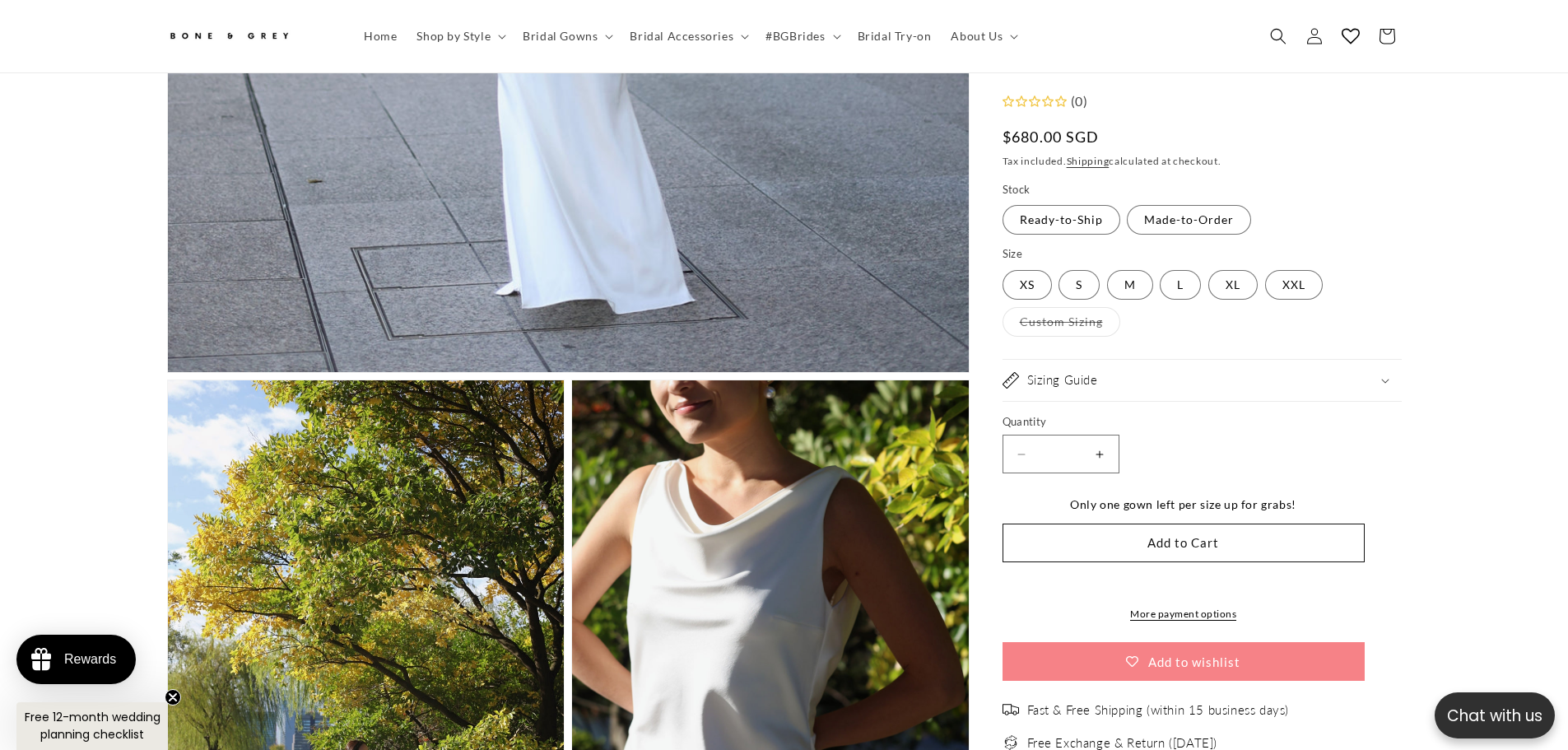
scroll to position [0, 905]
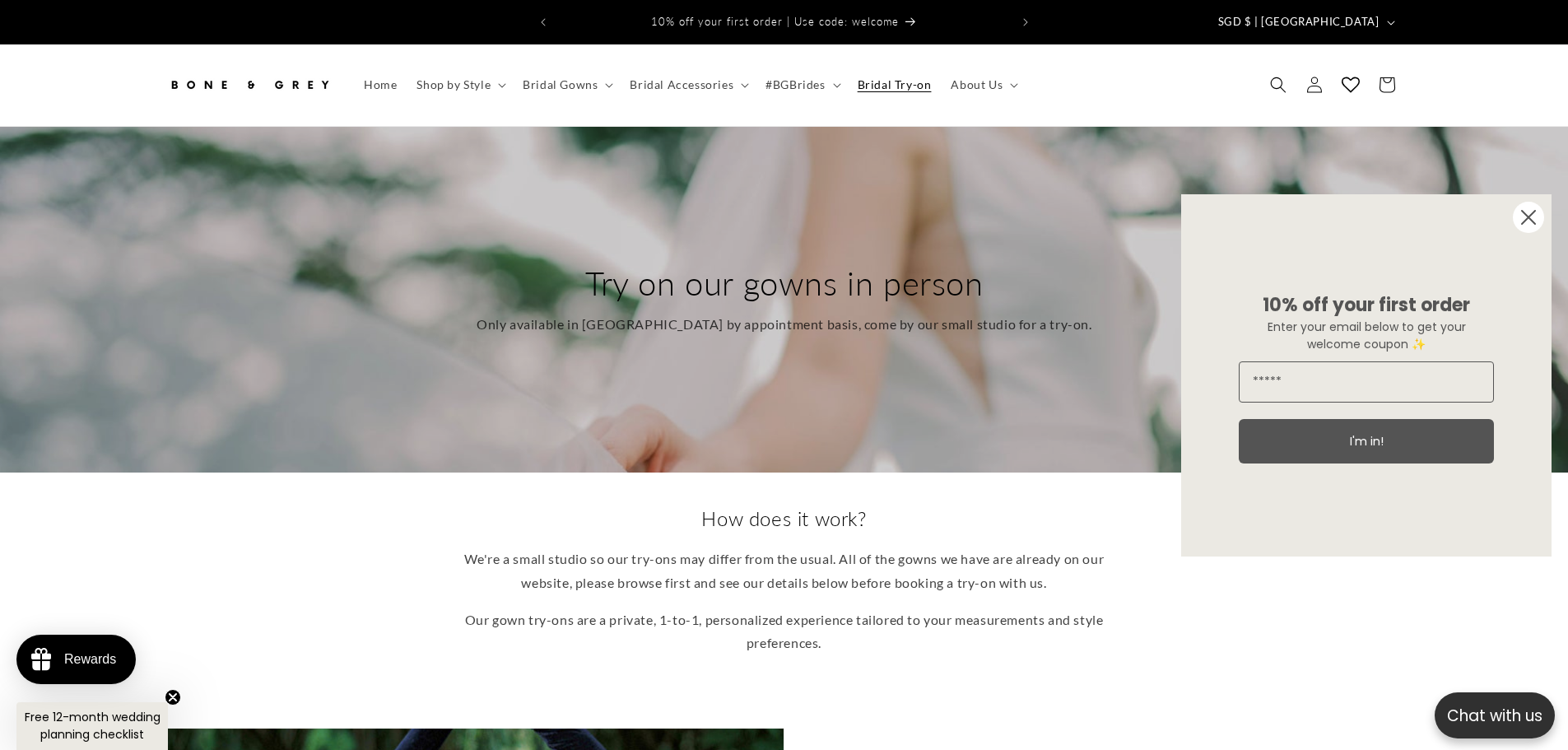
click at [1508, 210] on div "10% off your first order Enter your email below to get your welcome coupon ✨ I'…" at bounding box center [1366, 375] width 338 height 363
click at [619, 322] on p "Only available in Singapore by appointment basis, come by our small studio for …" at bounding box center [784, 325] width 615 height 24
drag, startPoint x: 616, startPoint y: 320, endPoint x: 688, endPoint y: 316, distance: 72.1
click at [688, 316] on p "Only available in Singapore by appointment basis, come by our small studio for …" at bounding box center [784, 325] width 615 height 24
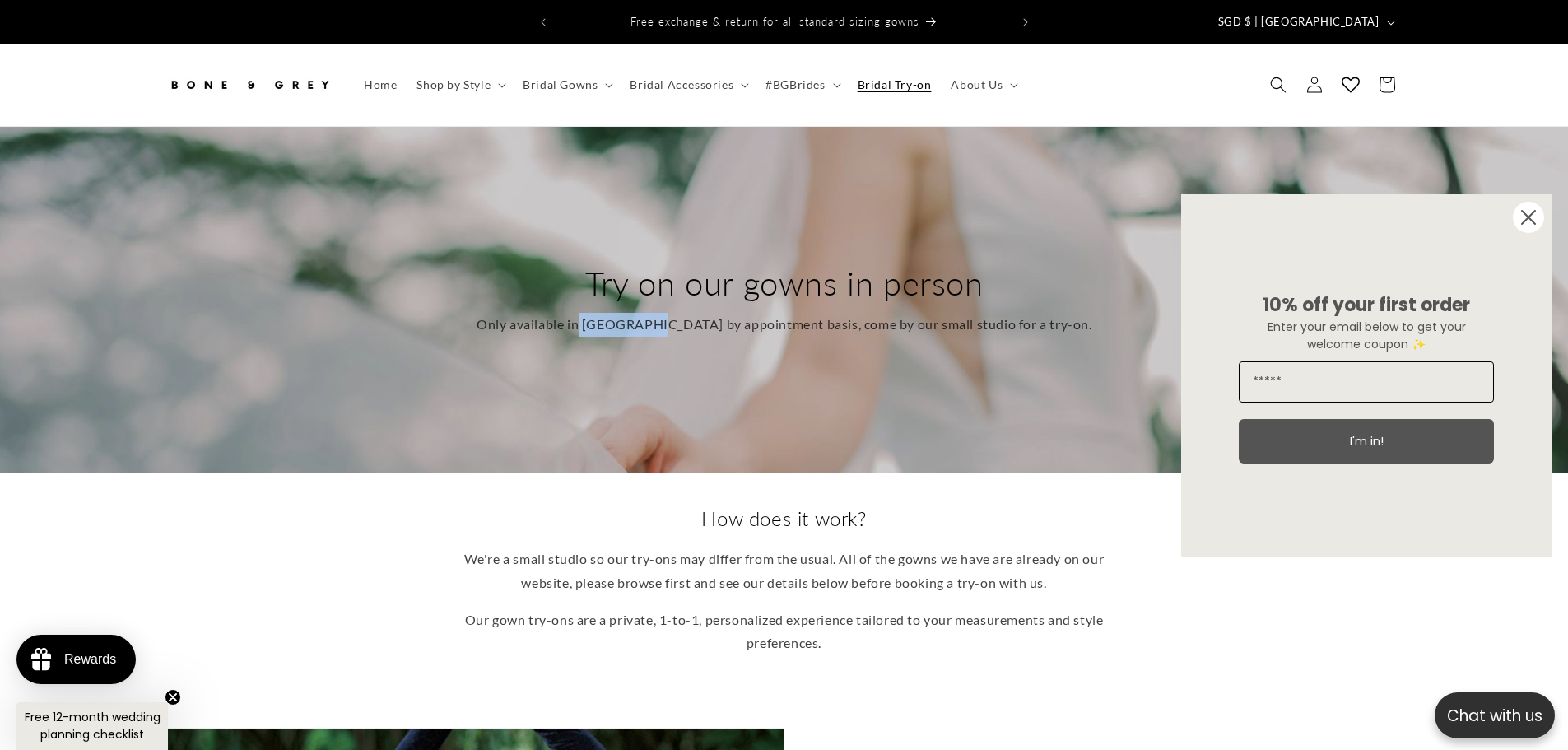
drag, startPoint x: 1531, startPoint y: 226, endPoint x: 1328, endPoint y: 383, distance: 256.6
click at [1365, 390] on div "Close dialog 10% off your first order Enter your email below to get your welcom…" at bounding box center [1366, 375] width 370 height 363
click at [942, 548] on p "We're a small studio so our try-ons may differ from the usual. All of the gowns…" at bounding box center [784, 572] width 642 height 48
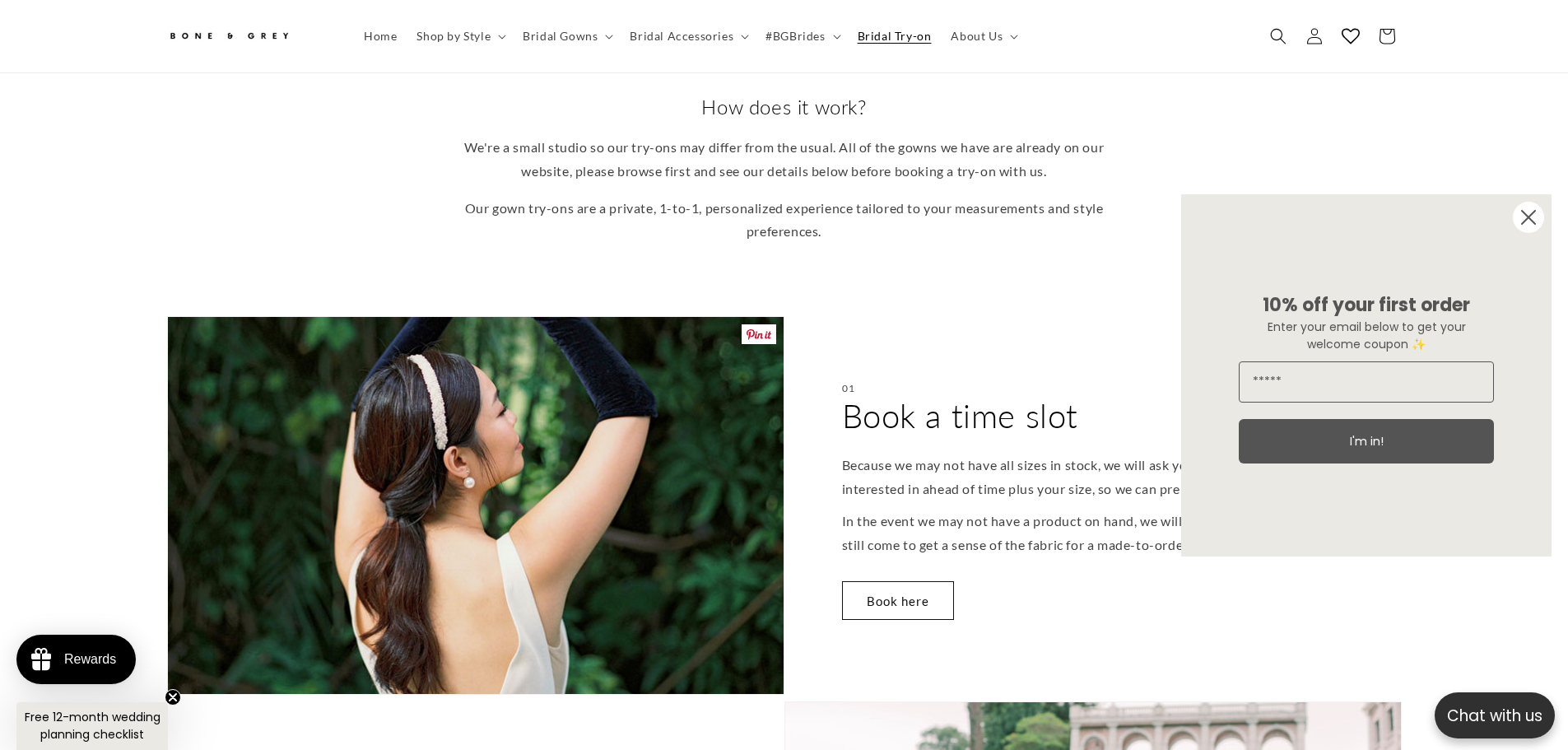
scroll to position [0, 905]
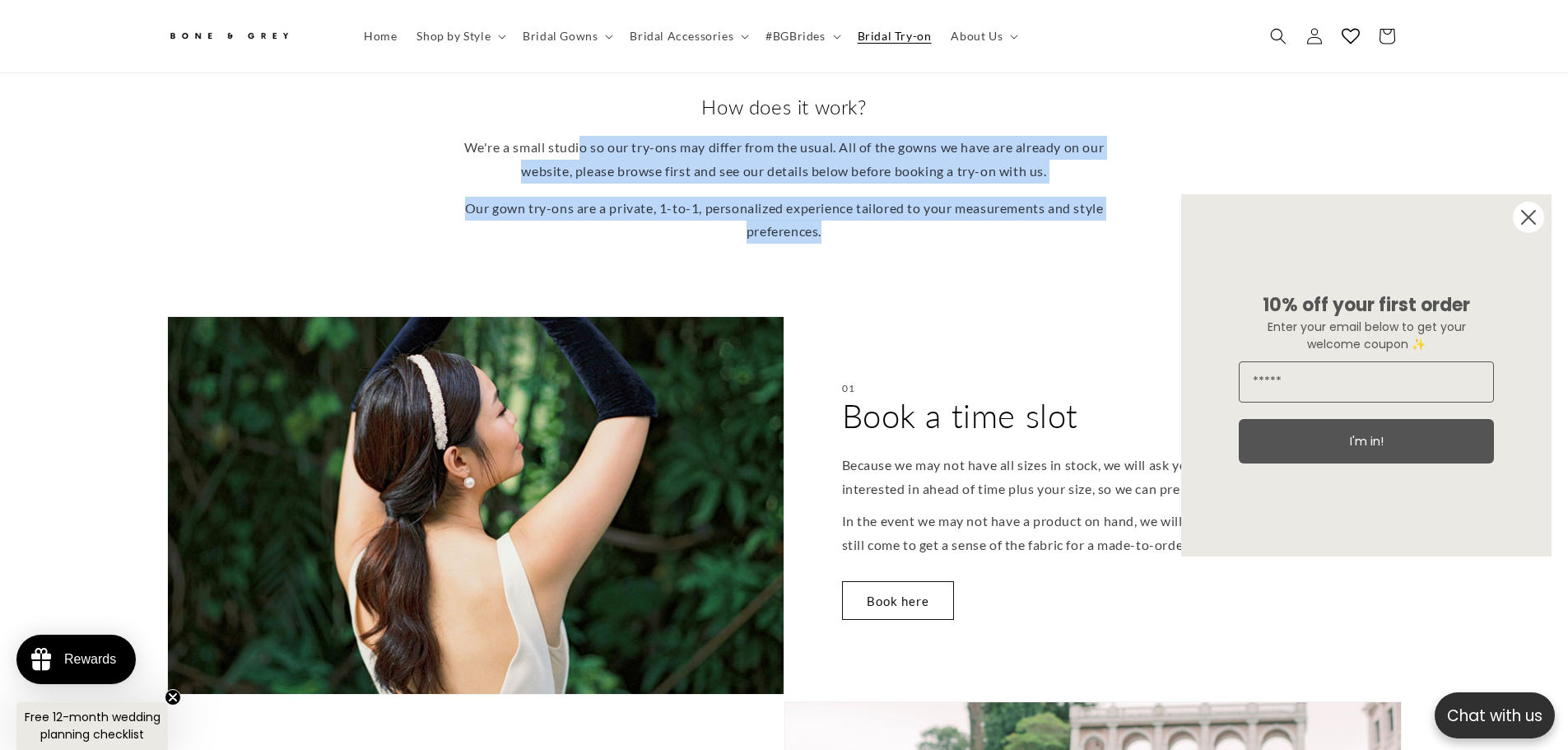
drag, startPoint x: 592, startPoint y: 135, endPoint x: 854, endPoint y: 216, distance: 274.2
click at [854, 216] on div "We're a small studio so our try-ons may differ from the usual. All of the gowns…" at bounding box center [784, 189] width 642 height 108
click at [854, 216] on p "Our gown try-ons are a private, 1-to-1, personalized experience tailored to you…" at bounding box center [784, 221] width 642 height 48
drag, startPoint x: 854, startPoint y: 216, endPoint x: 486, endPoint y: 136, distance: 376.6
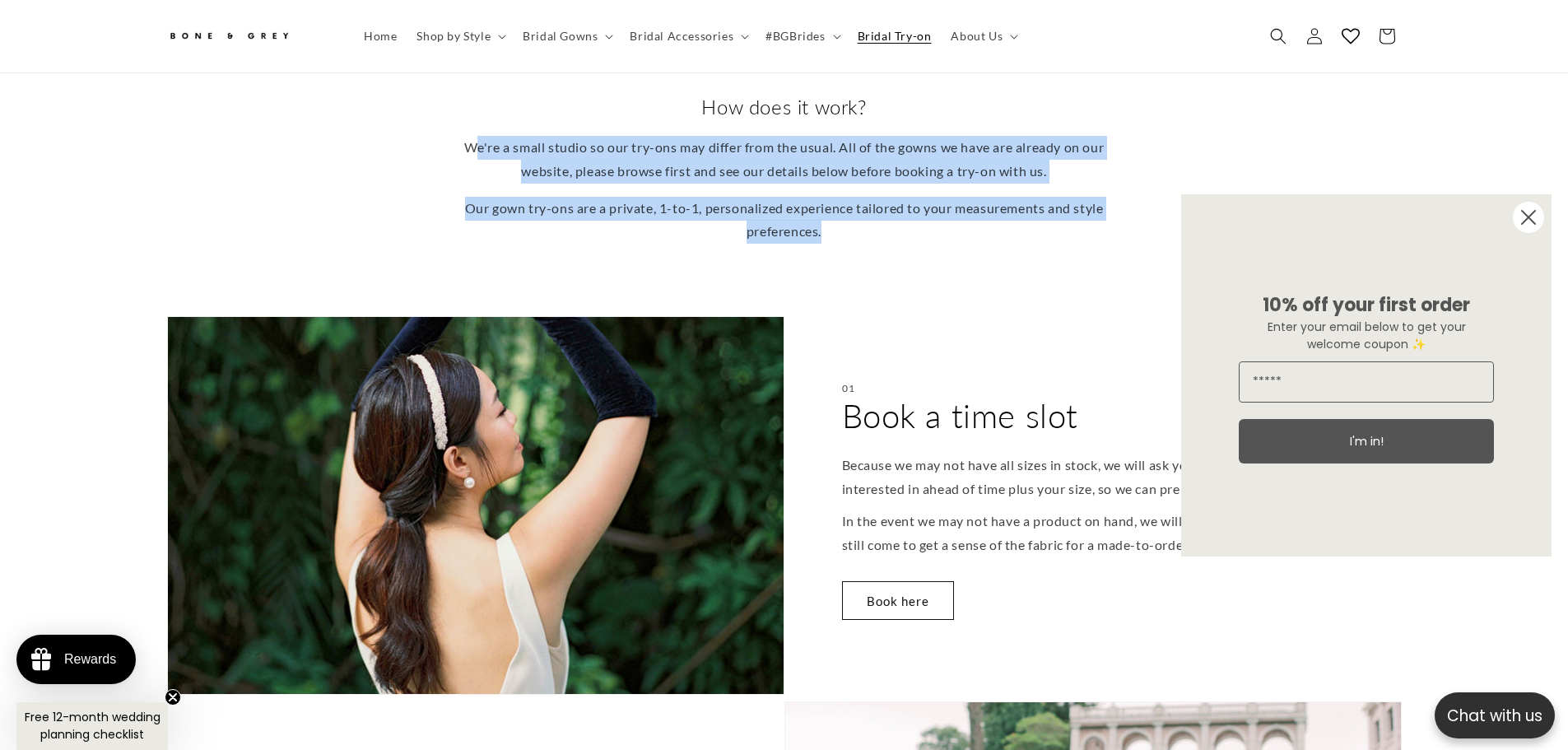
click at [486, 136] on div "We're a small studio so our try-ons may differ from the usual. All of the gowns…" at bounding box center [784, 189] width 642 height 108
click at [485, 136] on p "We're a small studio so our try-ons may differ from the usual. All of the gowns…" at bounding box center [784, 159] width 642 height 48
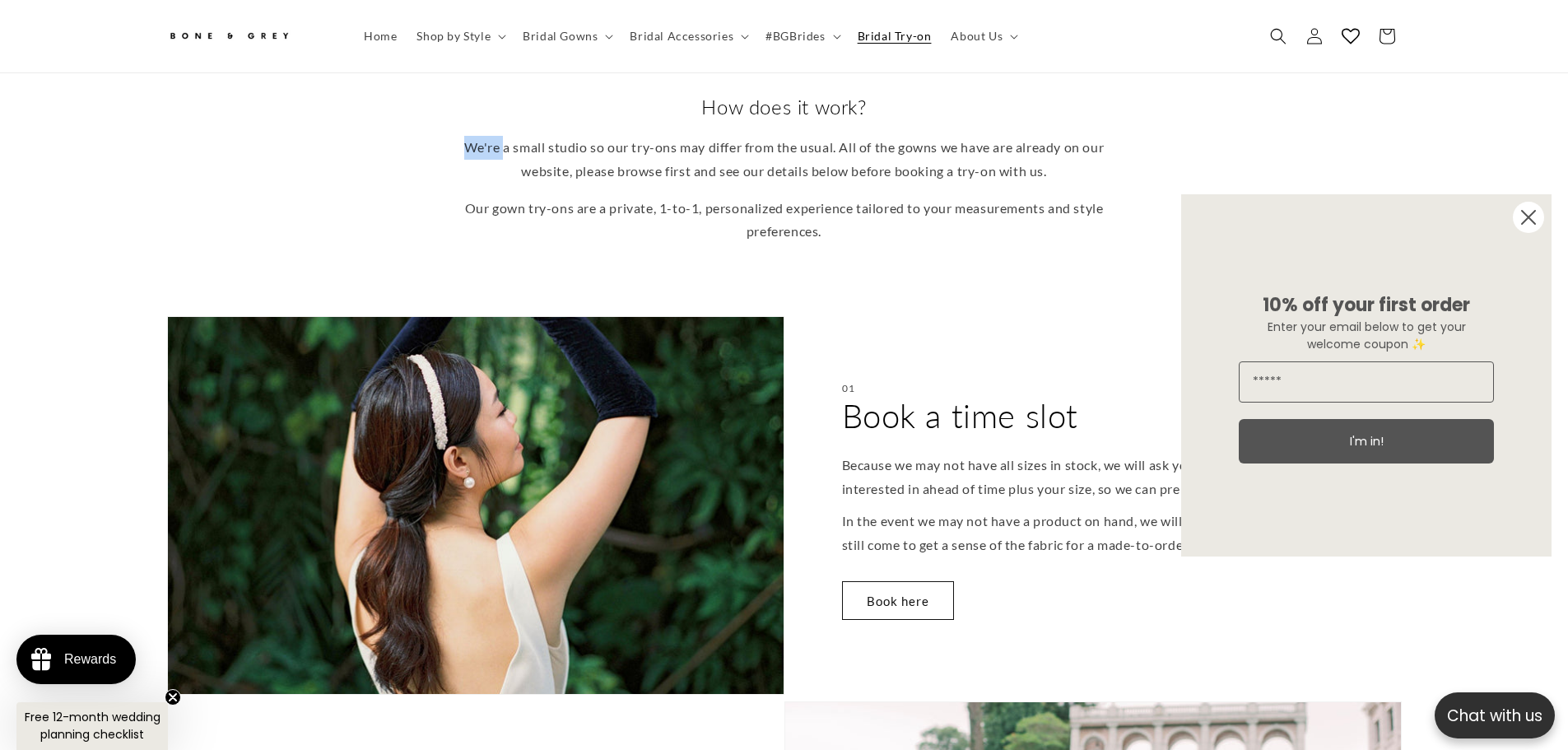
click at [485, 136] on p "We're a small studio so our try-ons may differ from the usual. All of the gowns…" at bounding box center [784, 159] width 642 height 48
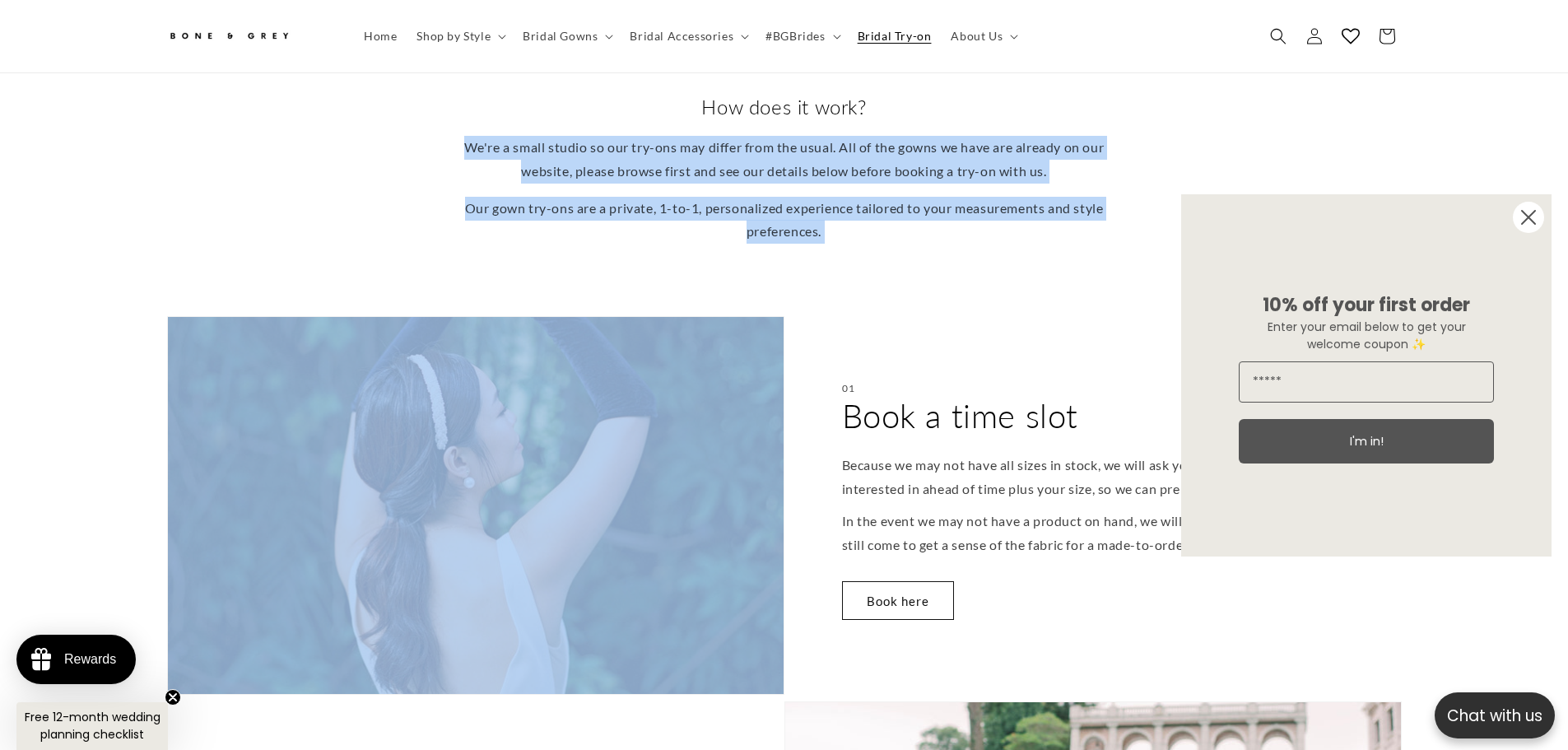
drag, startPoint x: 485, startPoint y: 136, endPoint x: 758, endPoint y: 231, distance: 289.1
click at [758, 231] on div "We're a small studio so our try-ons may differ from the usual. All of the gowns…" at bounding box center [784, 189] width 642 height 108
click at [758, 231] on p "Our gown try-ons are a private, 1-to-1, personalized experience tailored to you…" at bounding box center [784, 221] width 642 height 48
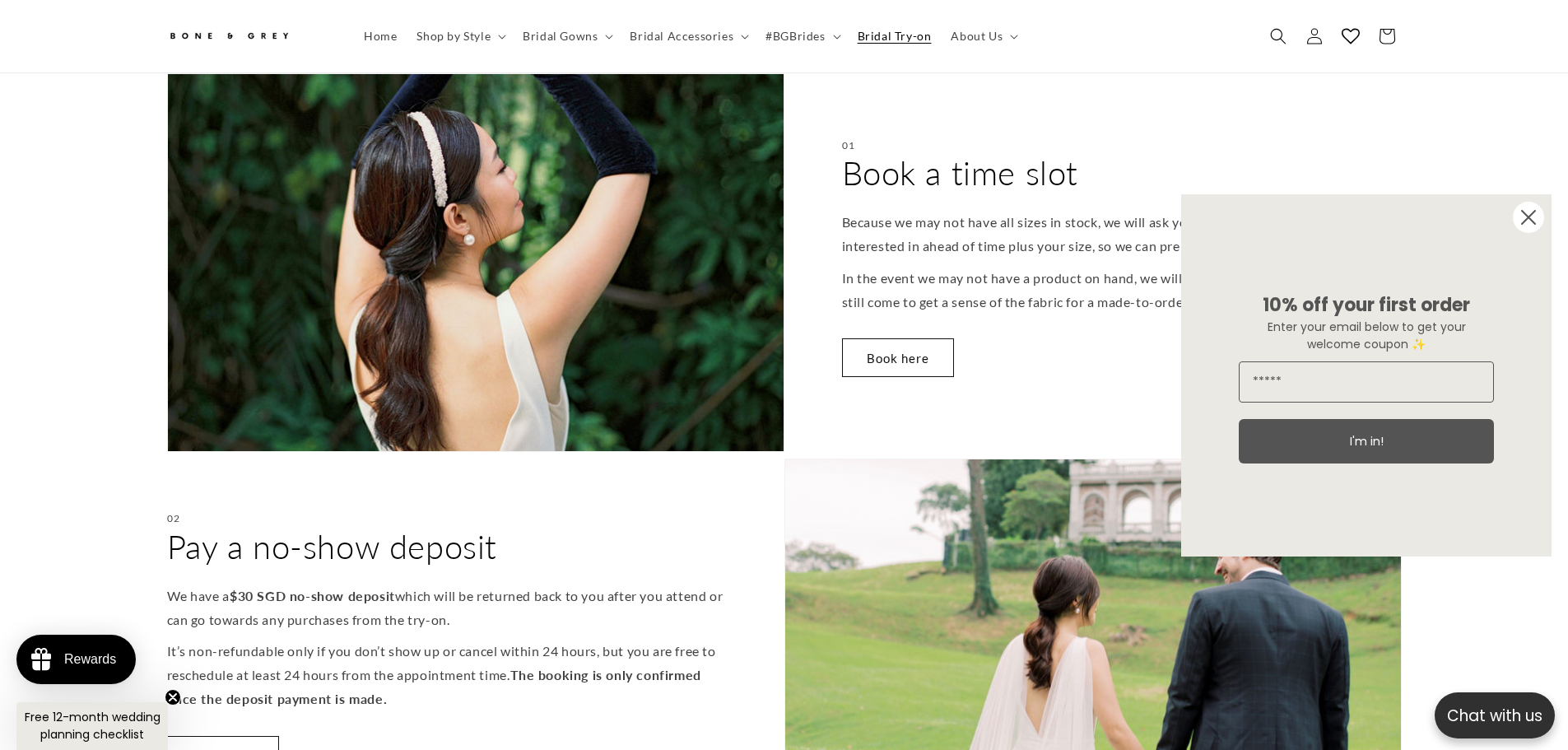
scroll to position [0, 452]
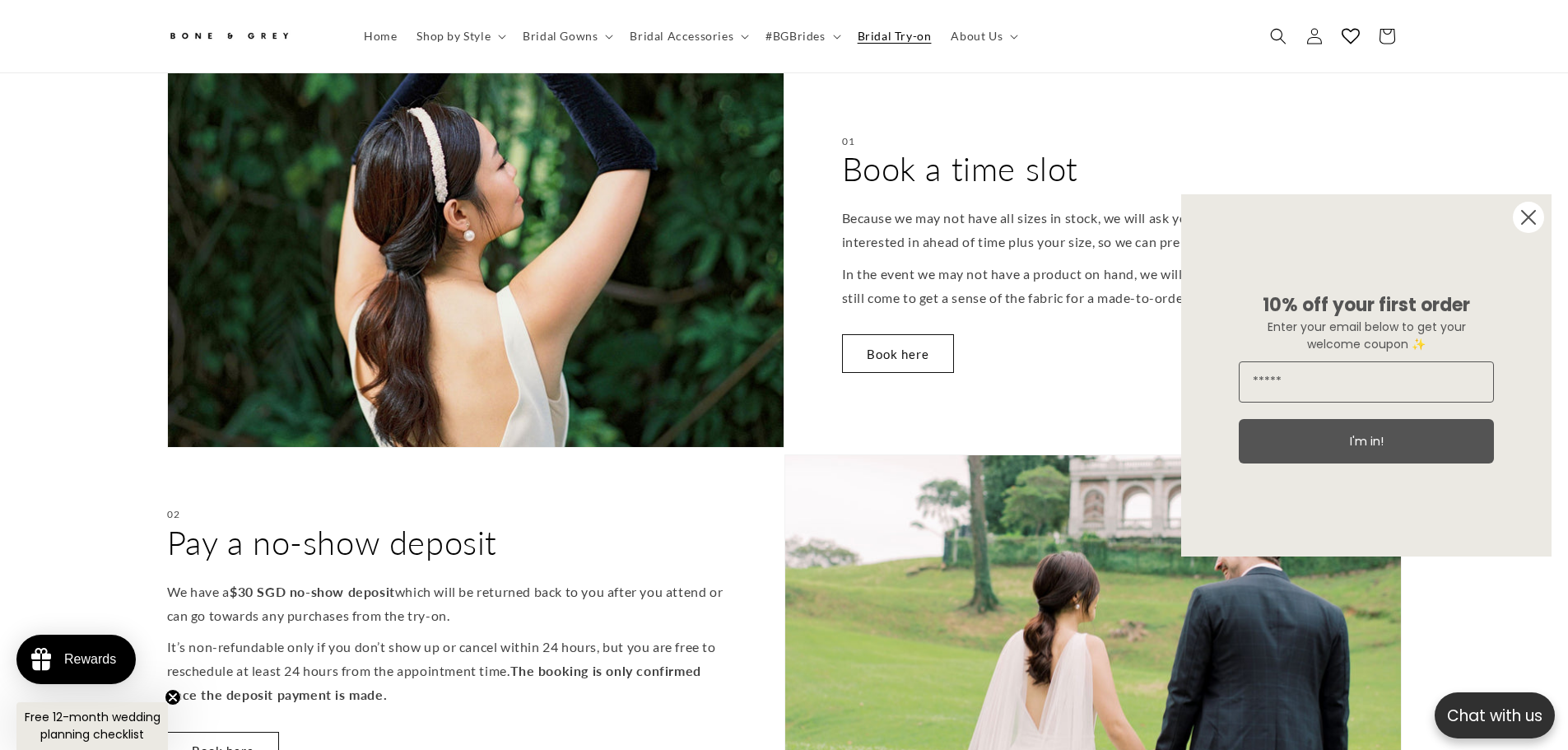
click at [1529, 212] on circle "Close dialog" at bounding box center [1528, 217] width 31 height 31
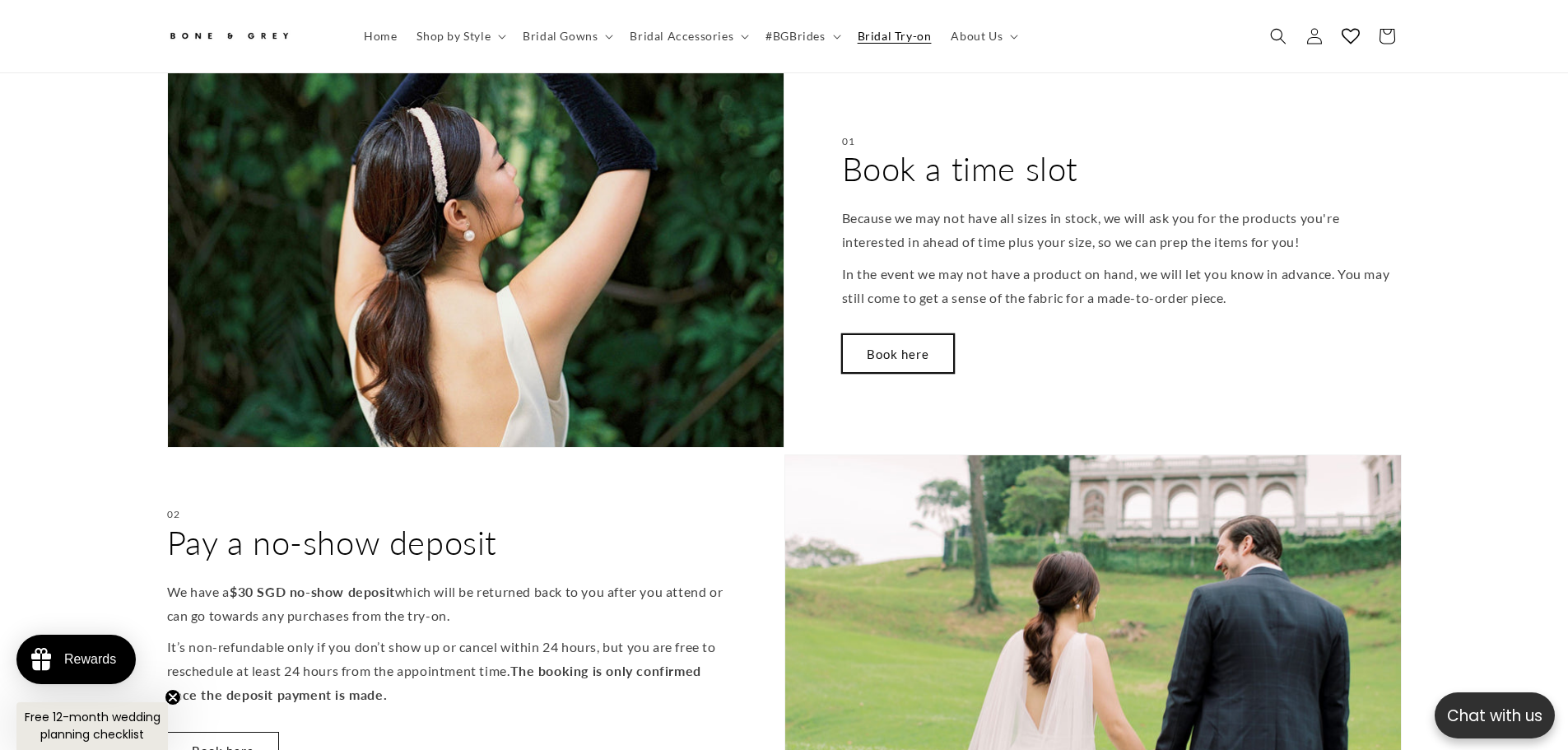
scroll to position [0, 905]
drag, startPoint x: 276, startPoint y: 572, endPoint x: 366, endPoint y: 576, distance: 90.1
click at [365, 584] on strong "$30 SGD no-show deposit" at bounding box center [312, 591] width 165 height 15
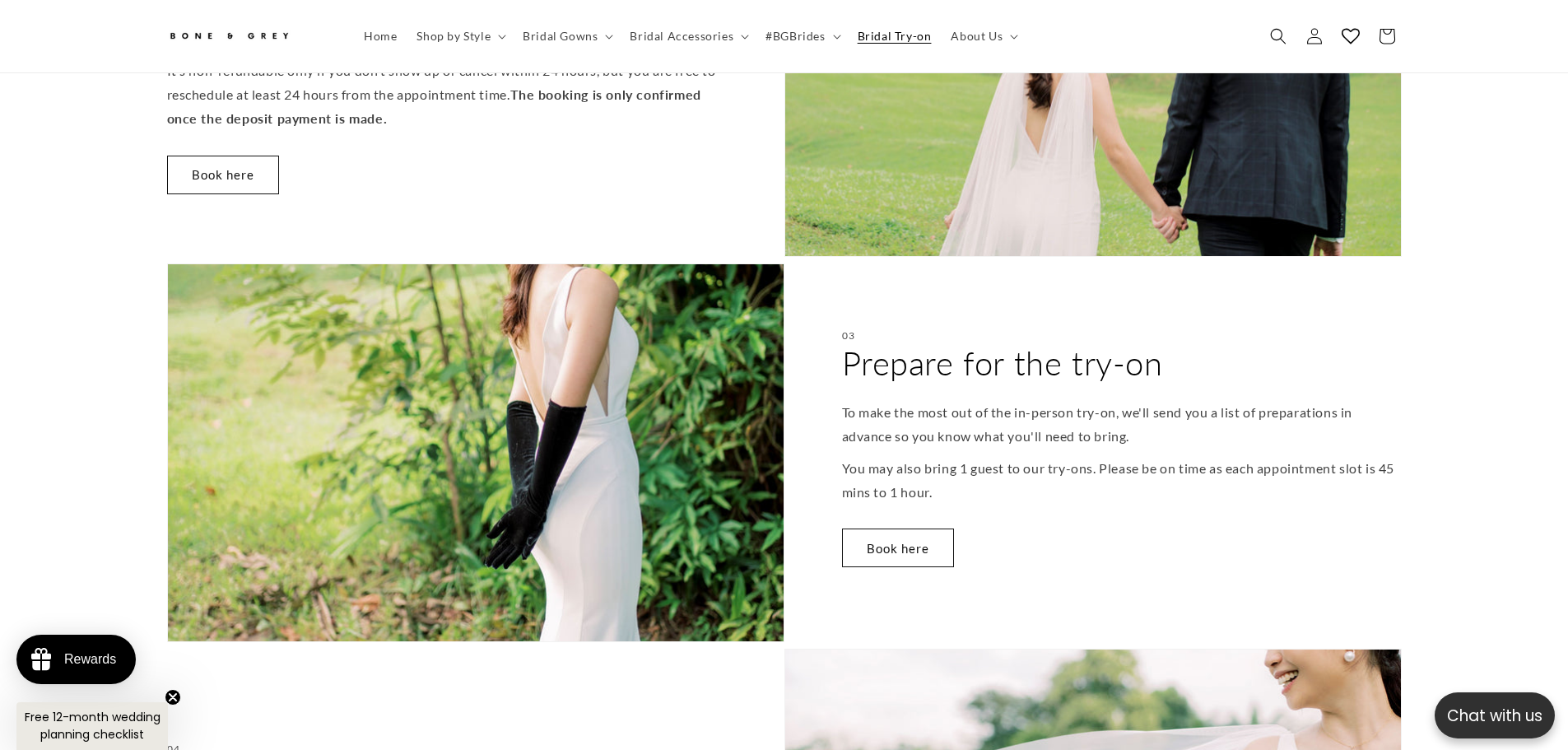
scroll to position [0, 0]
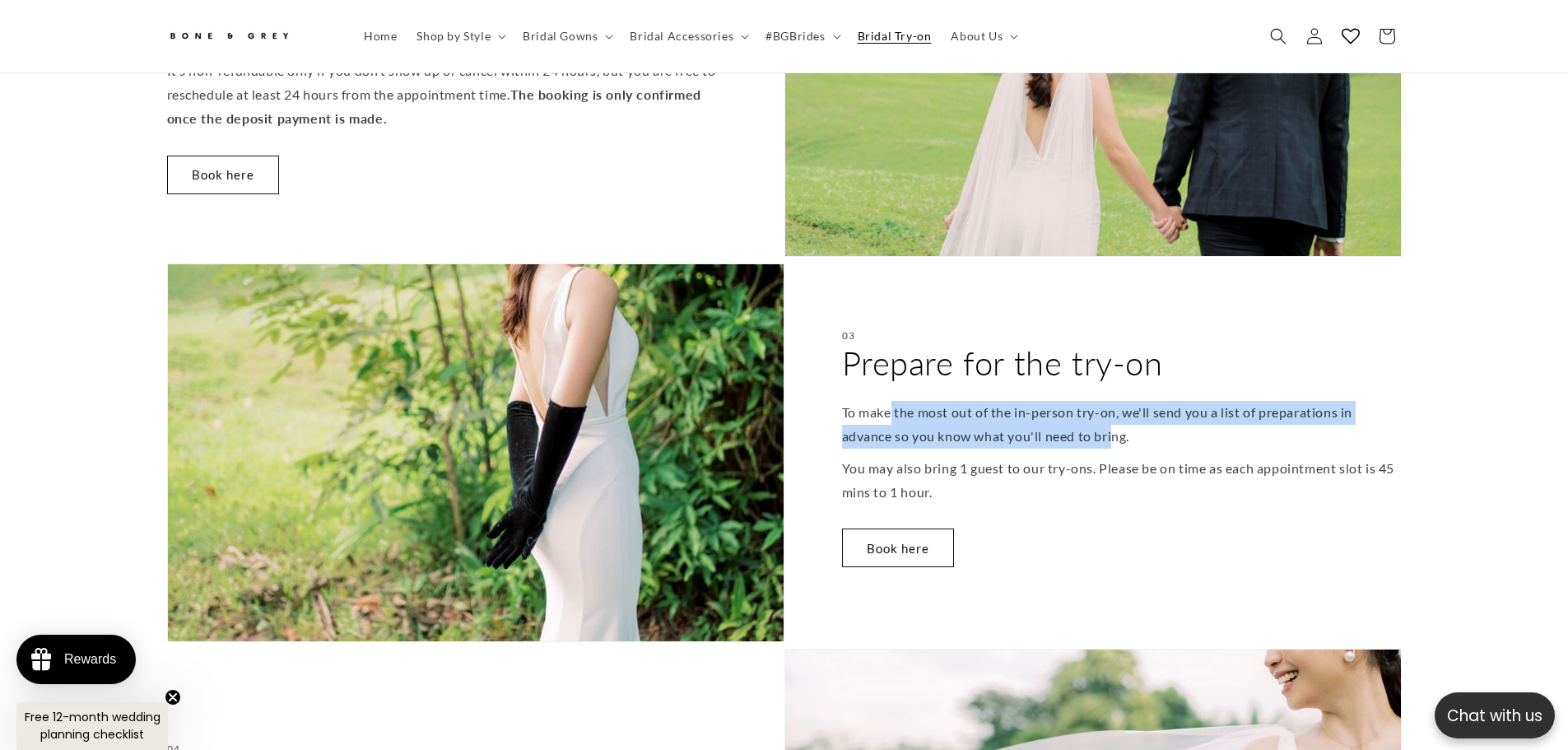
drag, startPoint x: 900, startPoint y: 399, endPoint x: 1115, endPoint y: 427, distance: 216.8
click at [1115, 427] on p "To make the most out of the in-person try-on, we'll send you a list of preparat…" at bounding box center [1122, 425] width 560 height 48
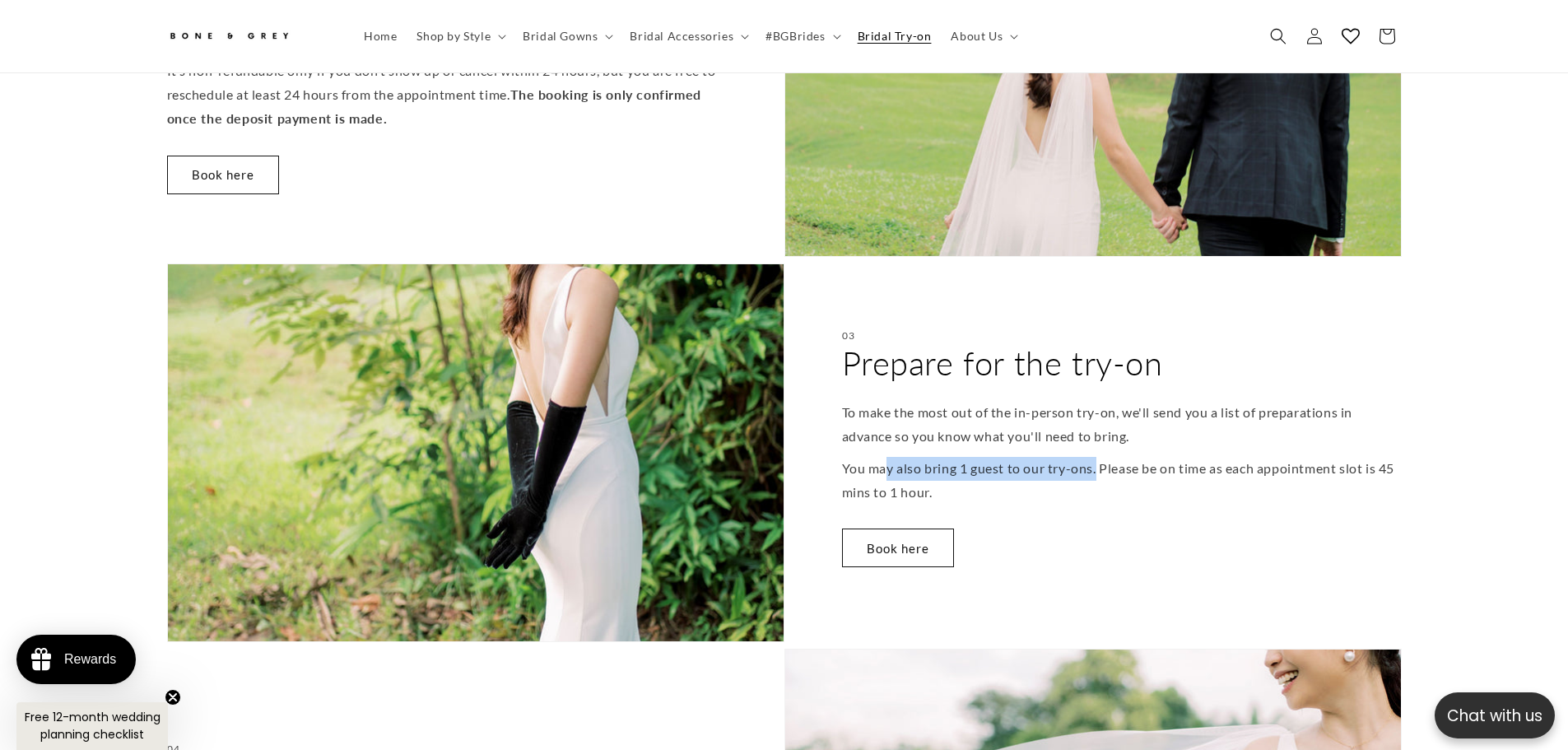
drag, startPoint x: 894, startPoint y: 457, endPoint x: 1098, endPoint y: 450, distance: 204.1
click at [1098, 457] on p "You may also bring 1 guest to our try-ons. Please be on time as each appointmen…" at bounding box center [1122, 481] width 560 height 48
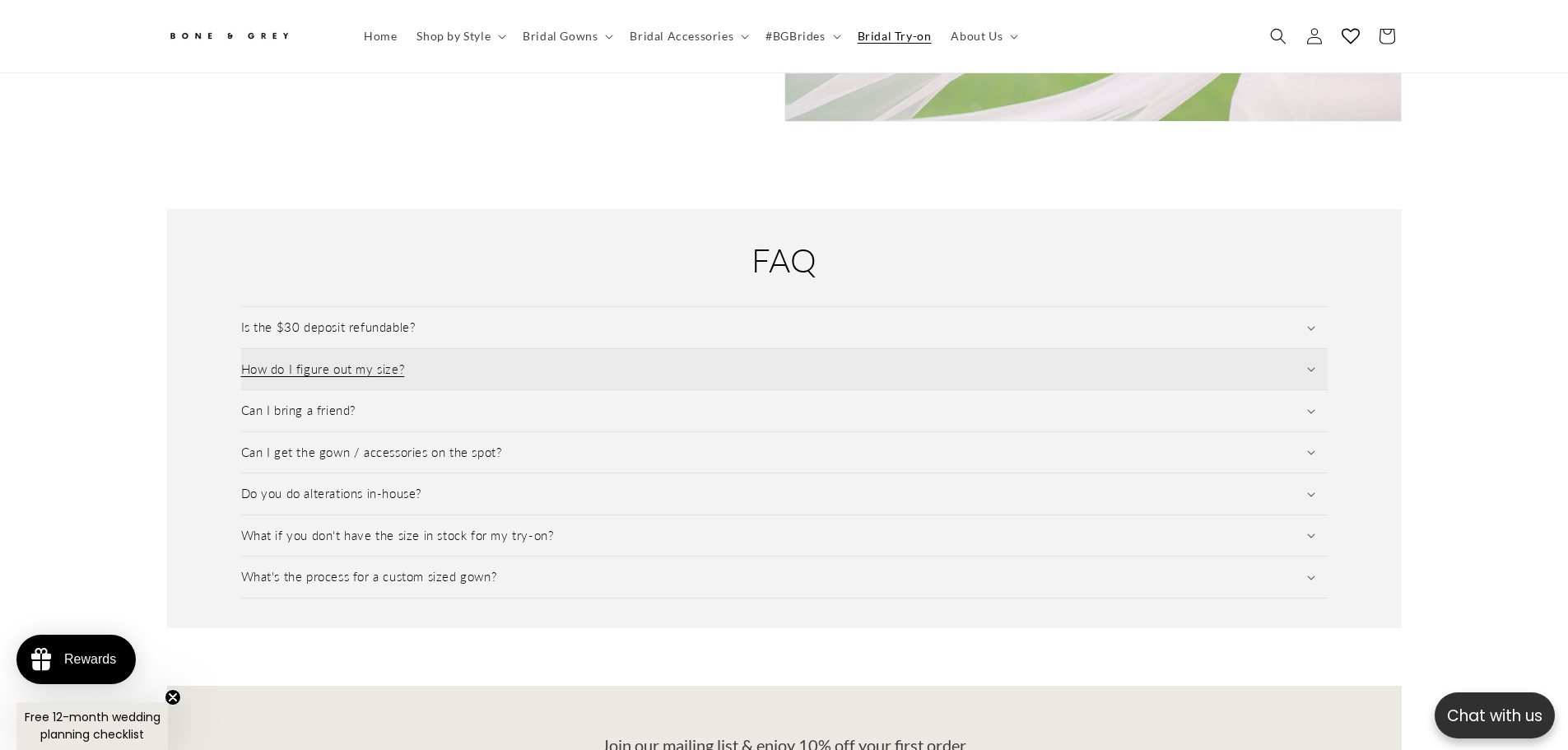
scroll to position [0, 905]
click at [410, 357] on summary "How do I figure out my size?" at bounding box center [784, 369] width 1086 height 41
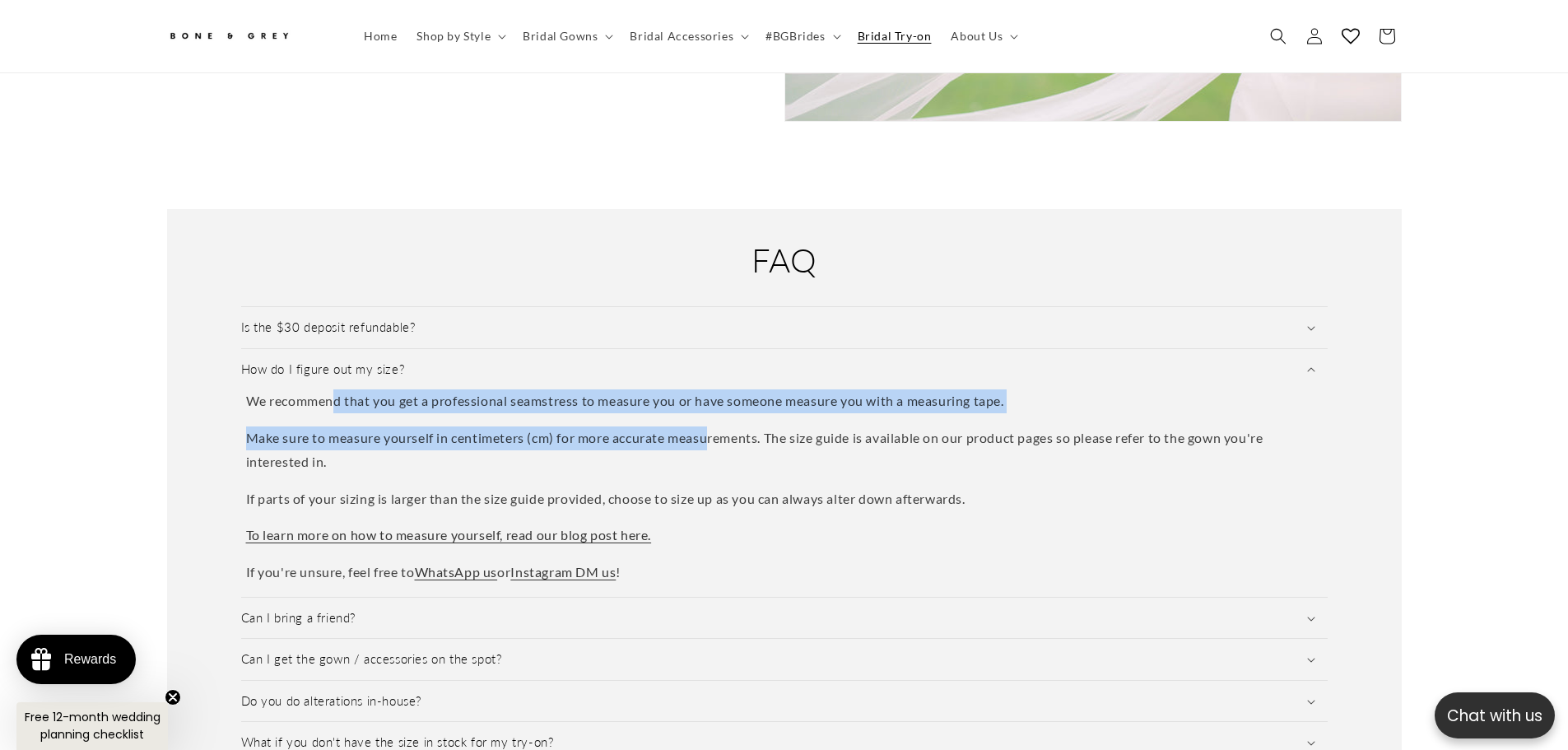
scroll to position [0, 0]
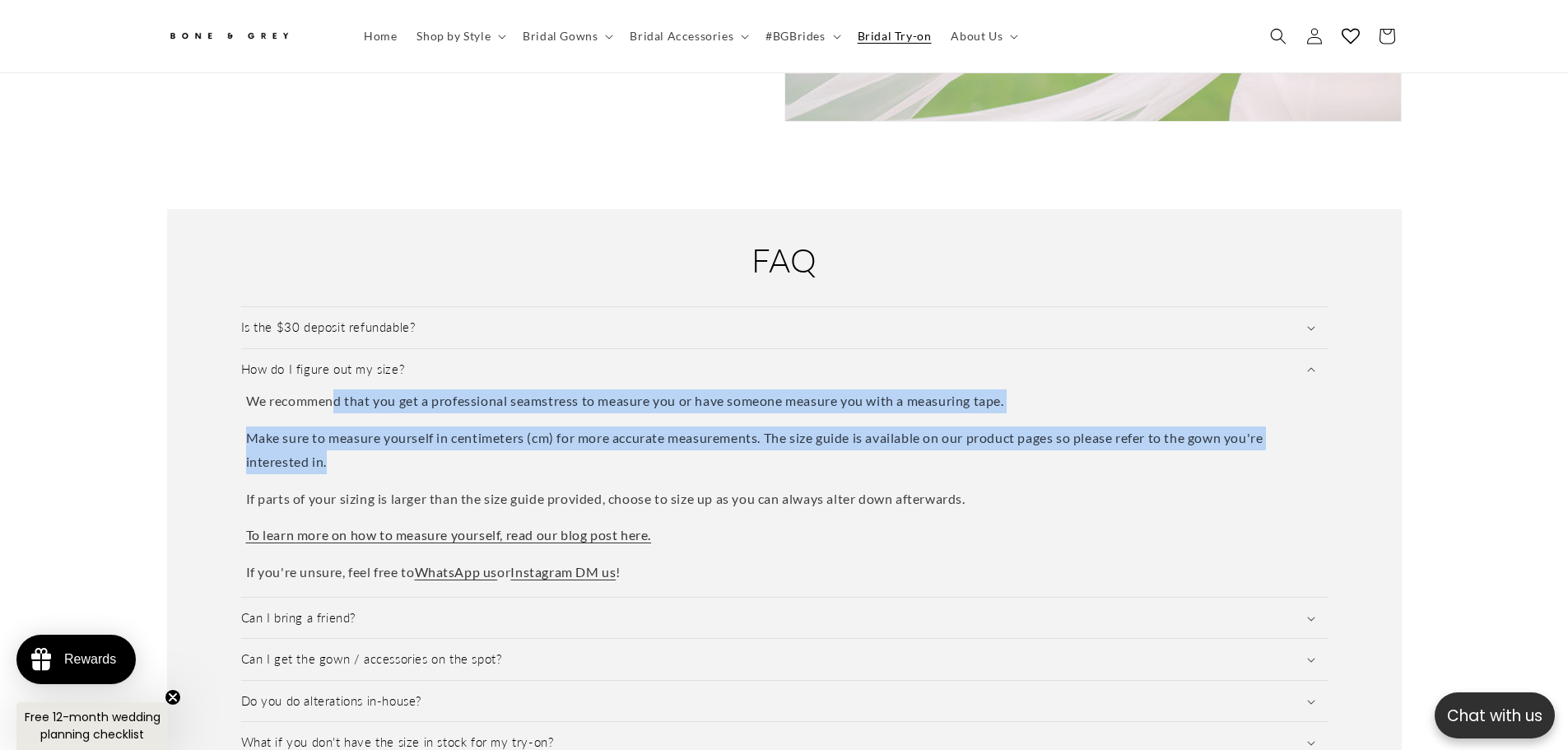
drag, startPoint x: 338, startPoint y: 391, endPoint x: 755, endPoint y: 439, distance: 419.8
click at [755, 439] on div "We recommend that you get a professional seamstress to measure you or have some…" at bounding box center [784, 487] width 1086 height 195
click at [755, 439] on p "Make sure to measure yourself in centimeters (cm) for more accurate measurement…" at bounding box center [784, 450] width 1076 height 48
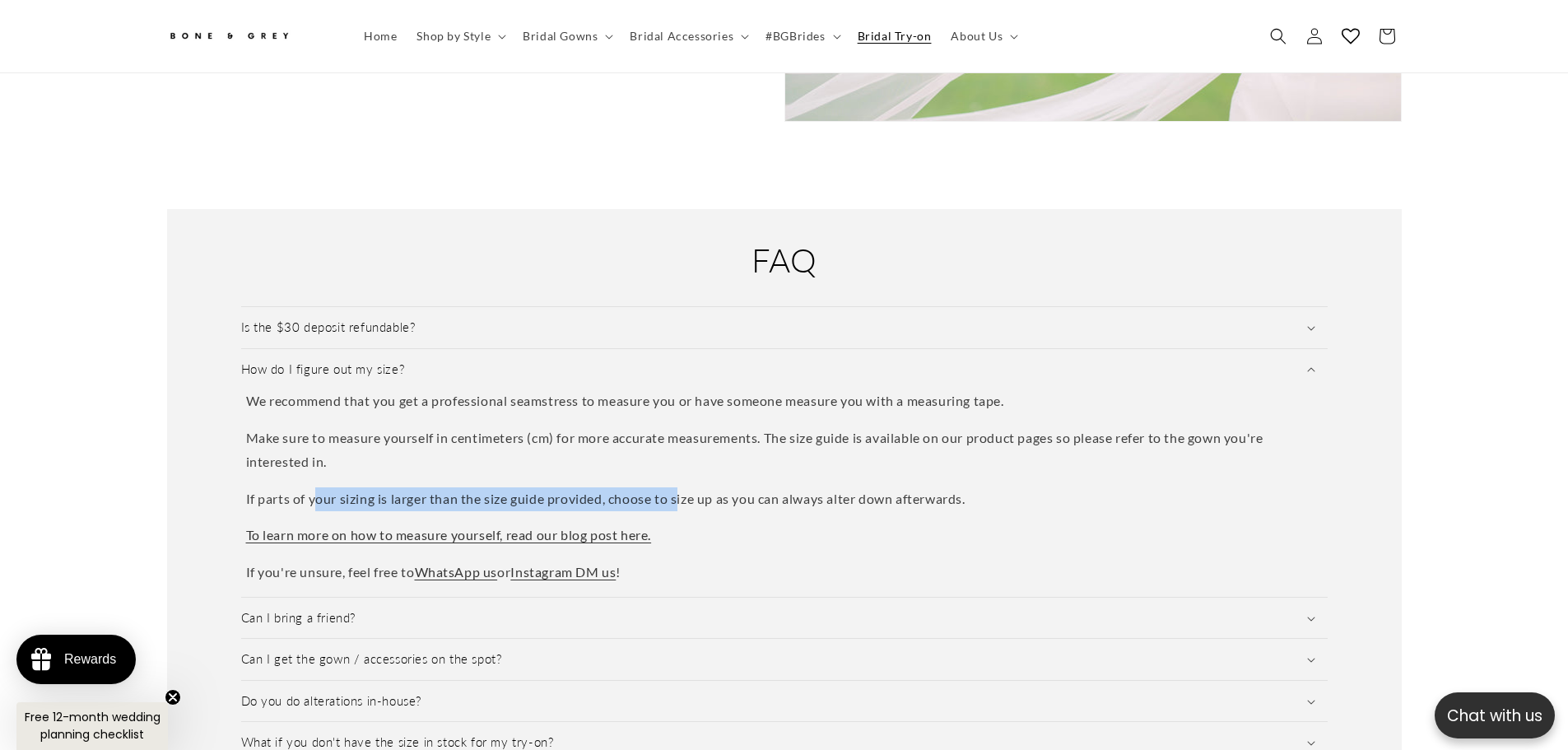
scroll to position [0, 452]
drag, startPoint x: 314, startPoint y: 484, endPoint x: 925, endPoint y: 495, distance: 611.1
click at [925, 495] on p "If parts of your sizing is larger than the size guide provided, choose to size …" at bounding box center [784, 500] width 1076 height 24
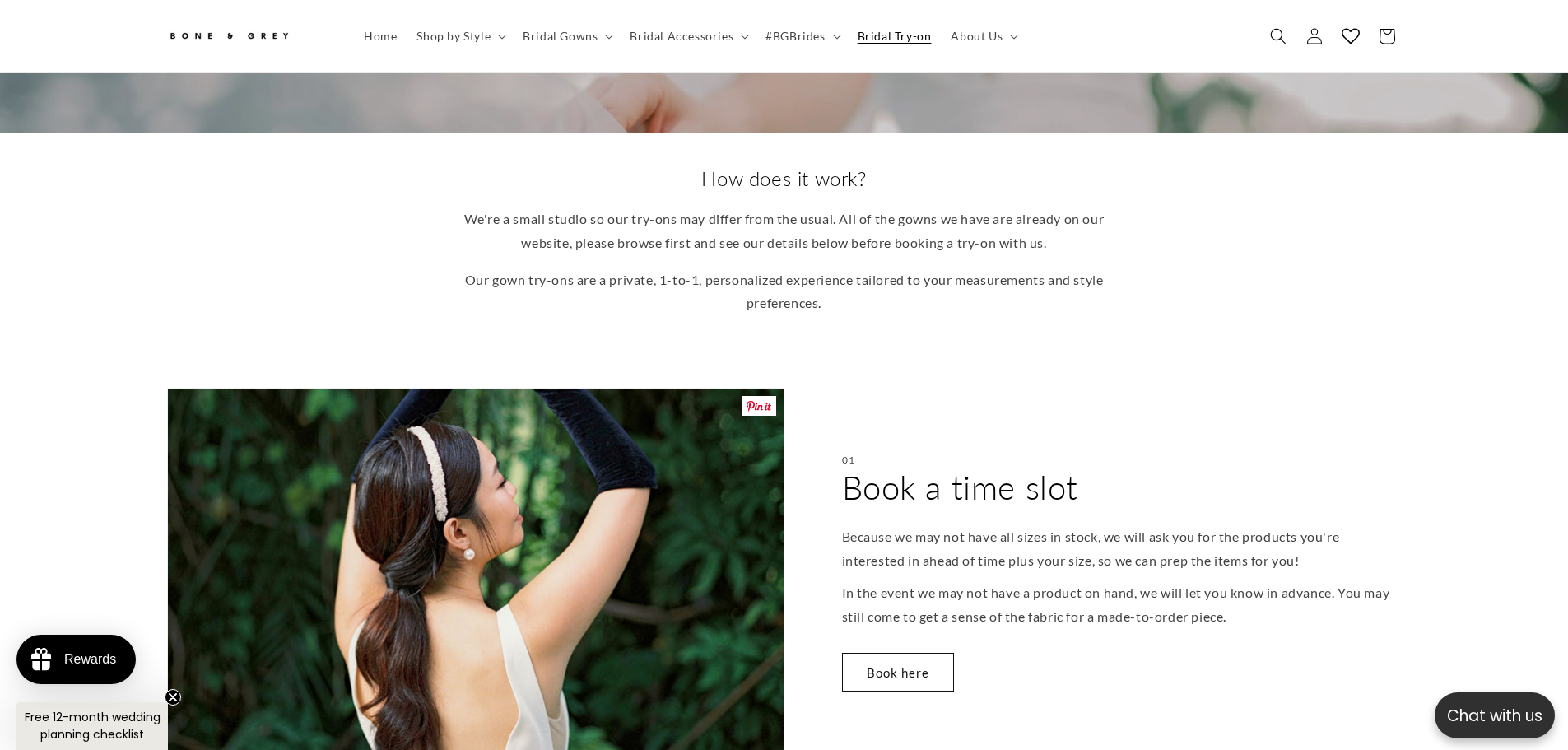
scroll to position [0, 0]
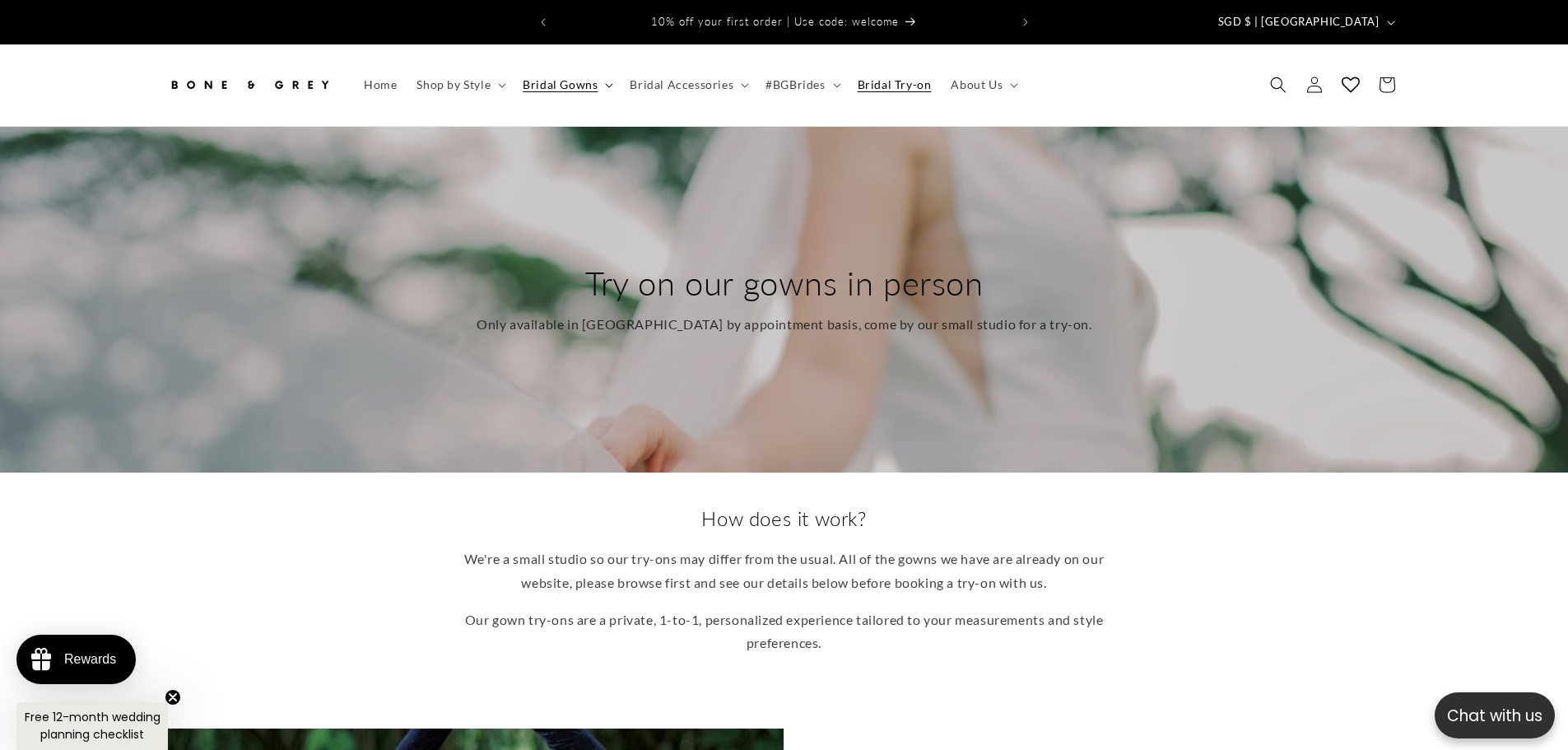
click at [578, 79] on span "Bridal Gowns" at bounding box center [560, 84] width 75 height 15
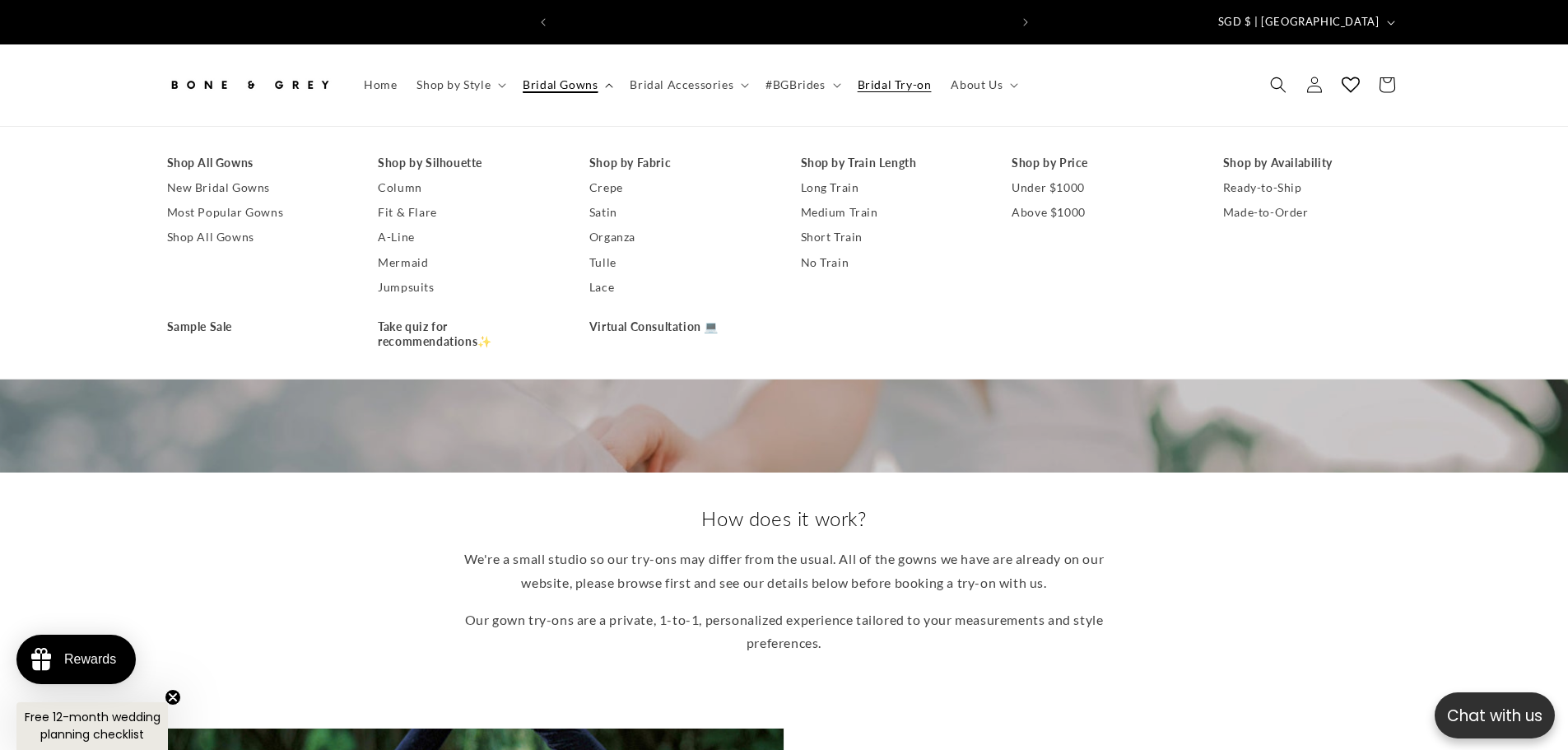
scroll to position [0, 452]
click at [578, 79] on span "Bridal Gowns" at bounding box center [560, 84] width 75 height 15
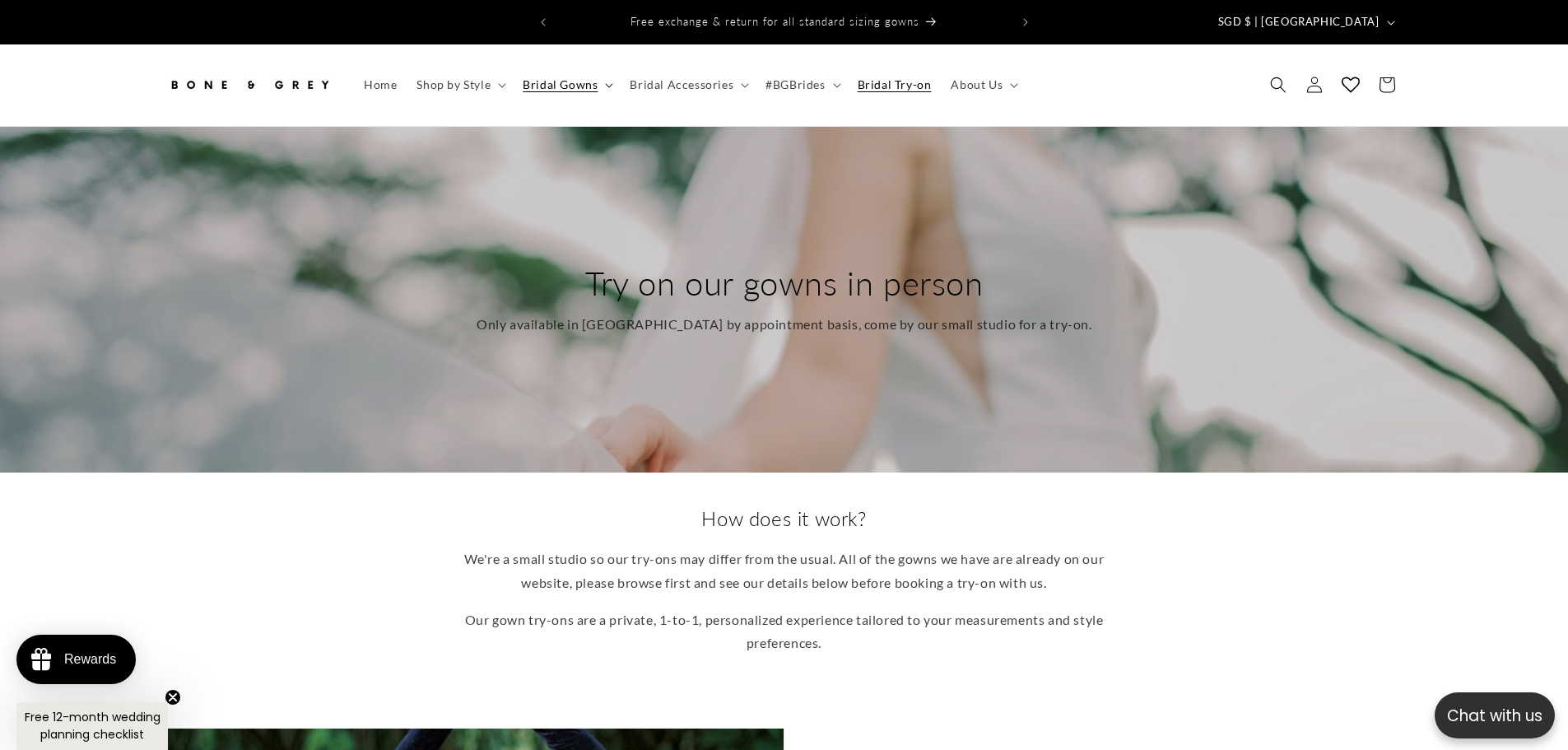
click at [578, 79] on span "Bridal Gowns" at bounding box center [560, 84] width 75 height 15
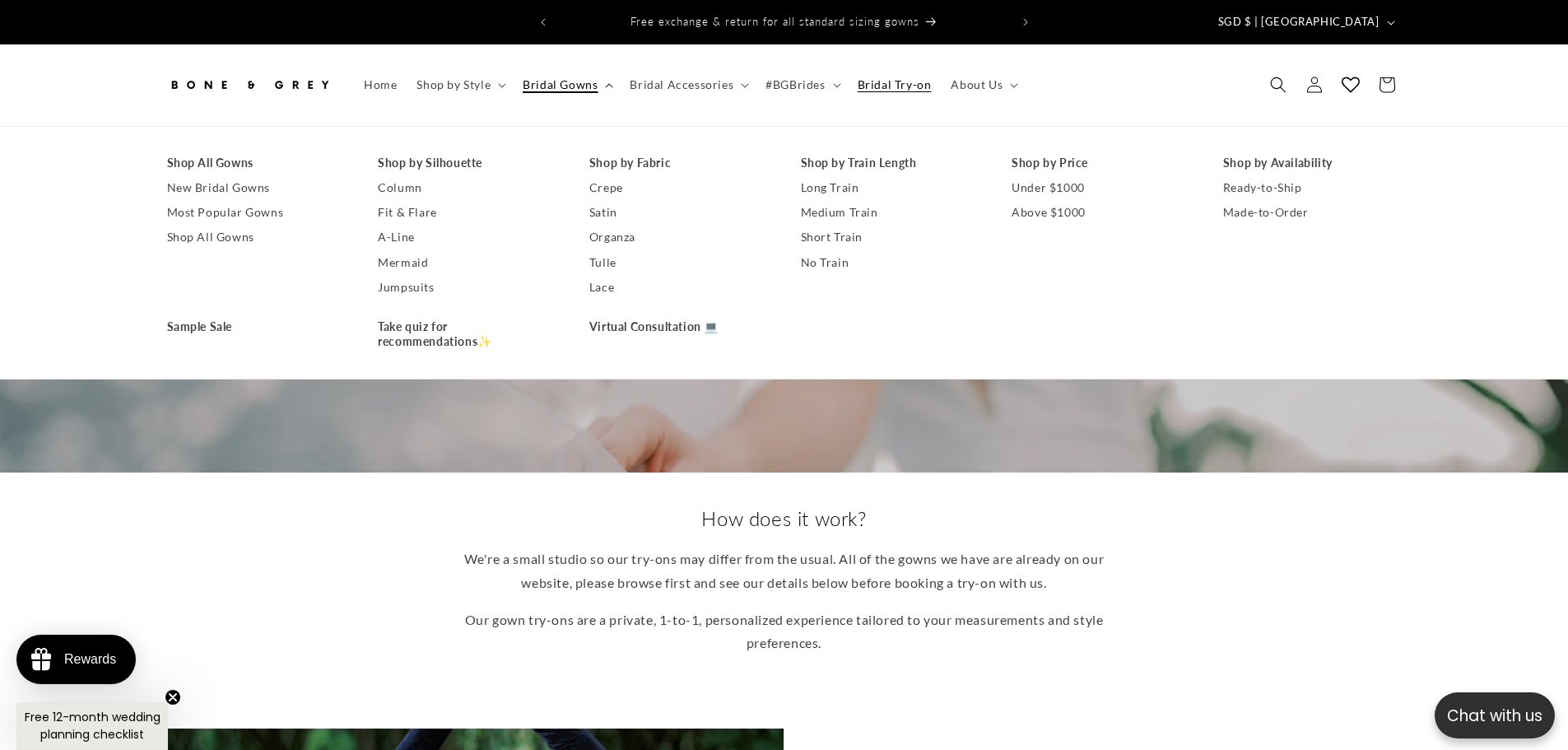
click at [578, 79] on span "Bridal Gowns" at bounding box center [560, 84] width 75 height 15
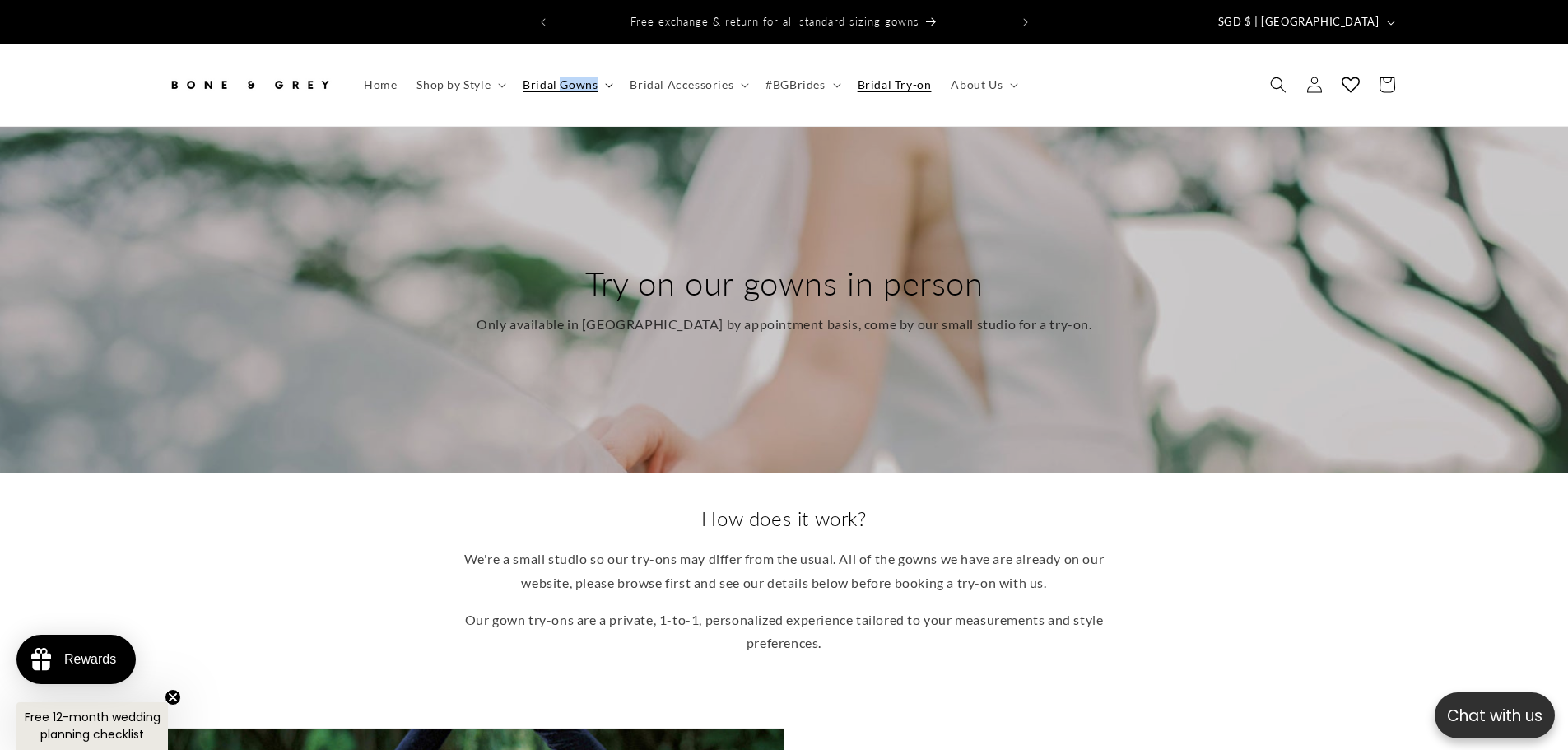
click at [578, 79] on span "Bridal Gowns" at bounding box center [560, 84] width 75 height 15
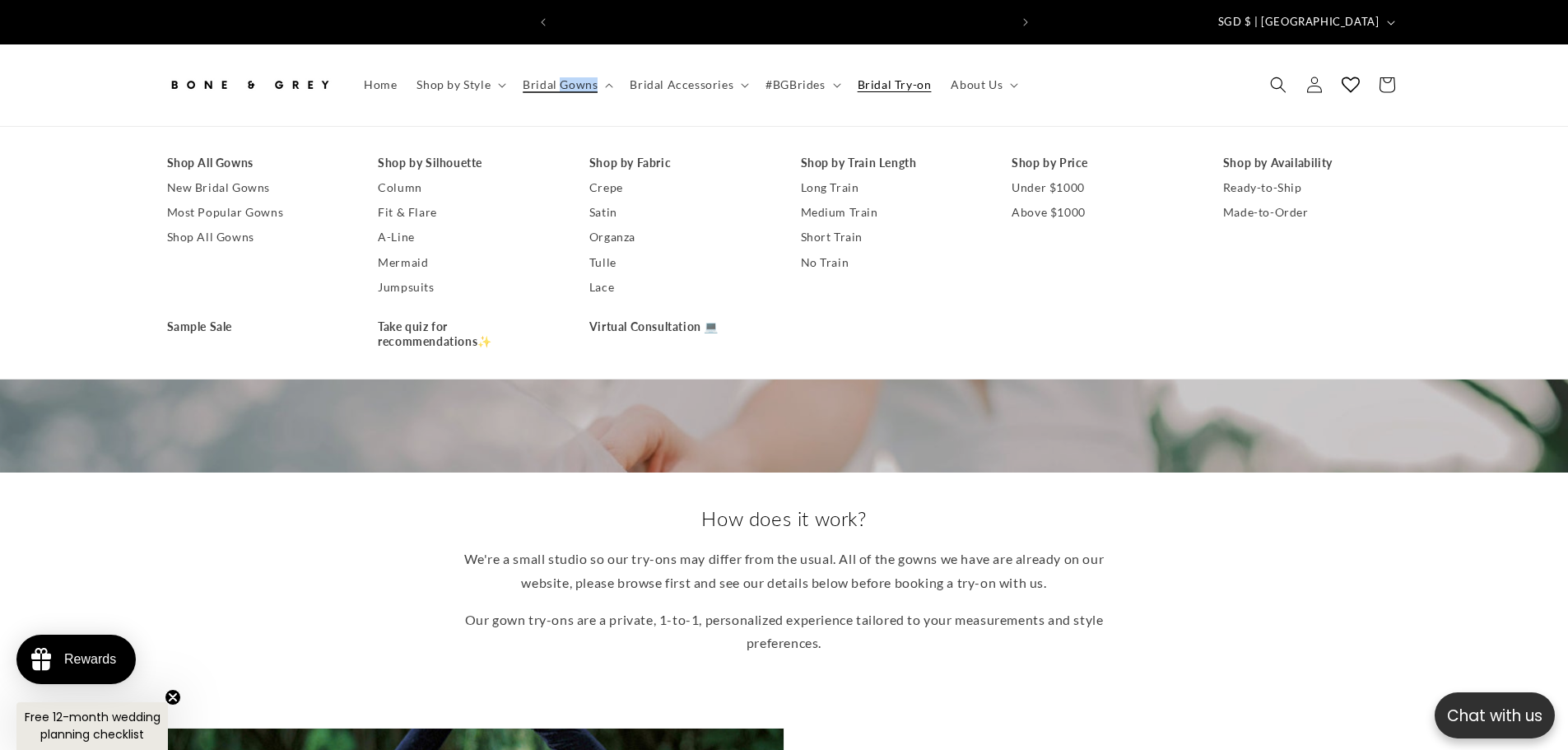
scroll to position [0, 0]
click at [130, 584] on div "How does it work? We're a small studio so our try-ons may differ from the usual…" at bounding box center [784, 580] width 1317 height 150
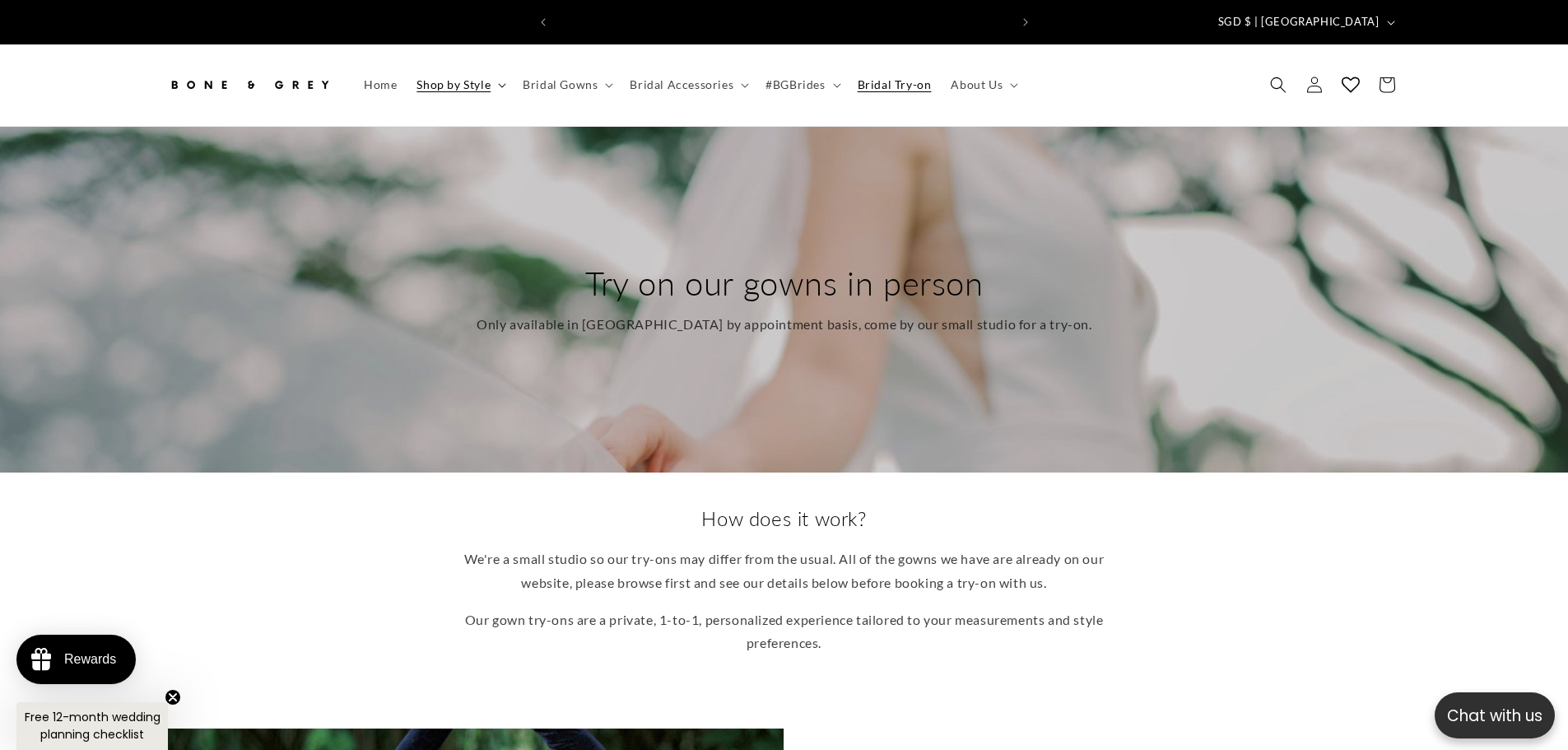
scroll to position [0, 452]
click at [498, 83] on icon at bounding box center [502, 86] width 9 height 5
click at [272, 69] on img at bounding box center [249, 85] width 165 height 36
